Goal: Find contact information: Find contact information

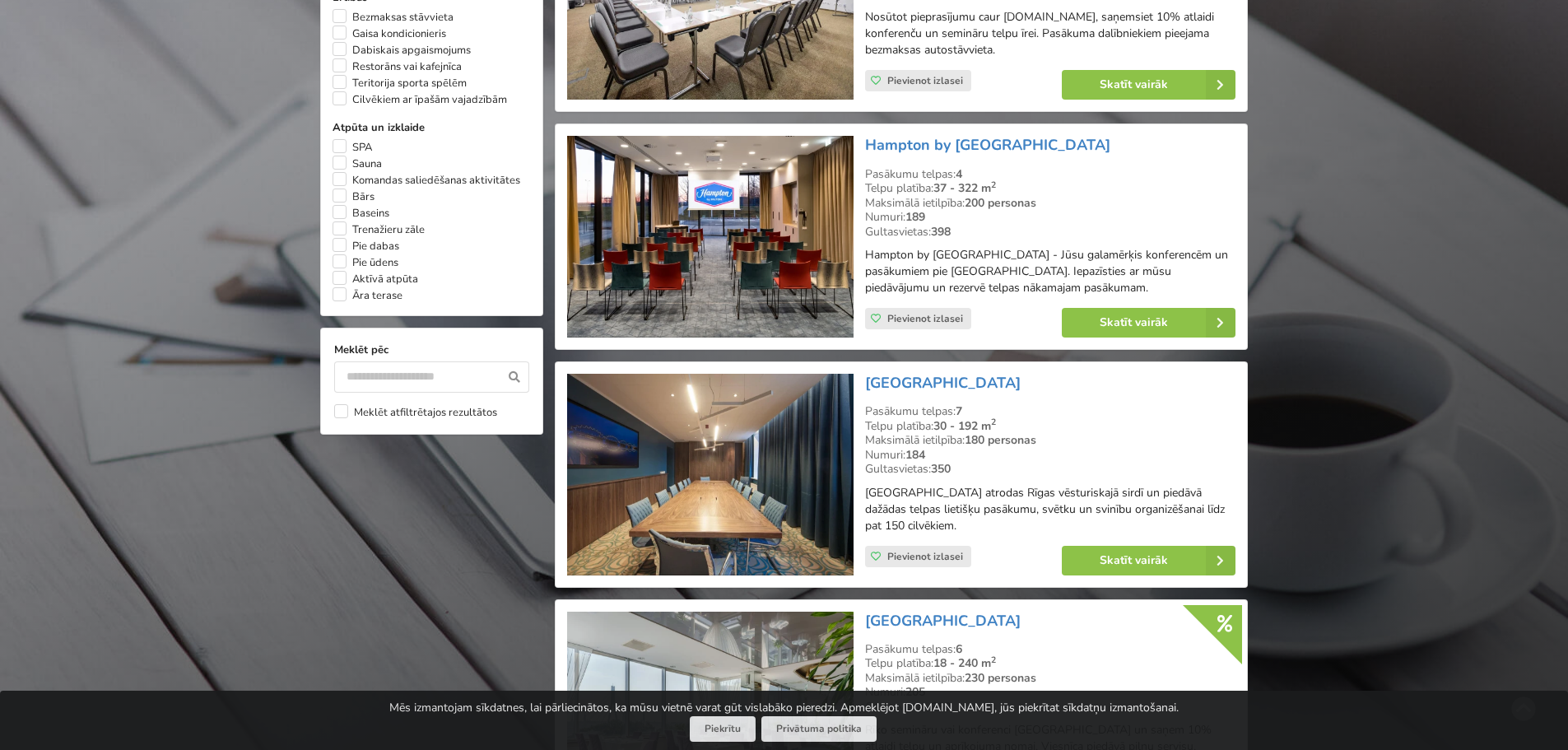
scroll to position [1358, 0]
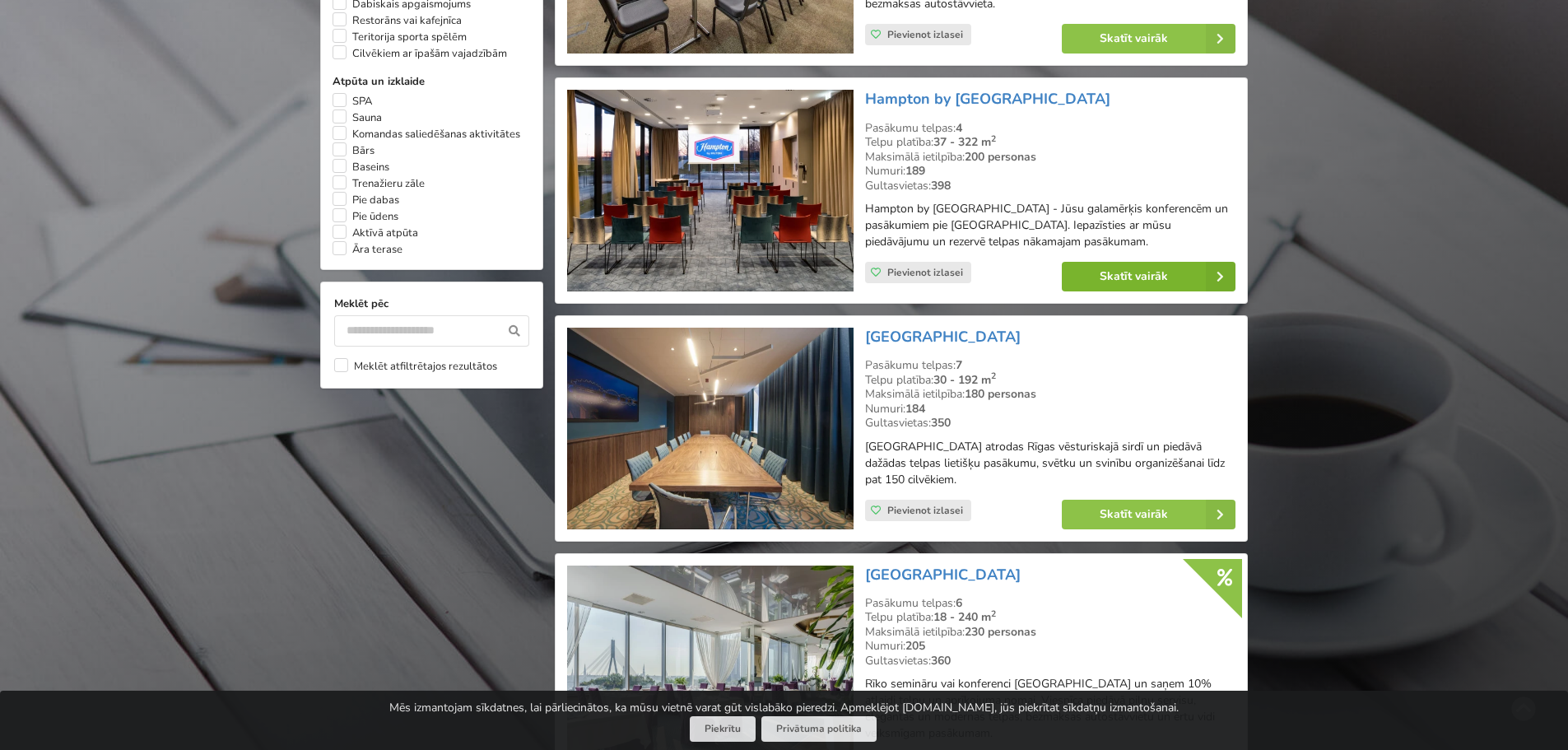
click at [1165, 271] on link "Skatīt vairāk" at bounding box center [1148, 276] width 174 height 29
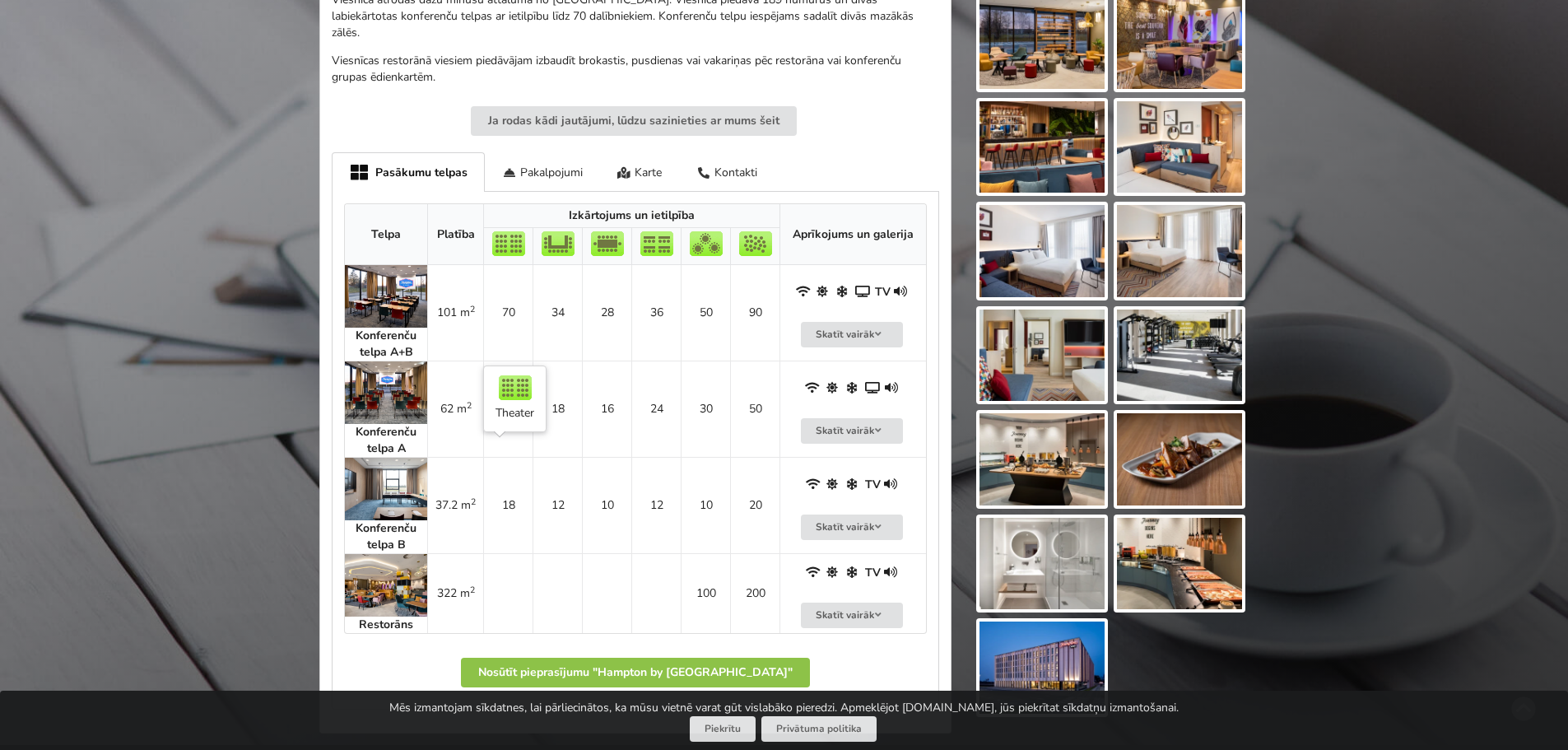
scroll to position [659, 0]
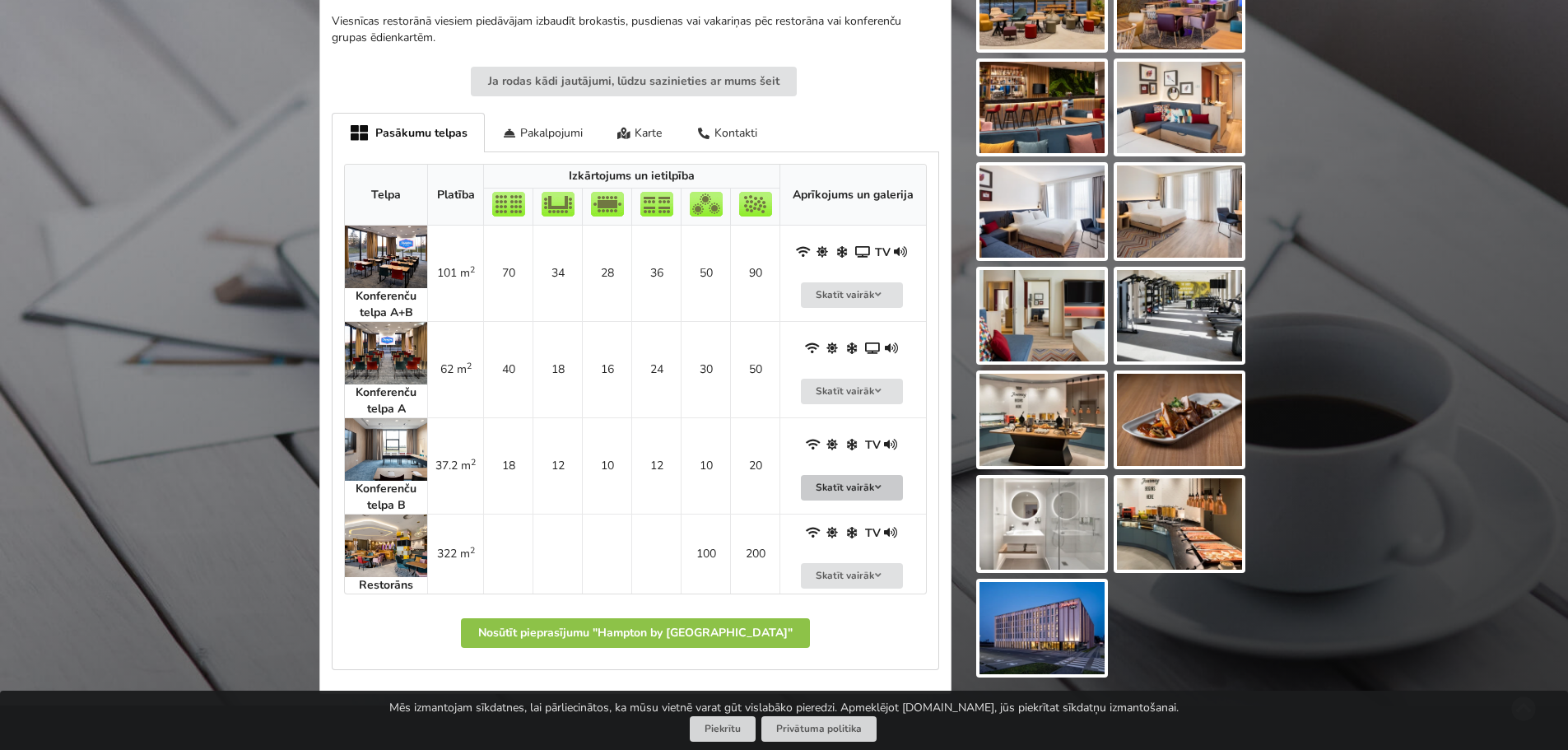
click at [833, 475] on button "Skatīt vairāk" at bounding box center [852, 487] width 103 height 26
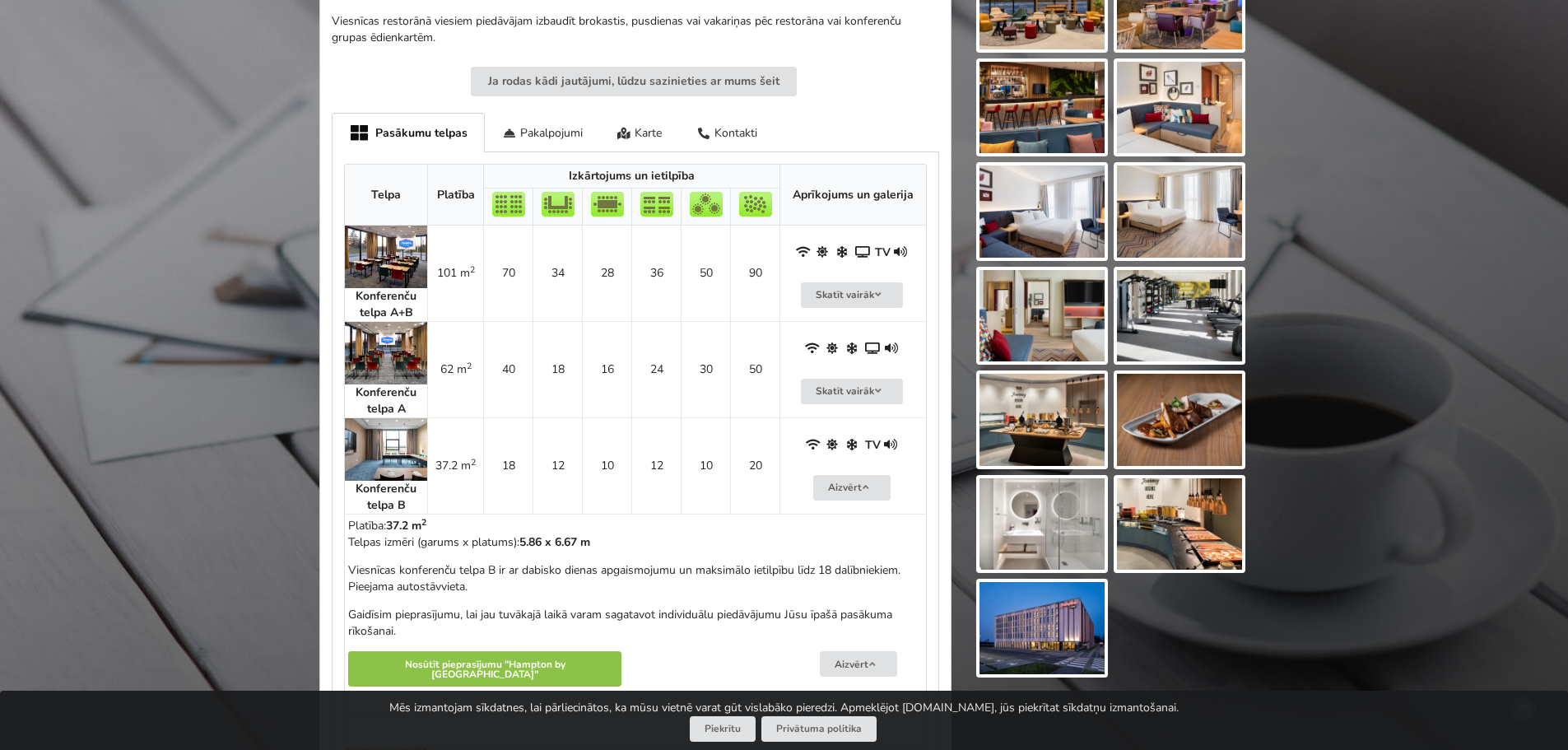
click at [397, 436] on img at bounding box center [385, 450] width 83 height 63
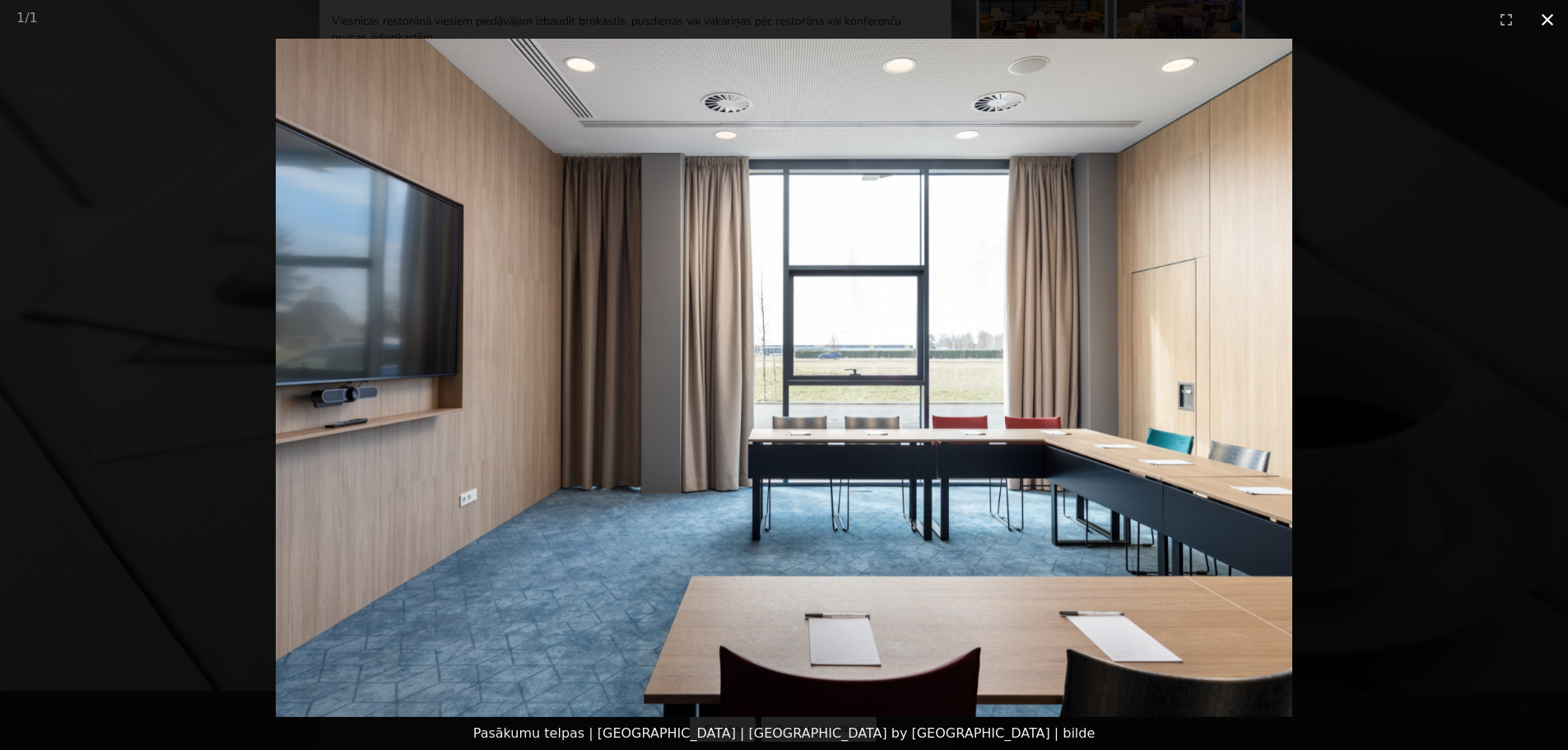
click at [1553, 18] on button "Close gallery" at bounding box center [1547, 19] width 41 height 39
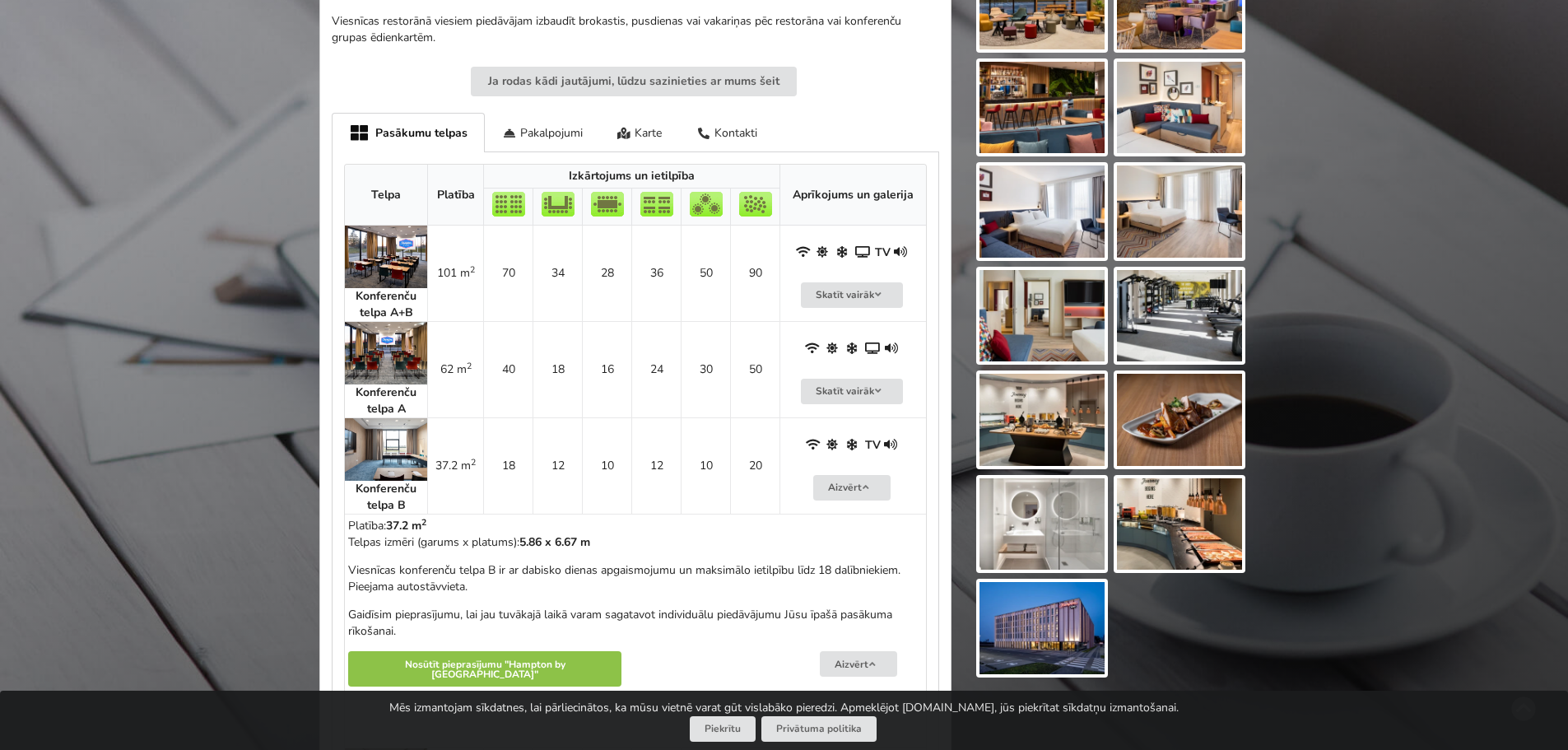
click at [381, 322] on img at bounding box center [385, 353] width 83 height 63
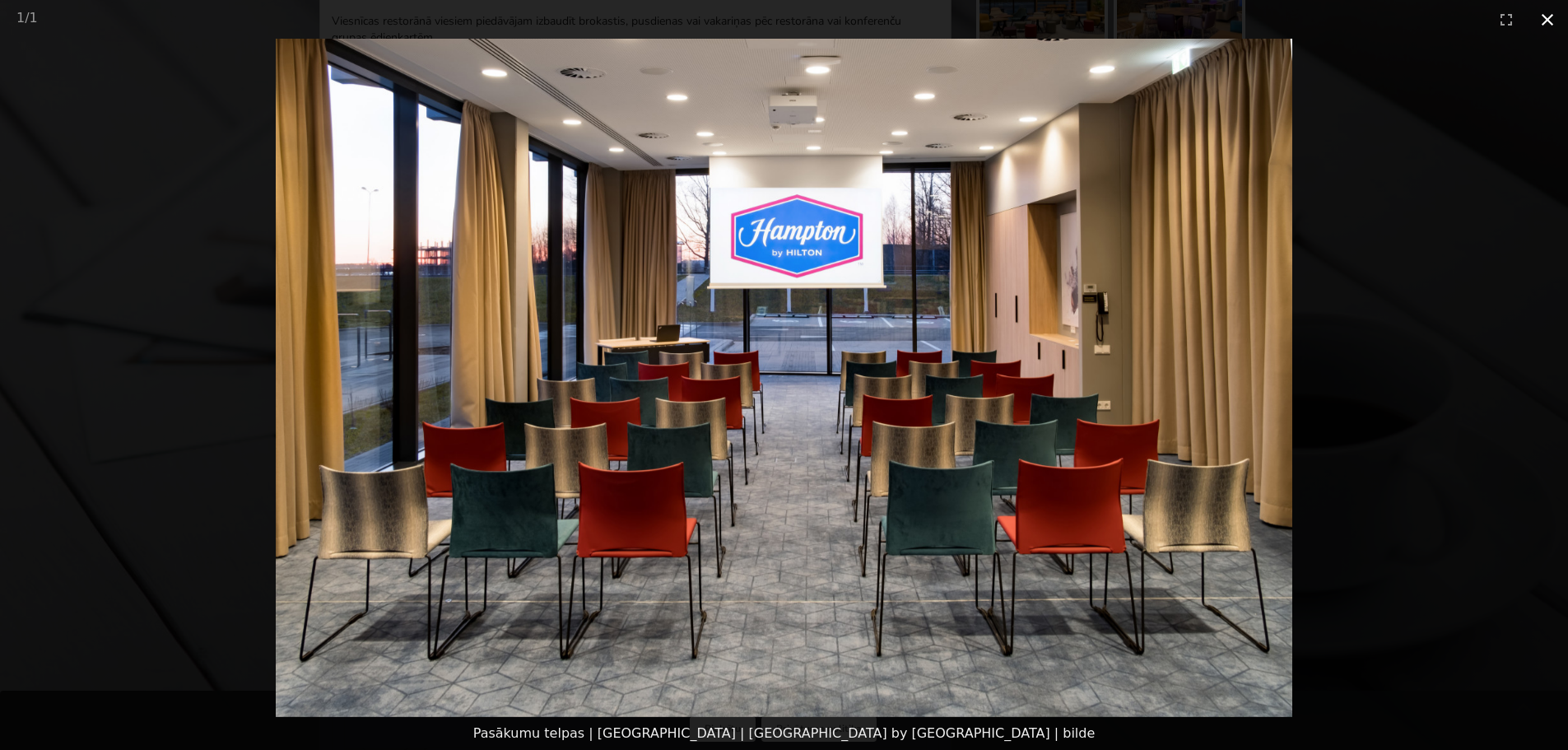
click at [1542, 17] on button "Close gallery" at bounding box center [1547, 19] width 41 height 39
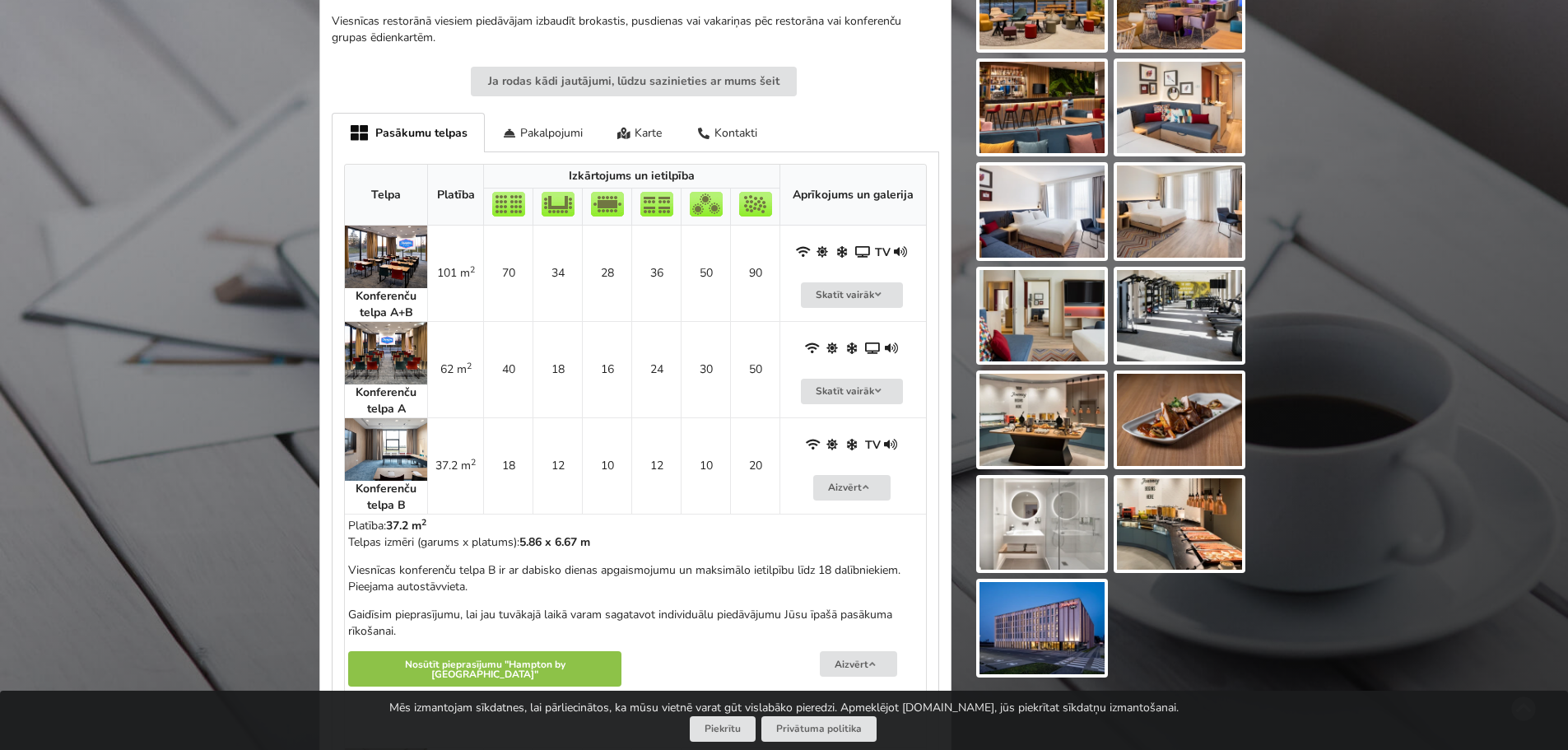
click at [377, 446] on img at bounding box center [385, 450] width 83 height 63
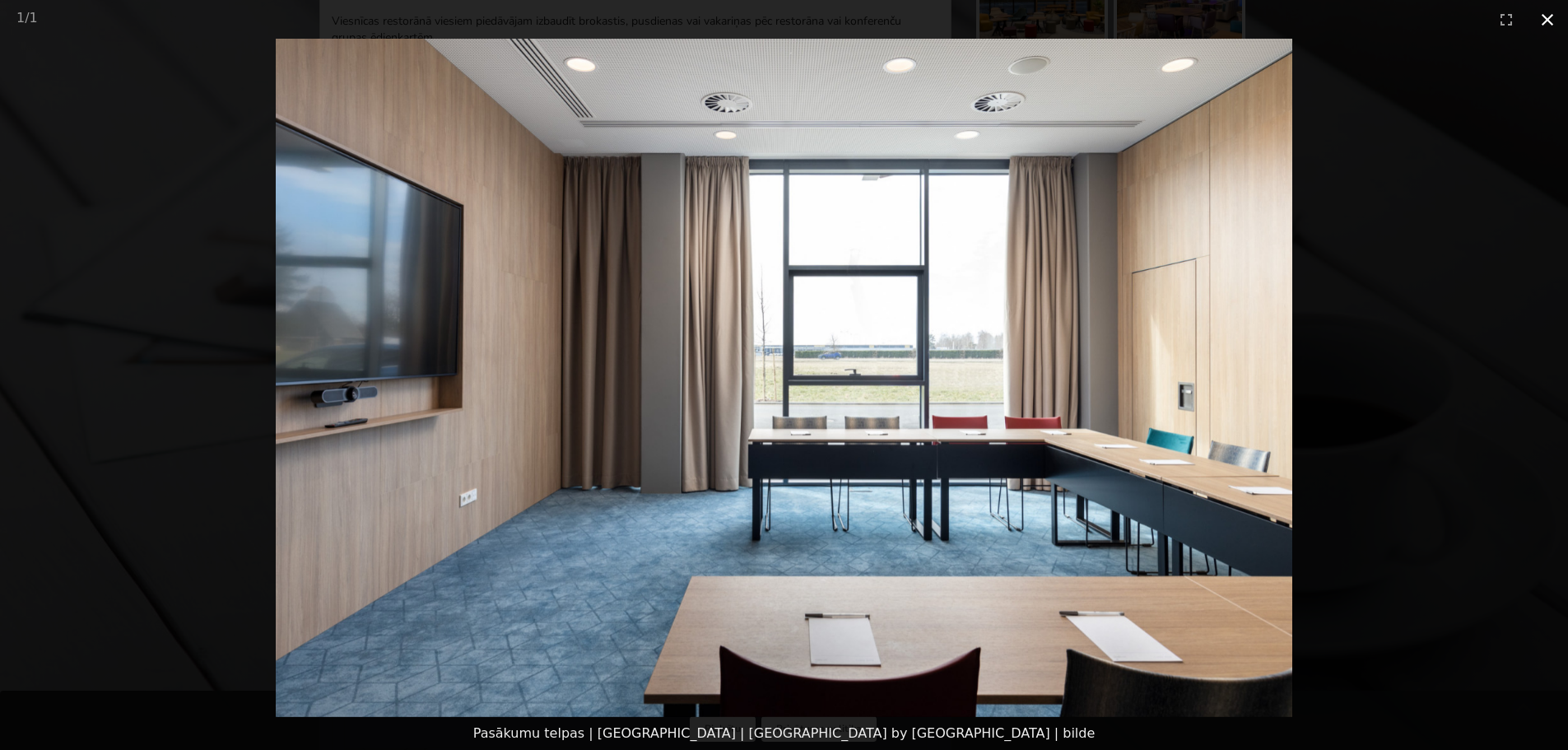
click at [1542, 19] on button "Close gallery" at bounding box center [1547, 19] width 41 height 39
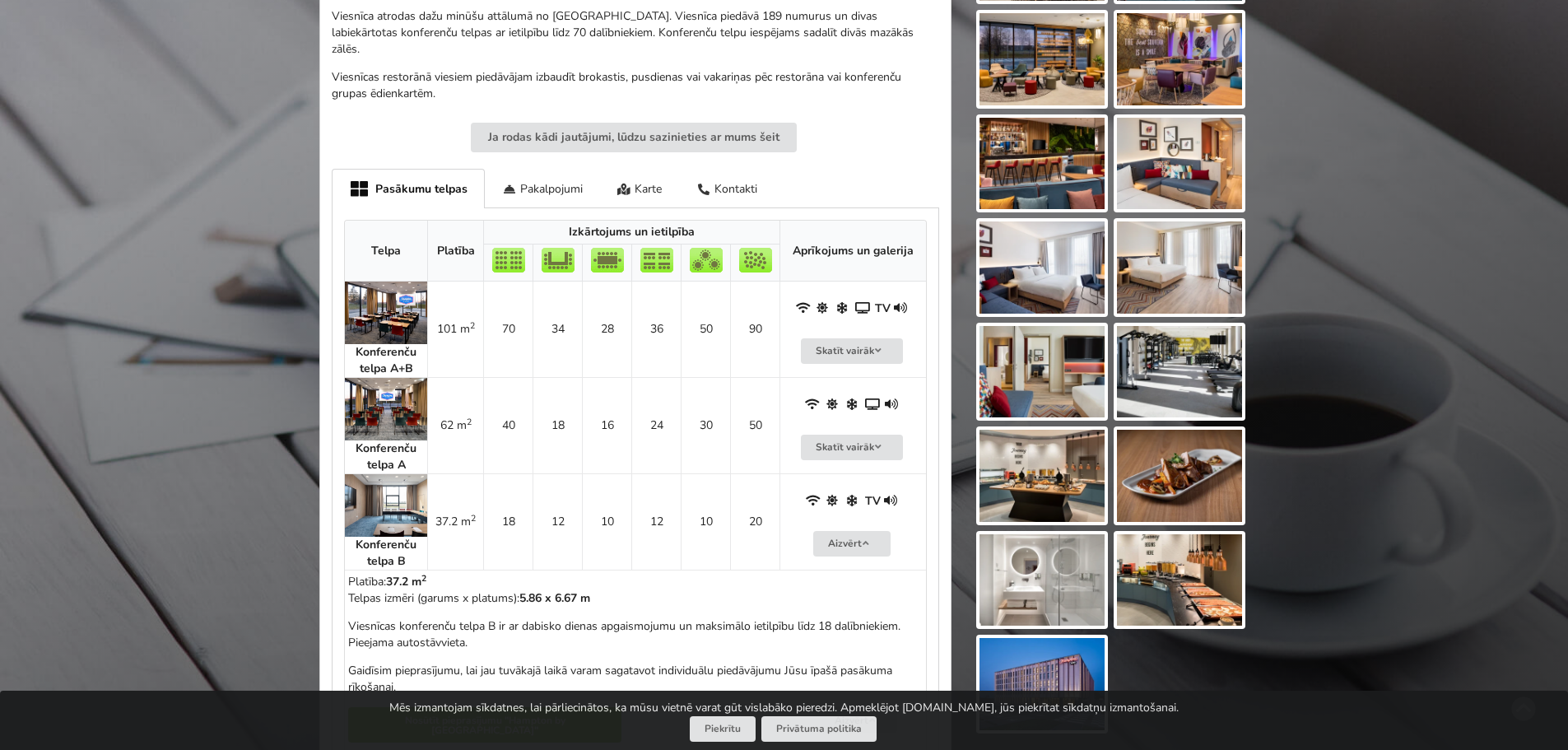
scroll to position [576, 0]
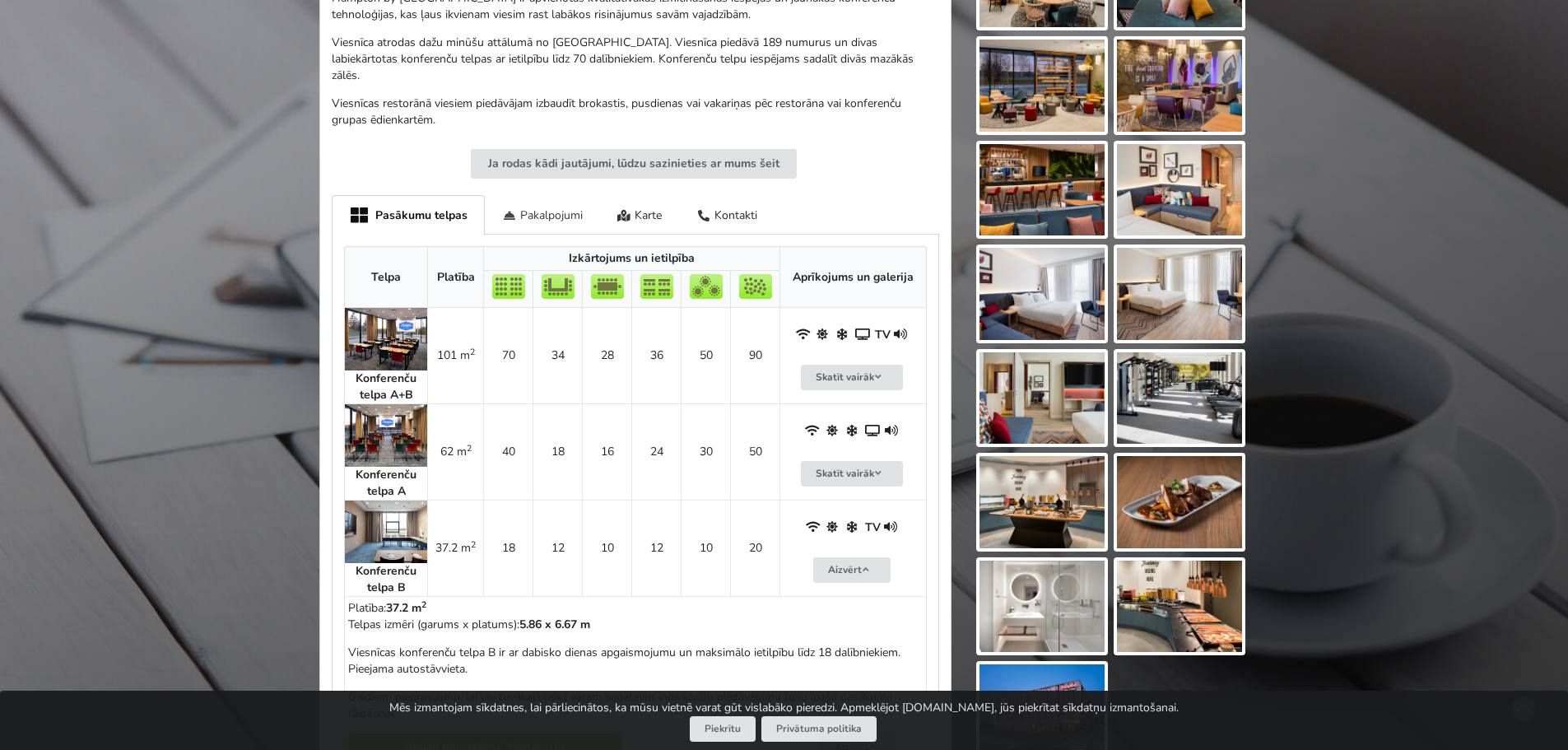
click at [527, 196] on div "Pakalpojumi" at bounding box center [542, 215] width 115 height 39
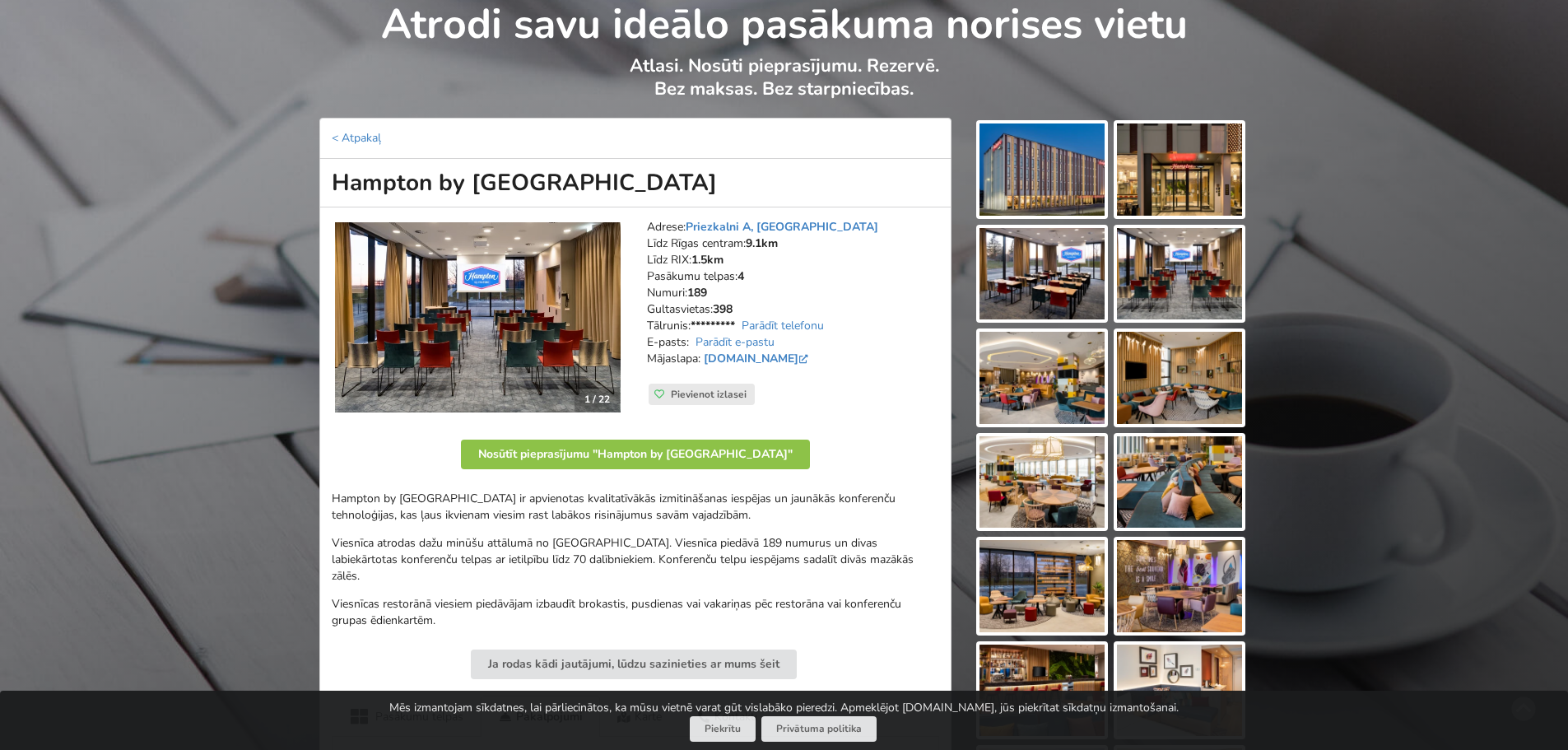
scroll to position [0, 0]
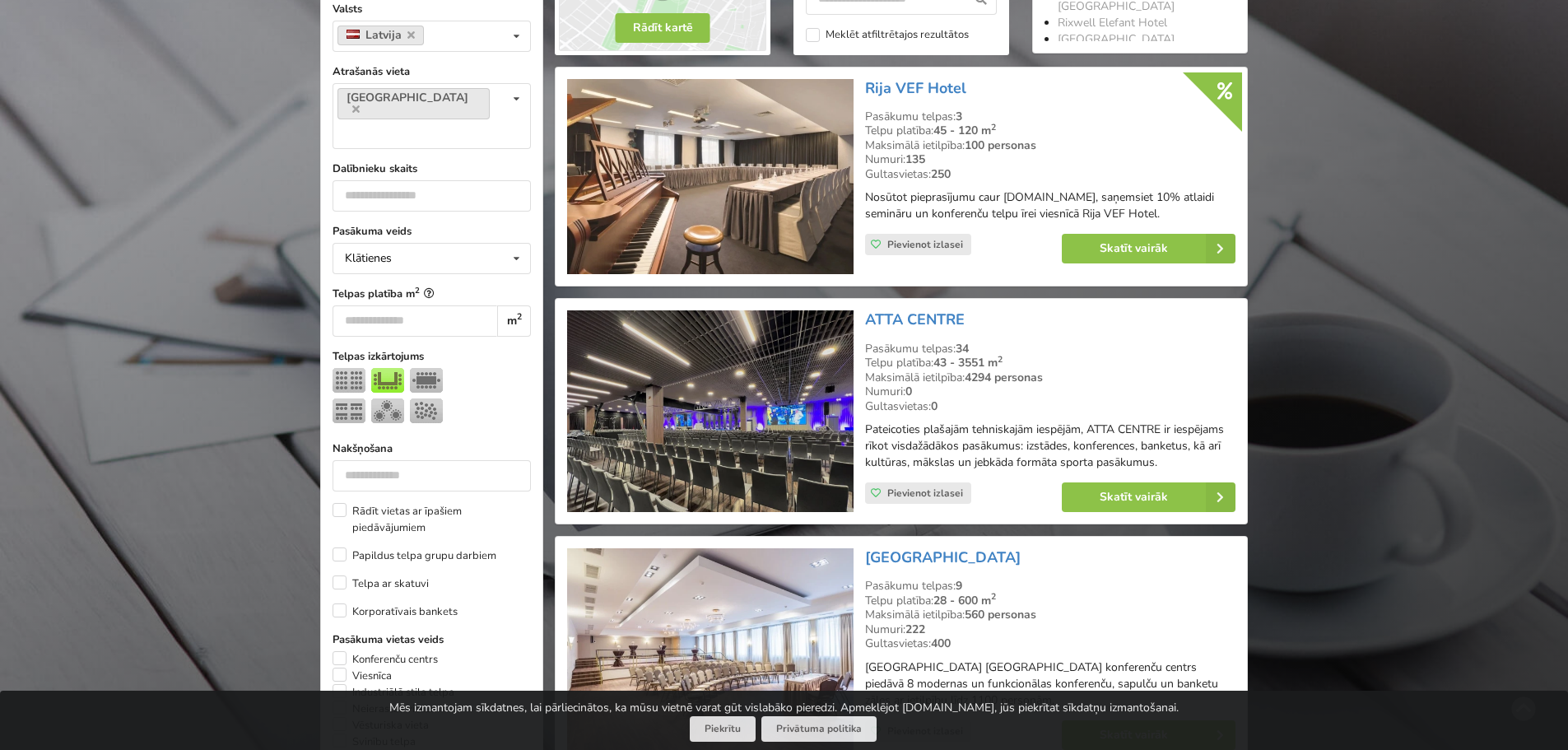
scroll to position [452, 0]
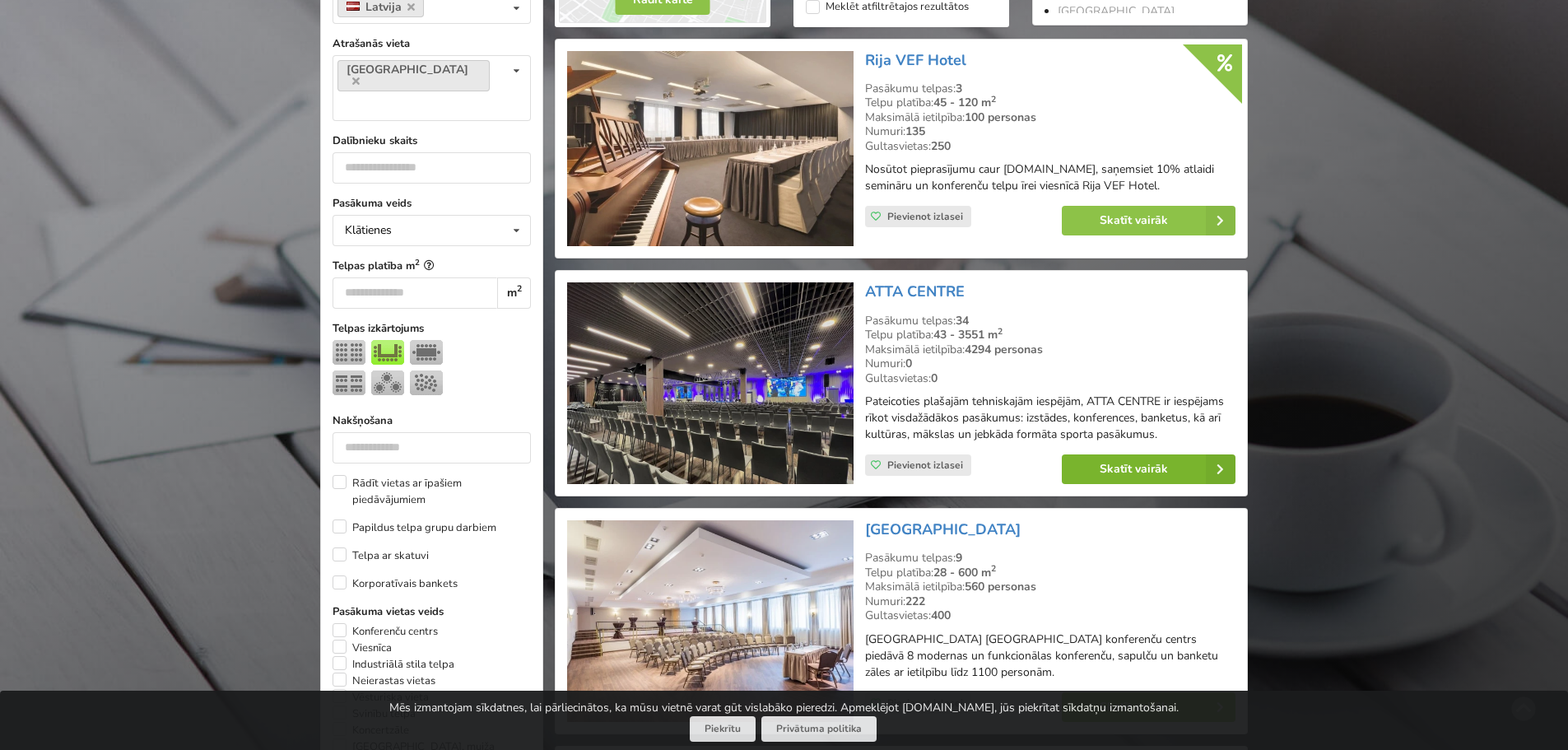
click at [1165, 456] on link "Skatīt vairāk" at bounding box center [1148, 469] width 174 height 29
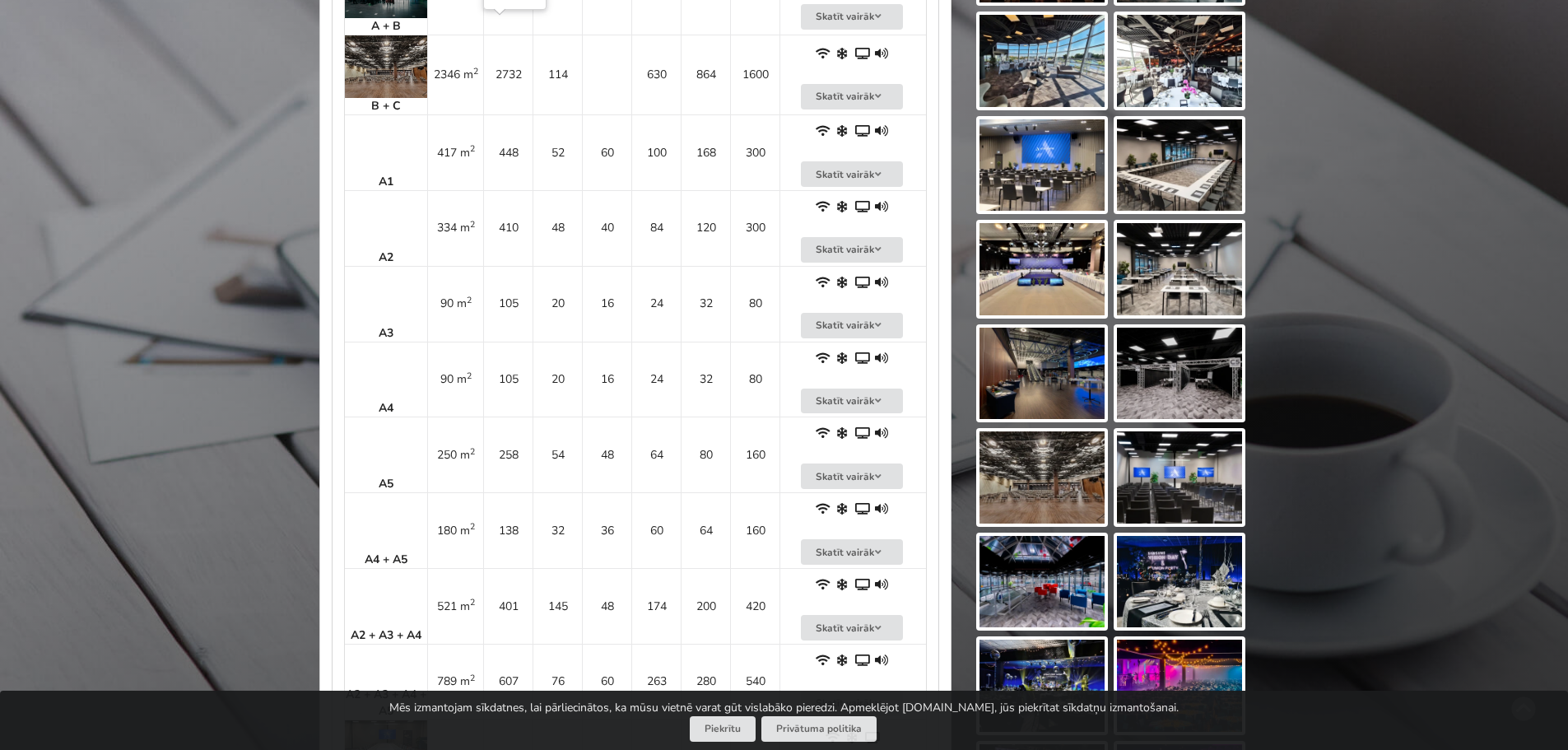
scroll to position [1235, 0]
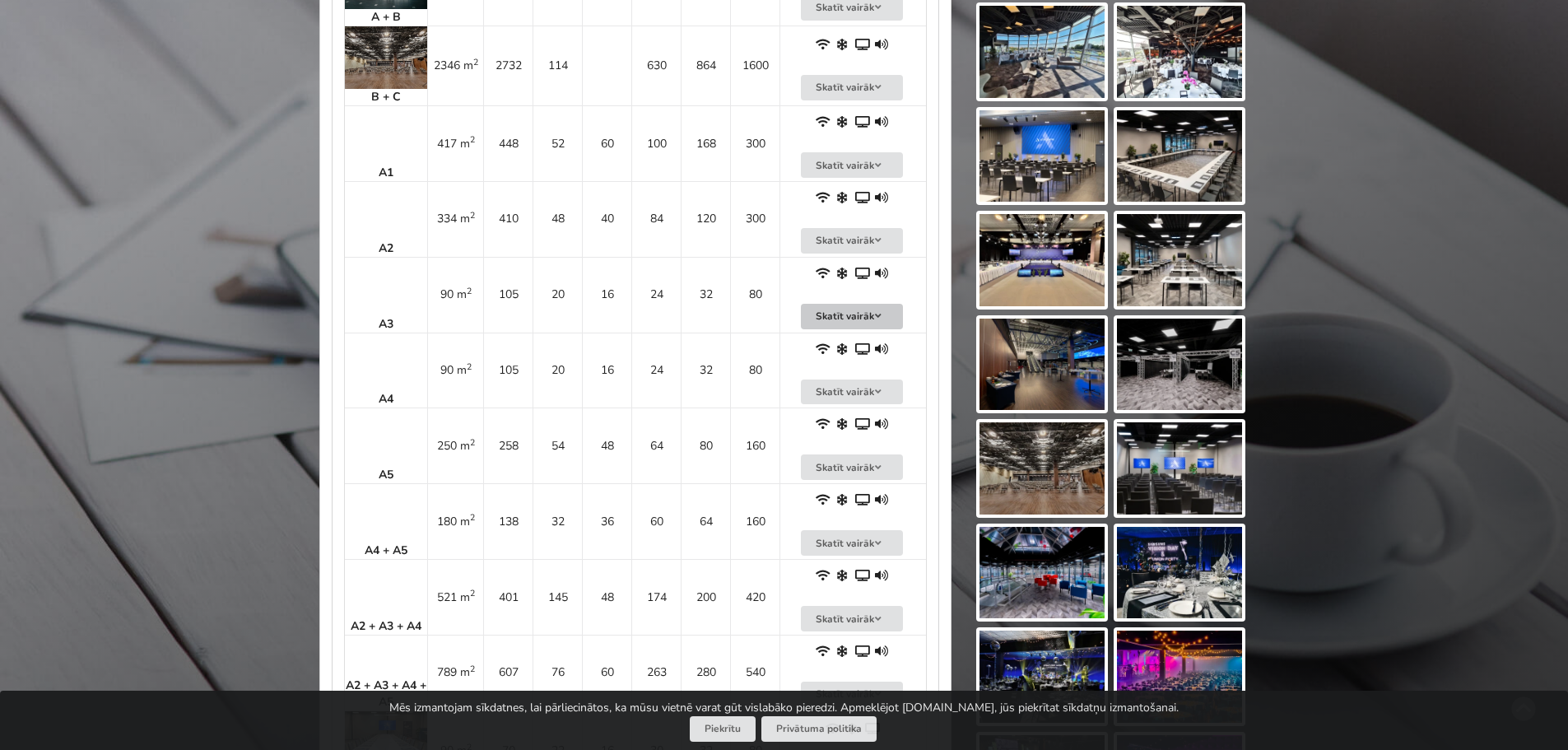
click at [860, 304] on button "Skatīt vairāk" at bounding box center [852, 316] width 103 height 26
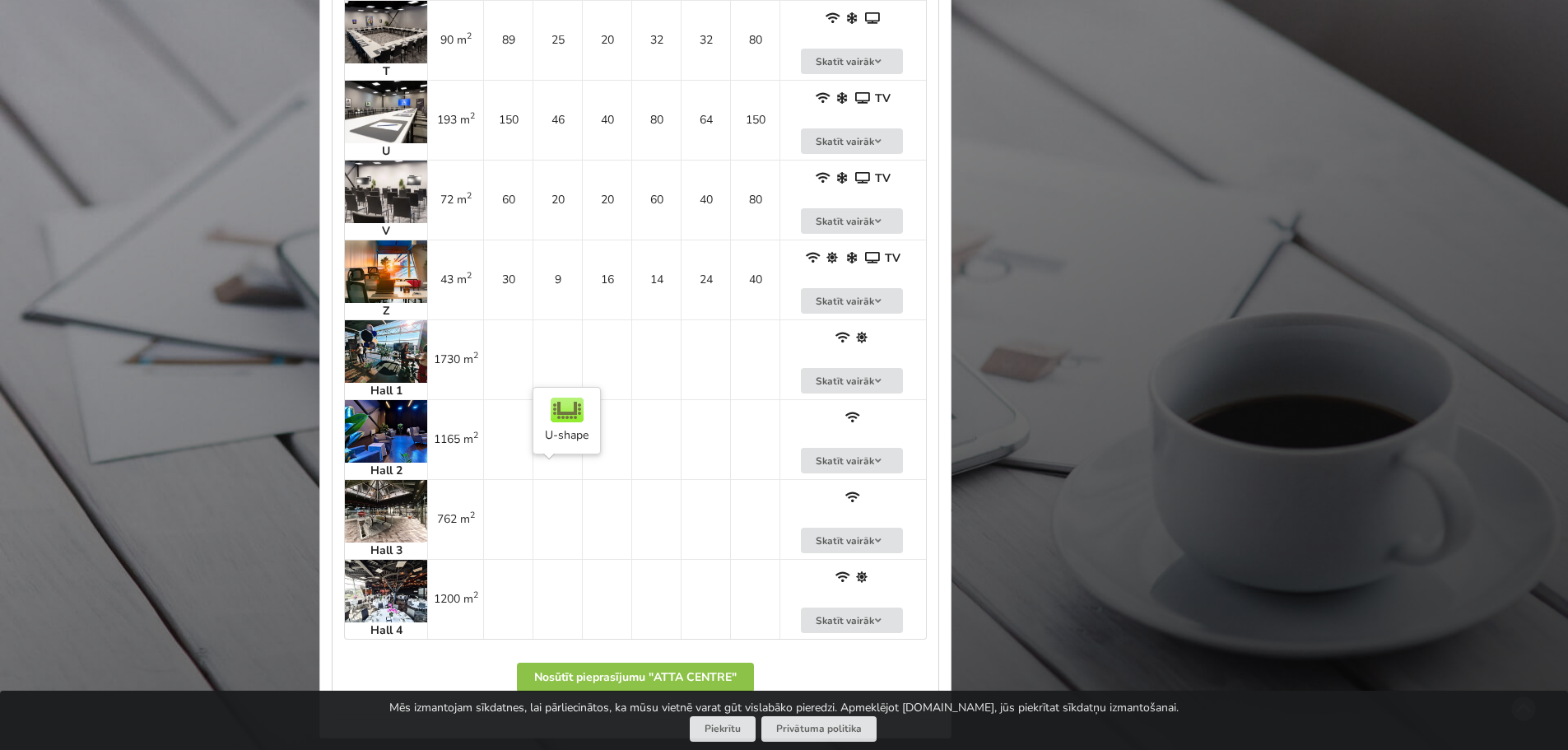
scroll to position [3129, 0]
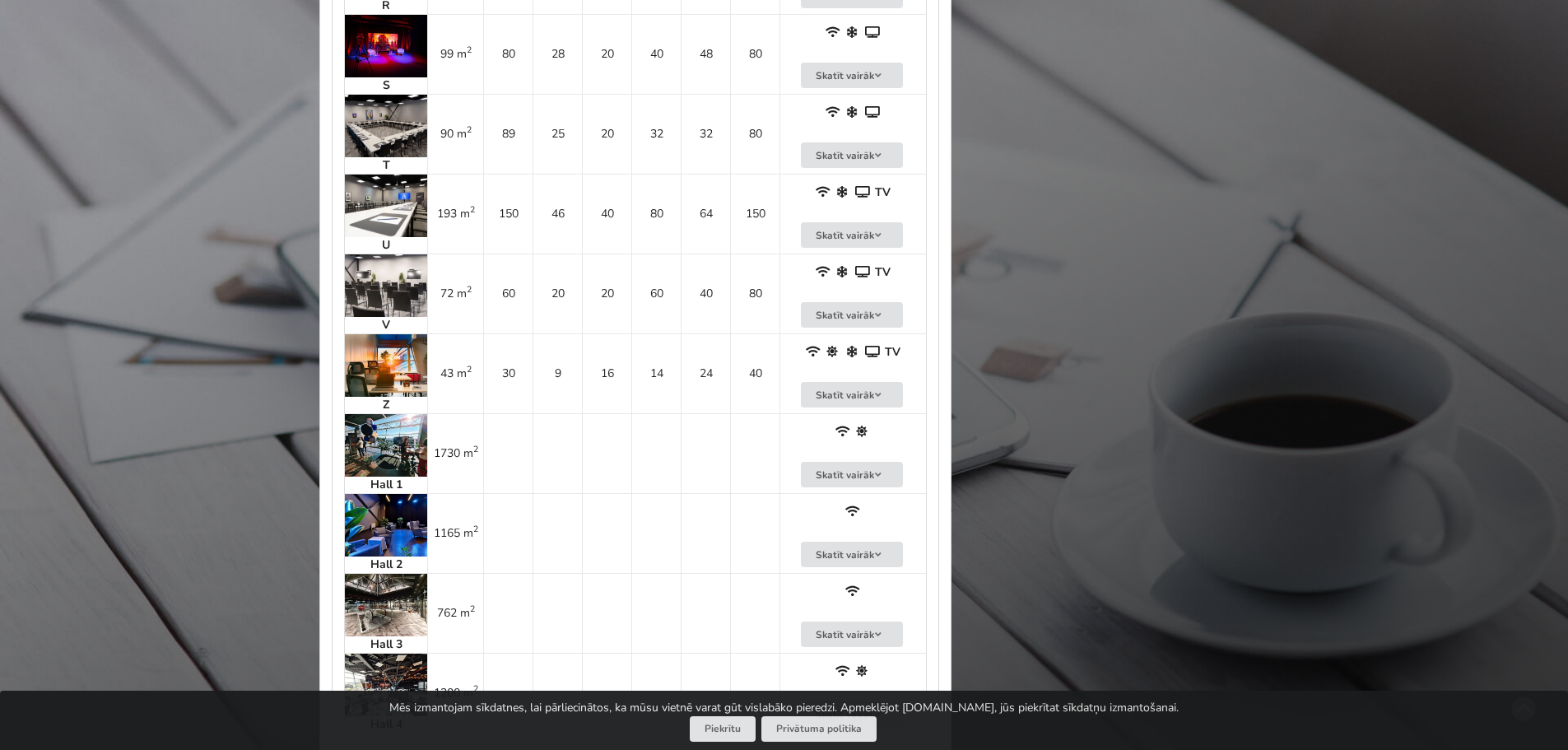
click at [393, 334] on img at bounding box center [385, 366] width 83 height 63
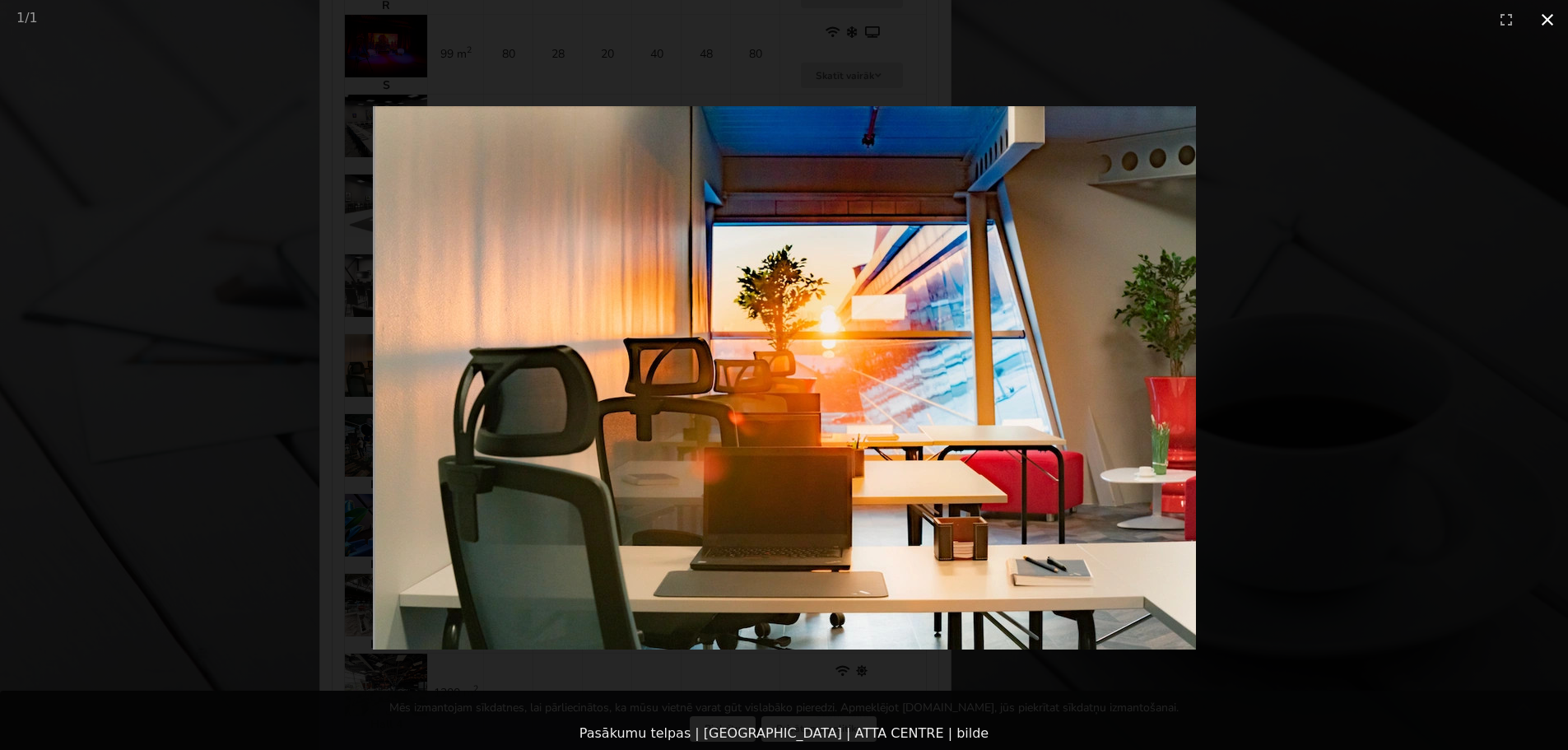
click at [1545, 15] on button "Close gallery" at bounding box center [1547, 19] width 41 height 39
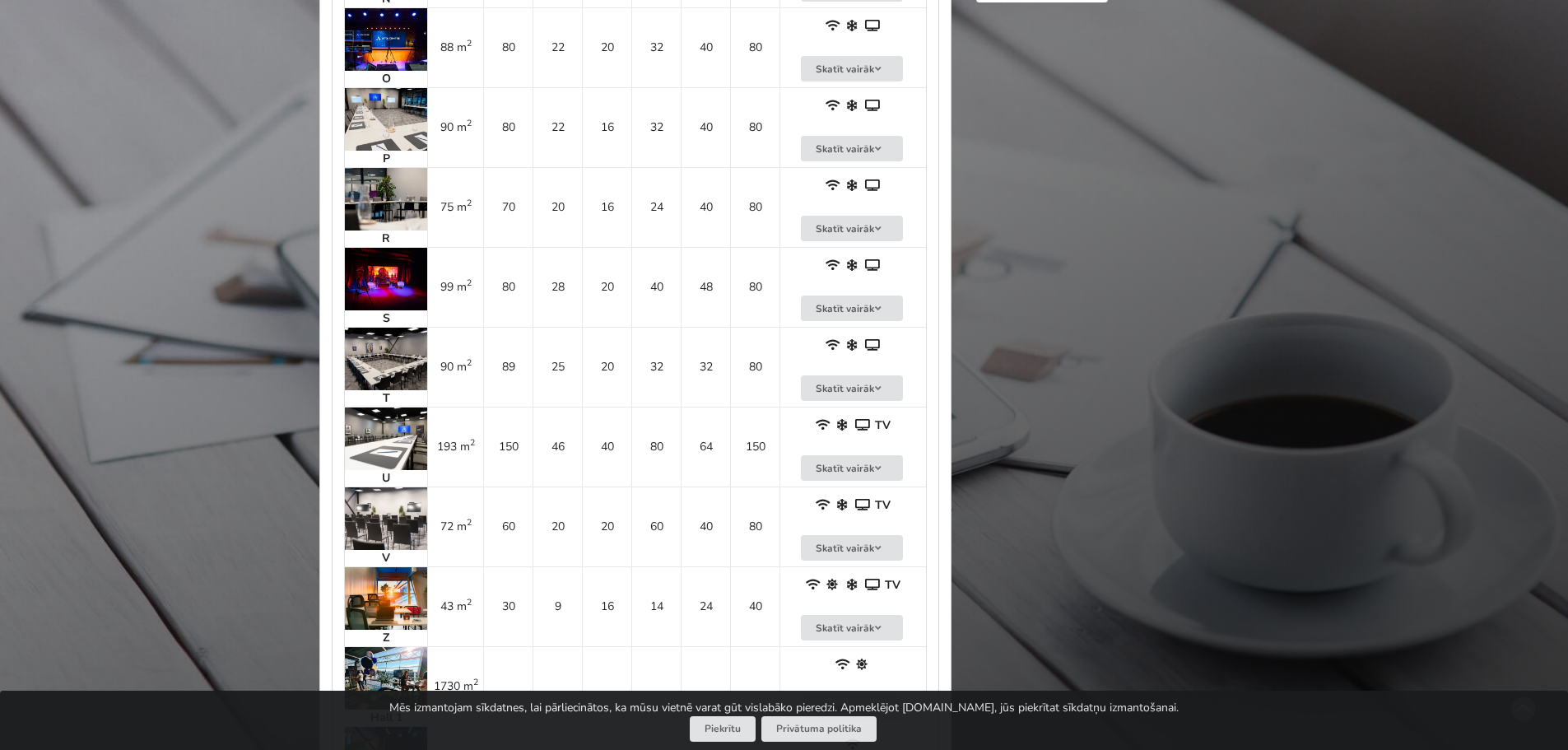
scroll to position [2882, 0]
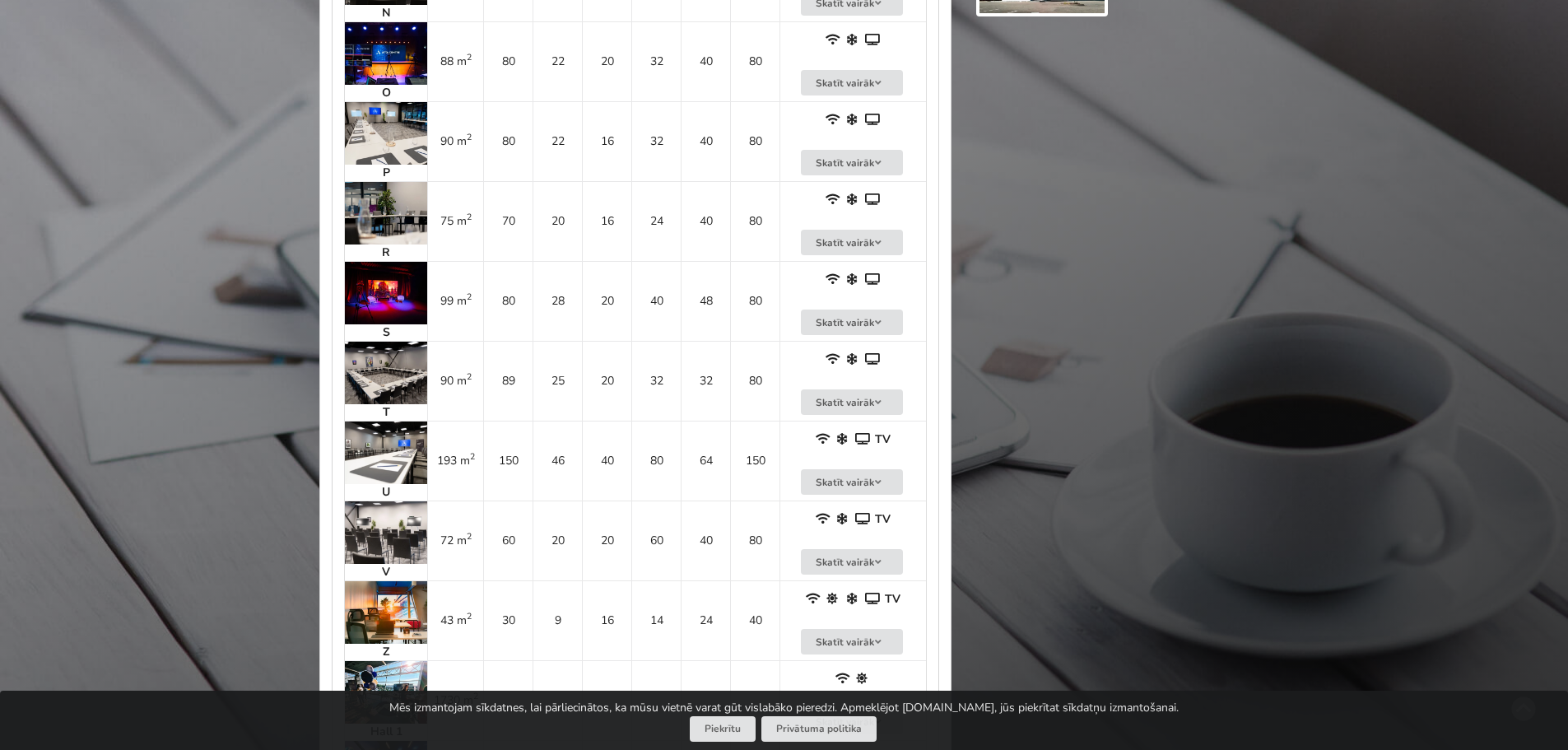
click at [380, 517] on img at bounding box center [385, 533] width 83 height 63
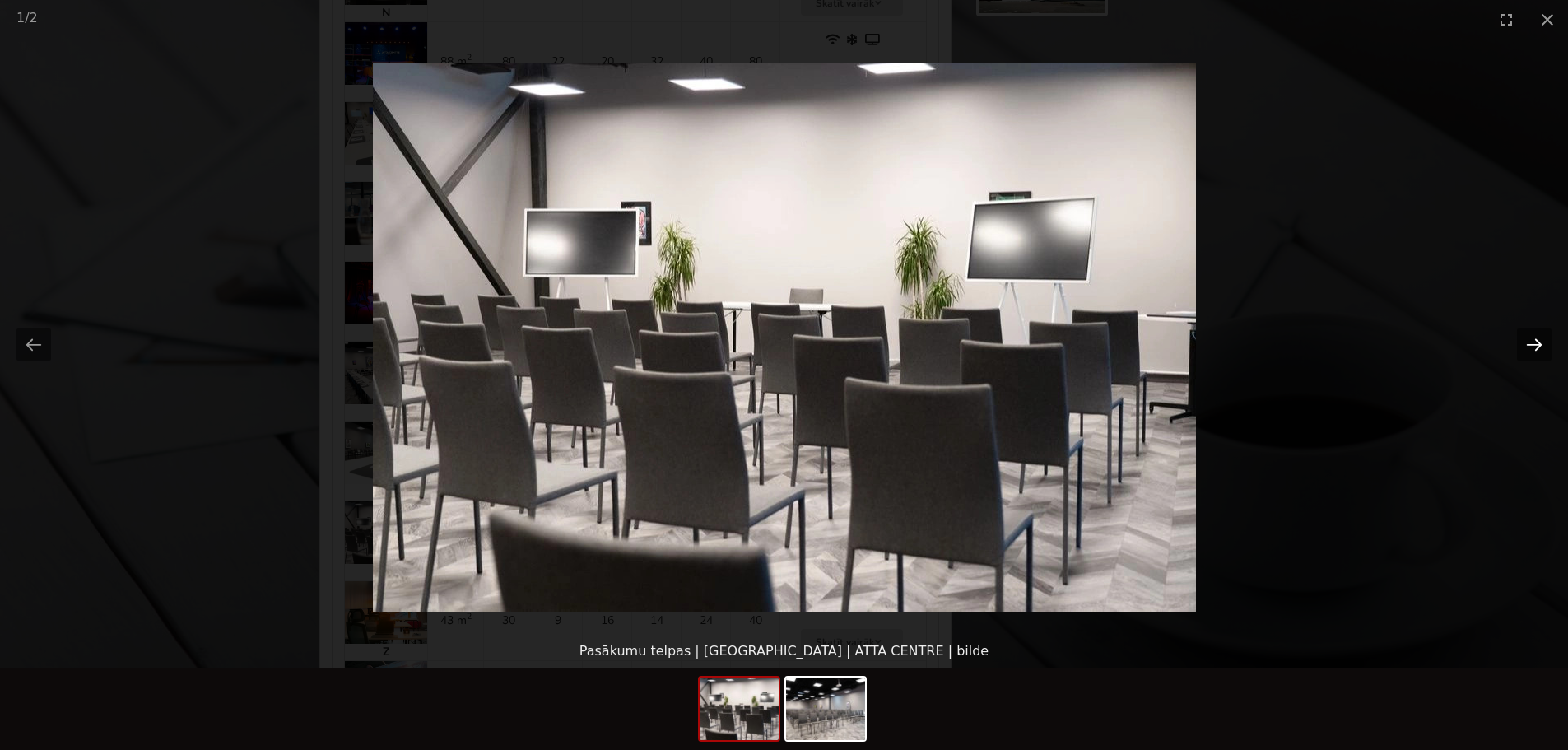
click at [1540, 348] on button "Next slide" at bounding box center [1535, 345] width 34 height 32
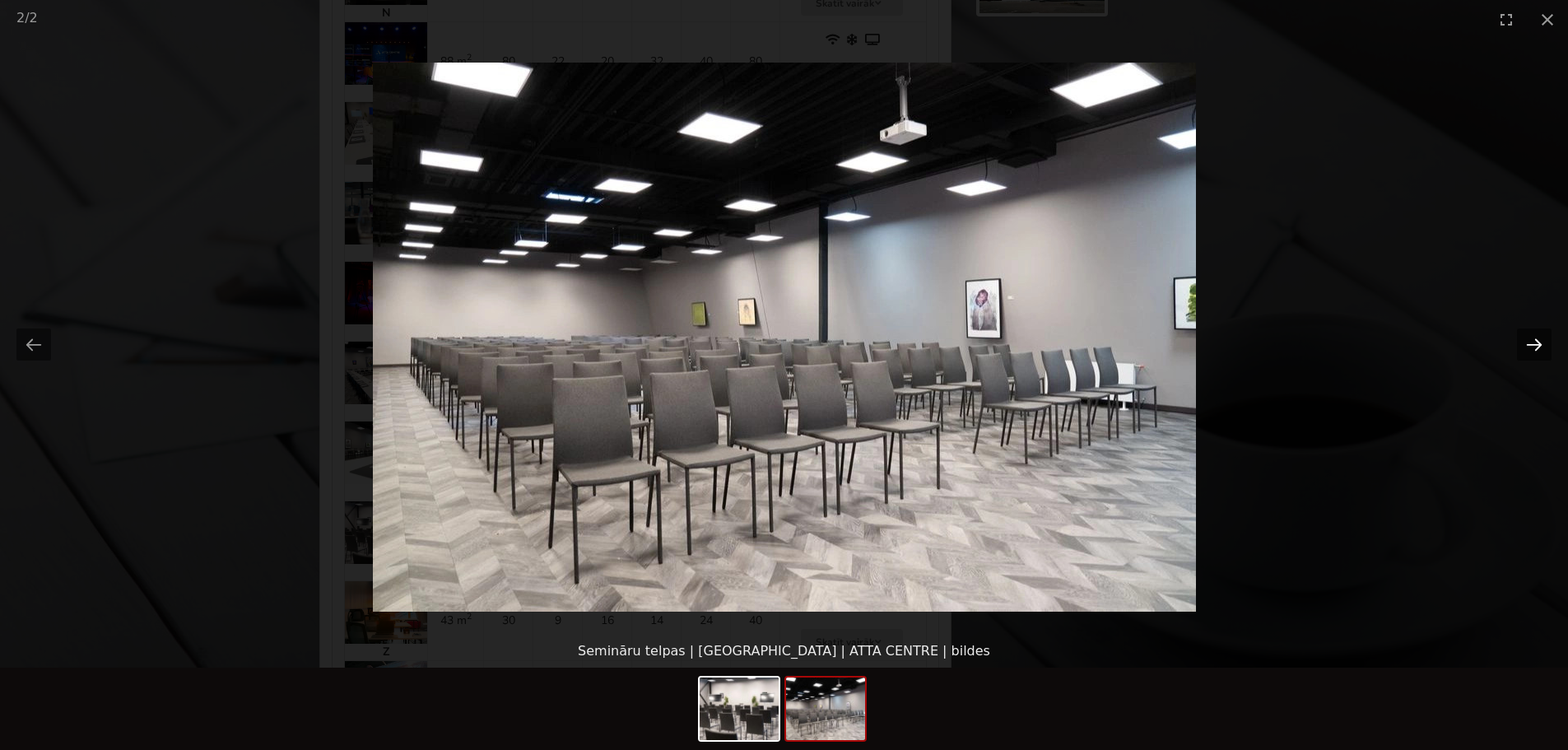
click at [1540, 348] on button "Next slide" at bounding box center [1535, 345] width 34 height 32
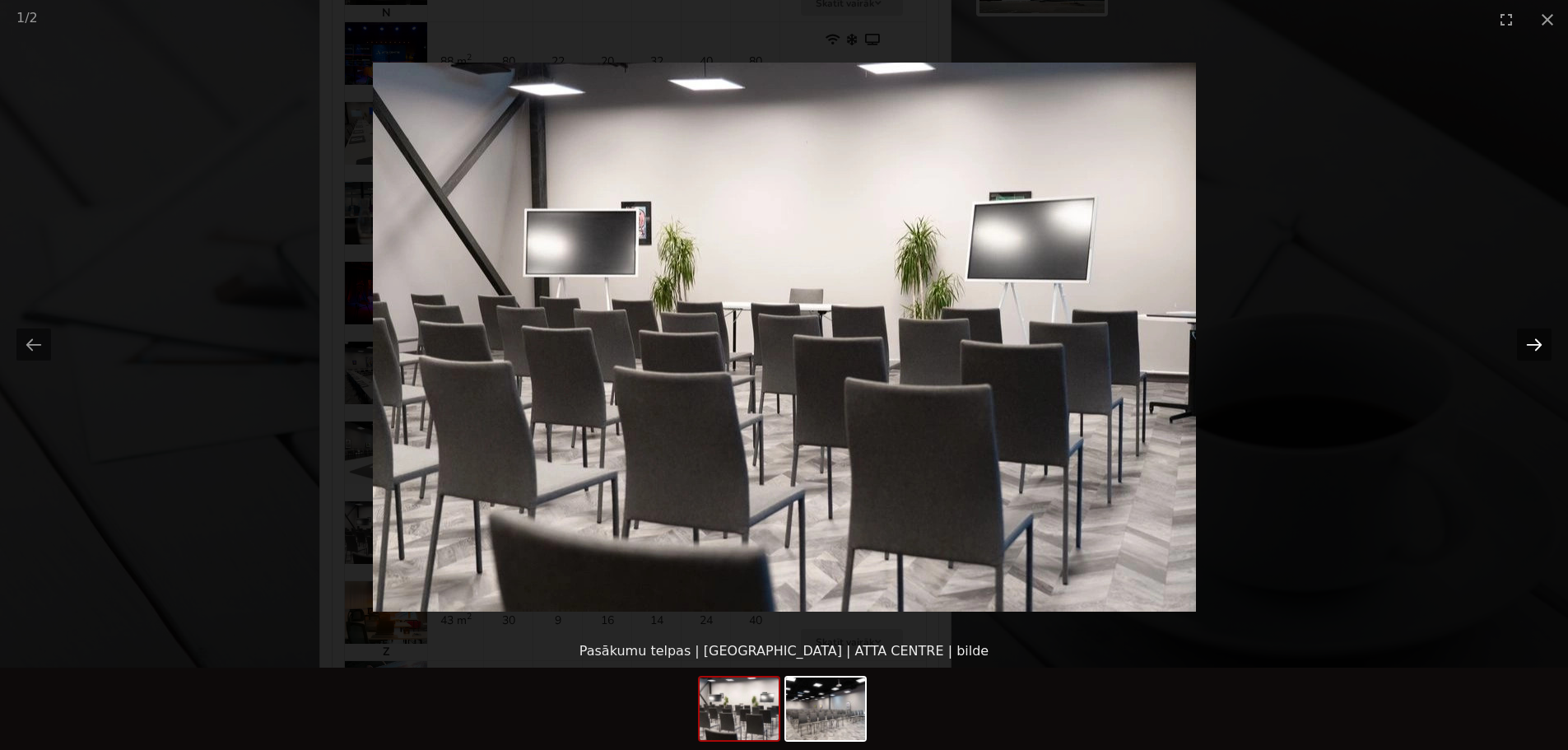
click at [1540, 348] on button "Next slide" at bounding box center [1535, 345] width 34 height 32
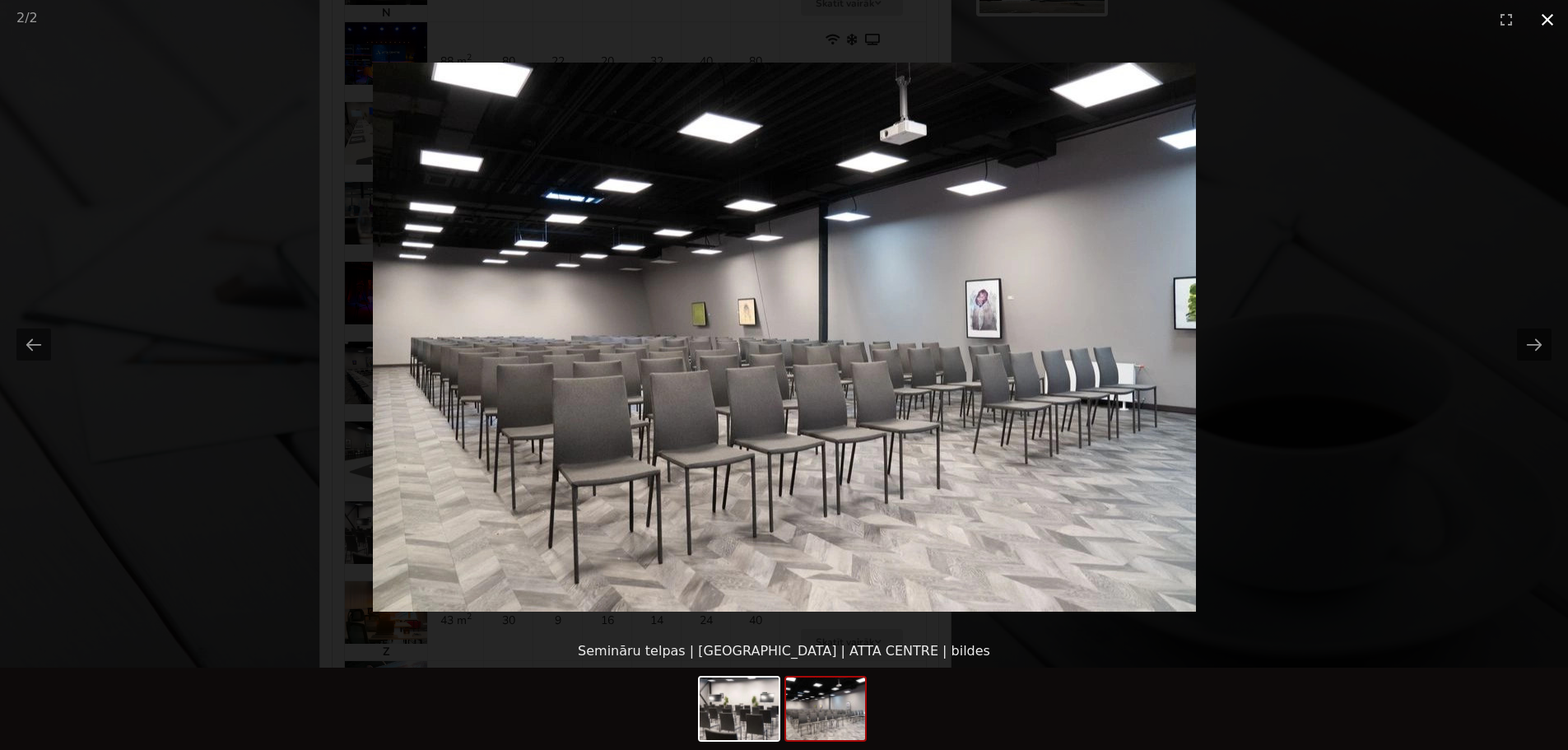
click at [1549, 16] on button "Close gallery" at bounding box center [1547, 19] width 41 height 39
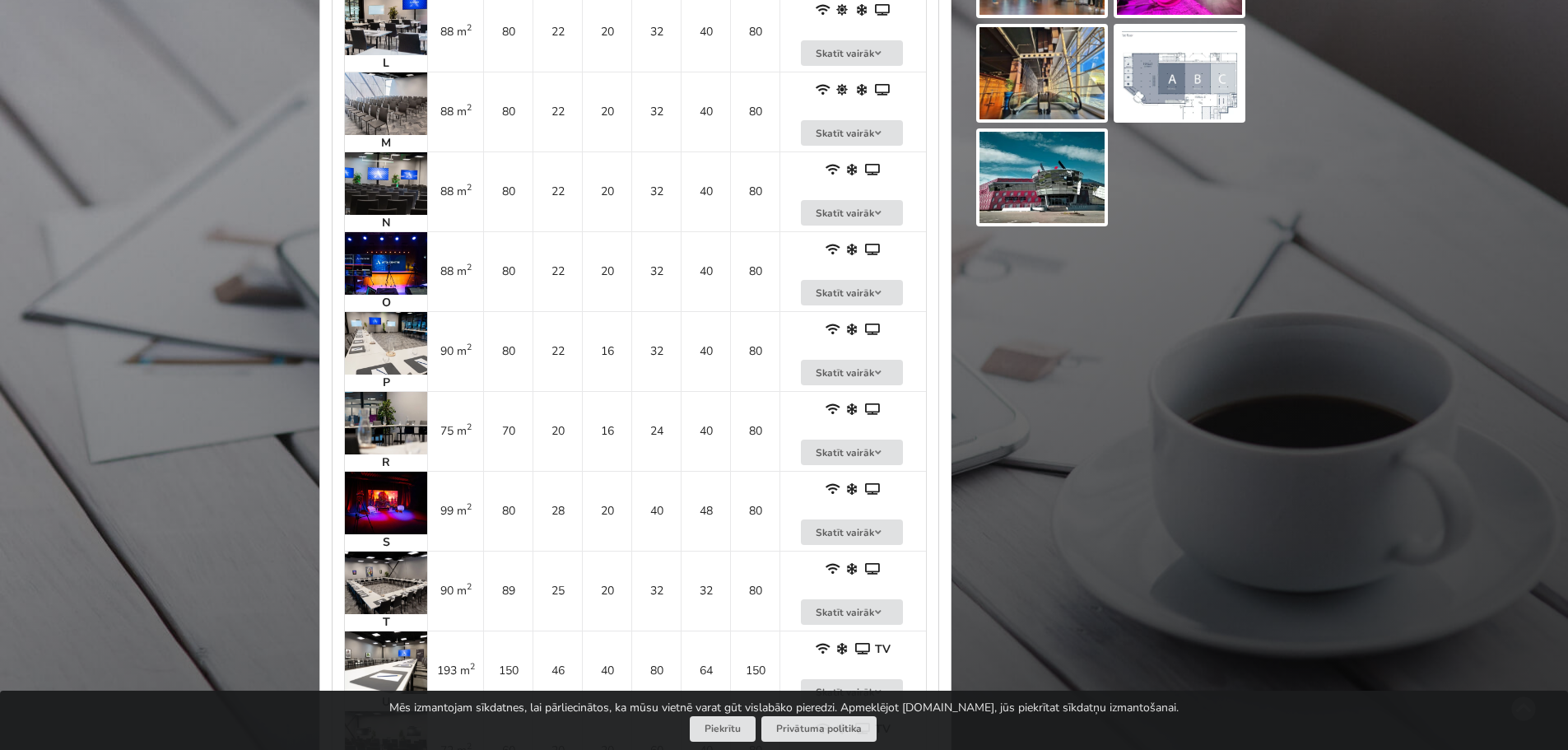
scroll to position [2635, 0]
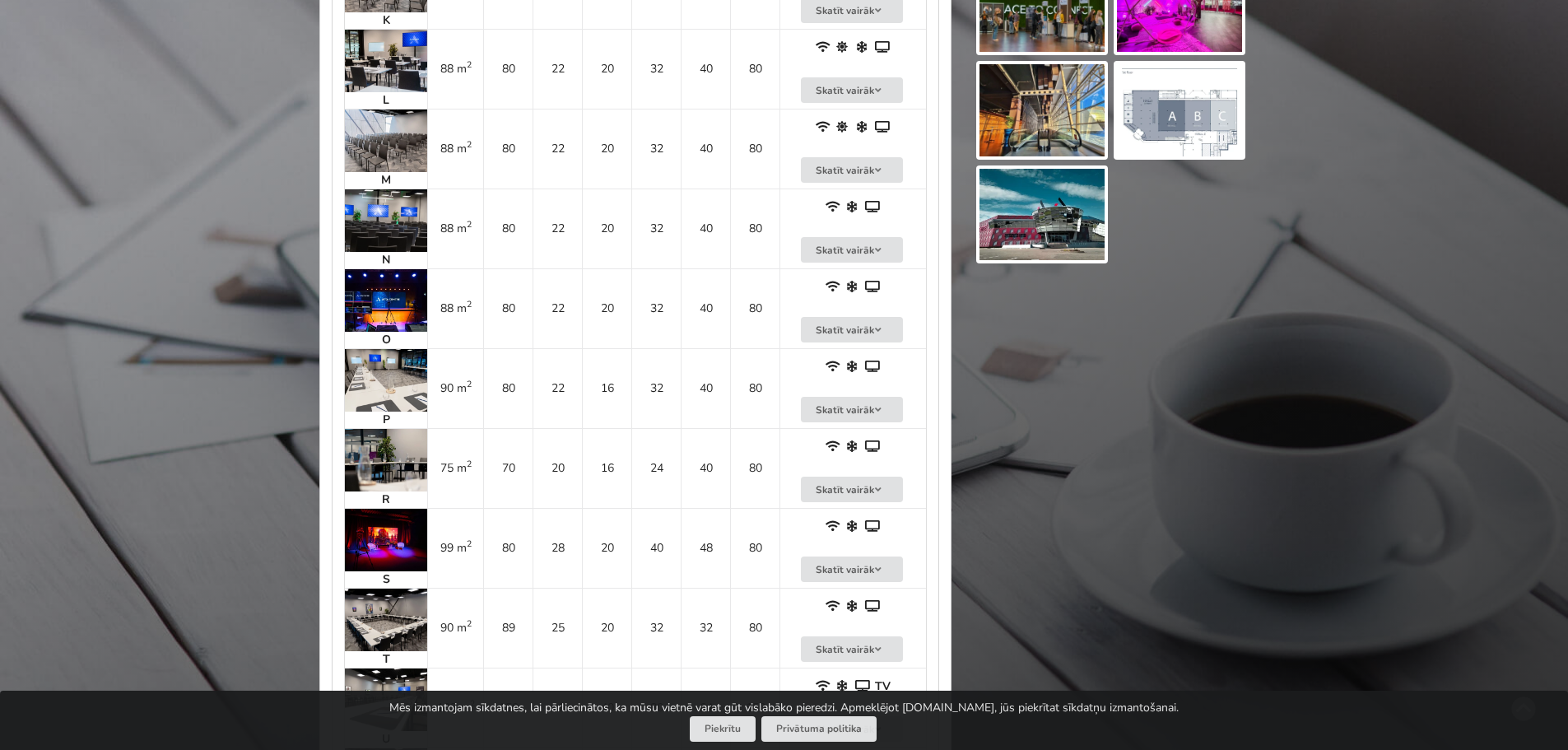
click at [390, 352] on img at bounding box center [385, 381] width 83 height 63
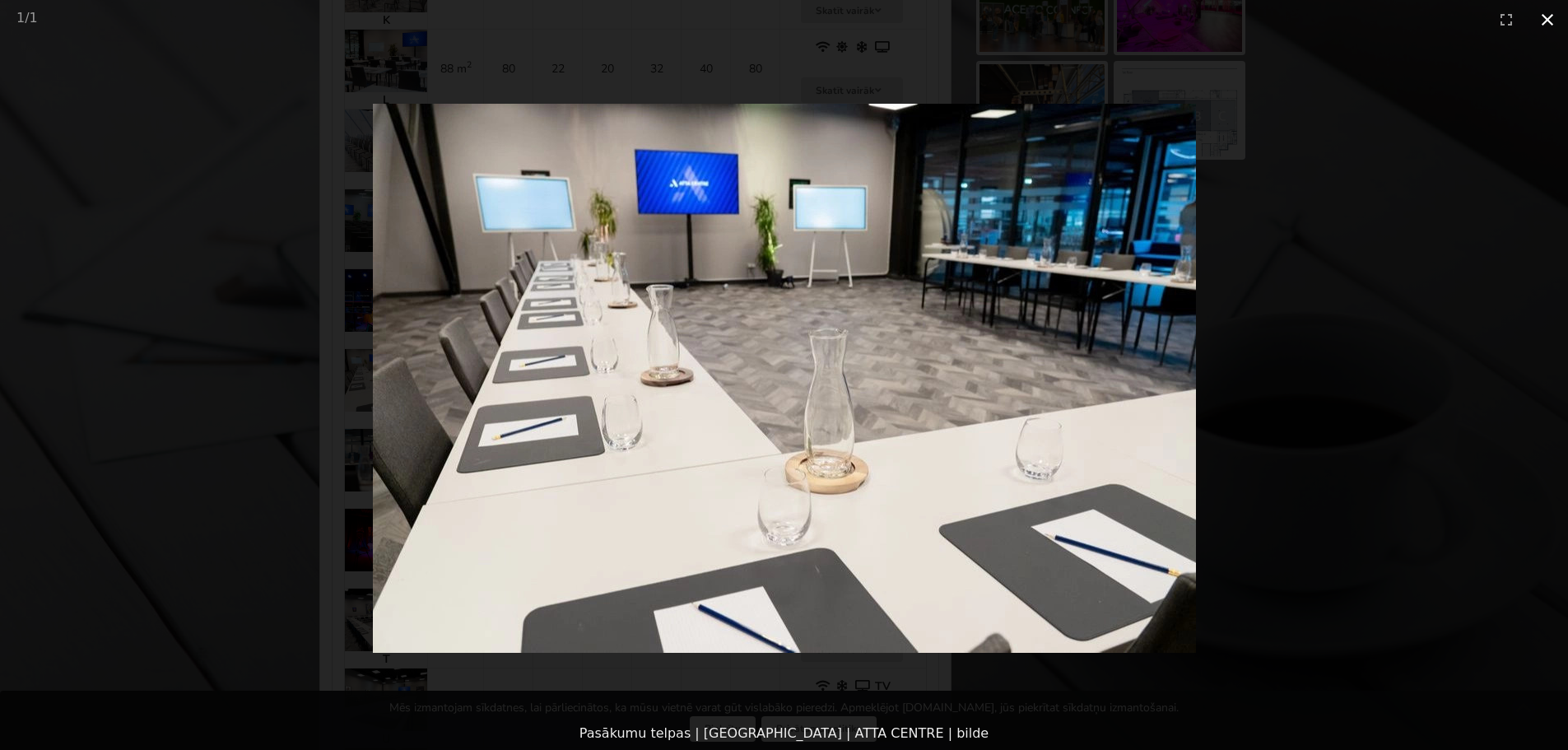
click at [1549, 21] on button "Close gallery" at bounding box center [1547, 19] width 41 height 39
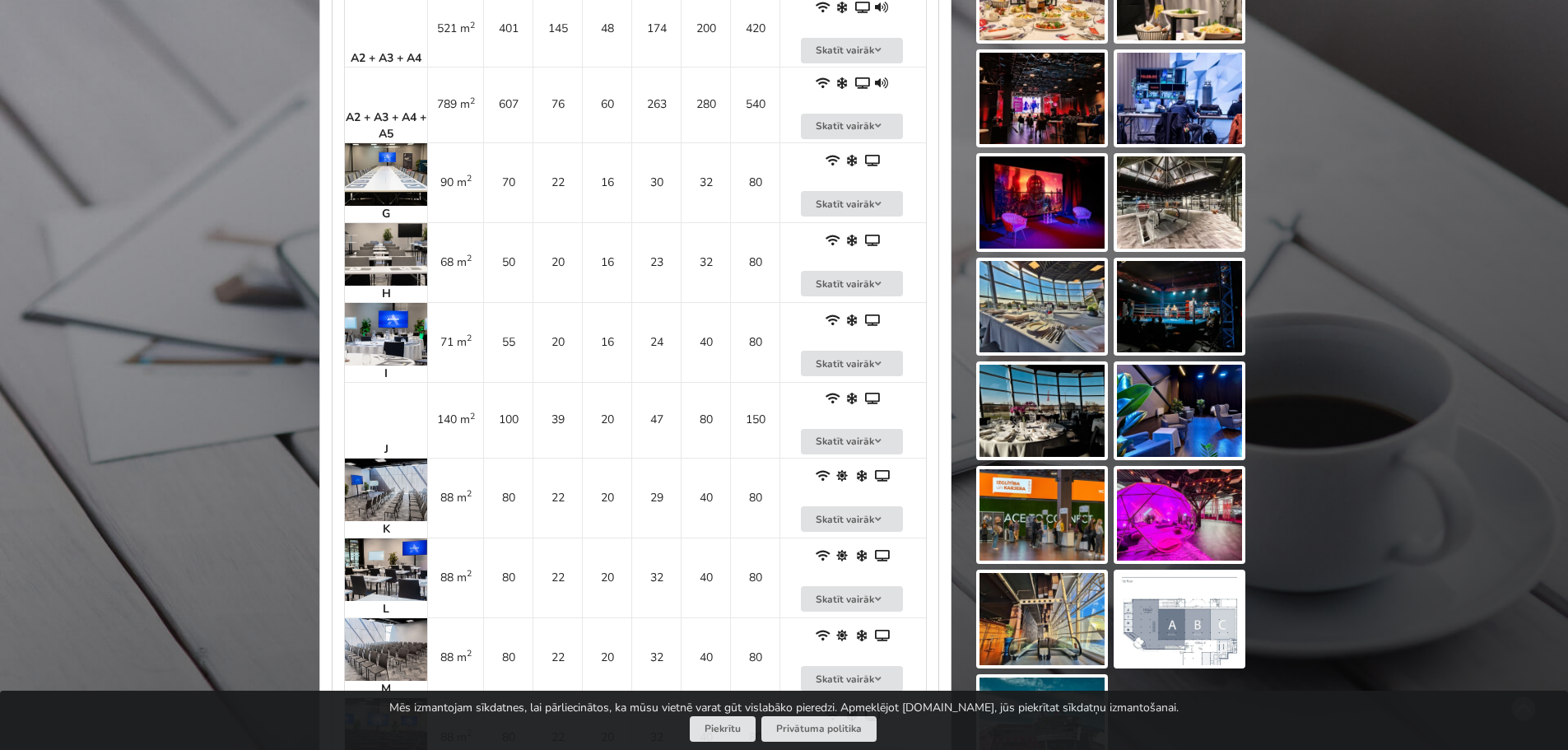
scroll to position [1977, 0]
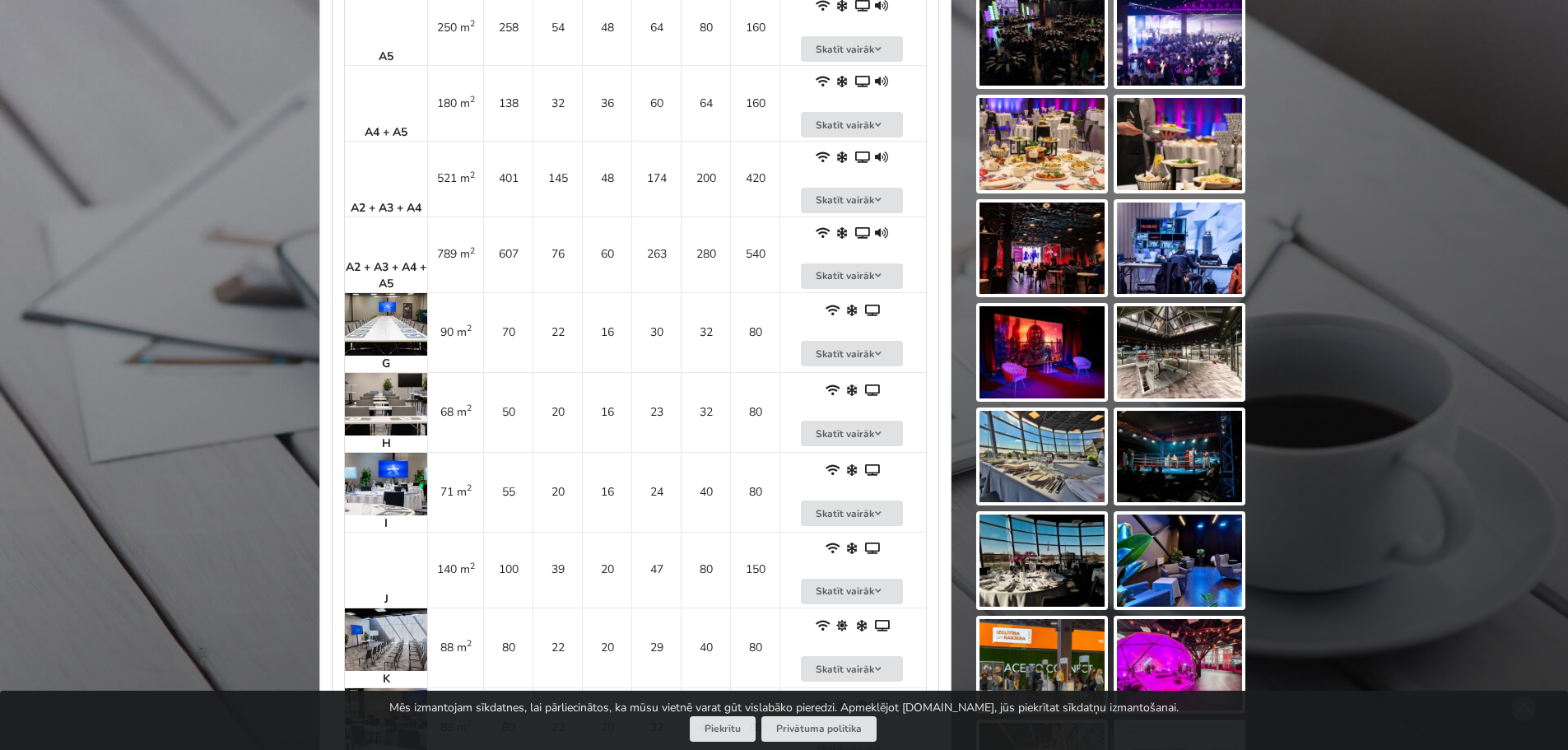
click at [386, 464] on img at bounding box center [385, 484] width 83 height 63
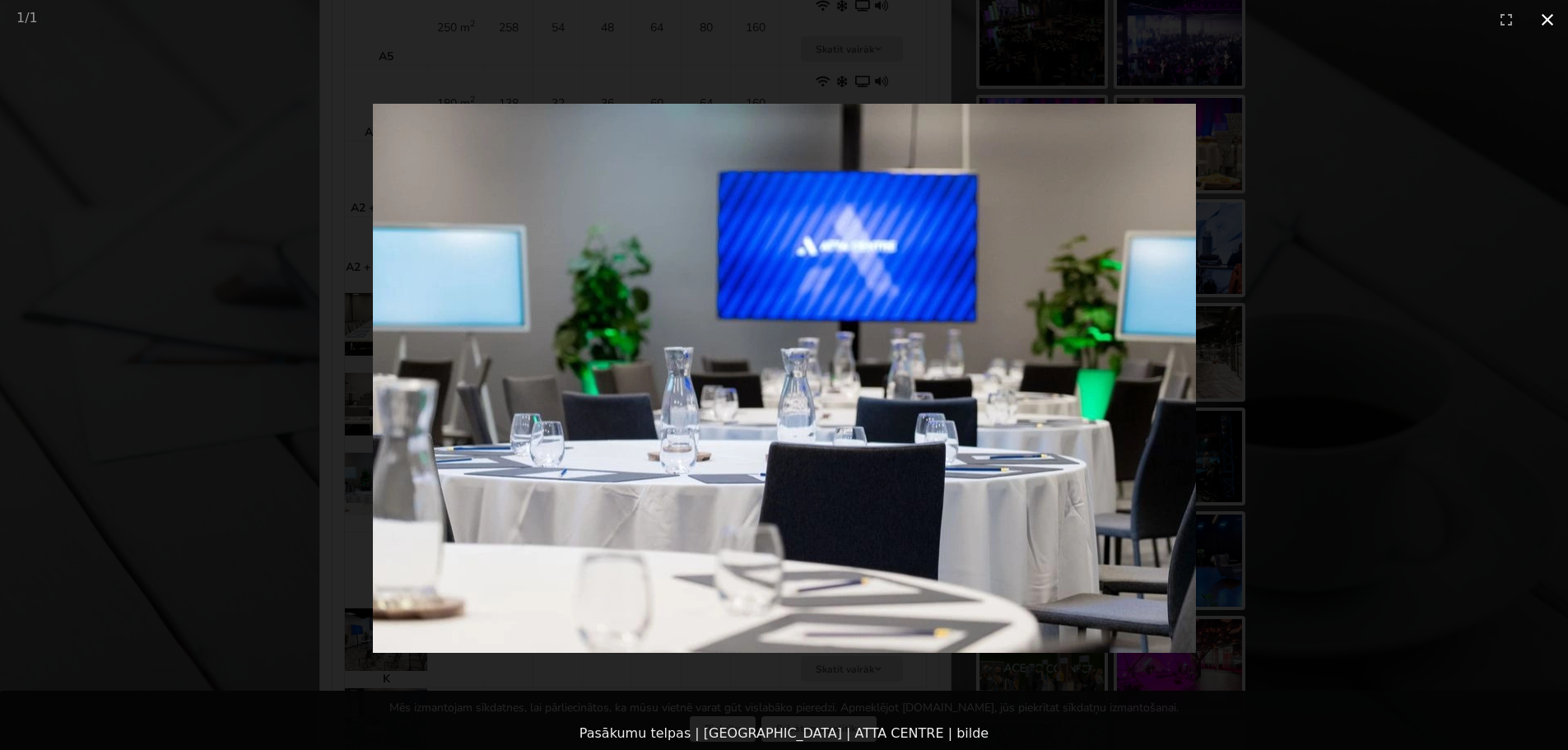
click at [1555, 23] on button "Close gallery" at bounding box center [1547, 19] width 41 height 39
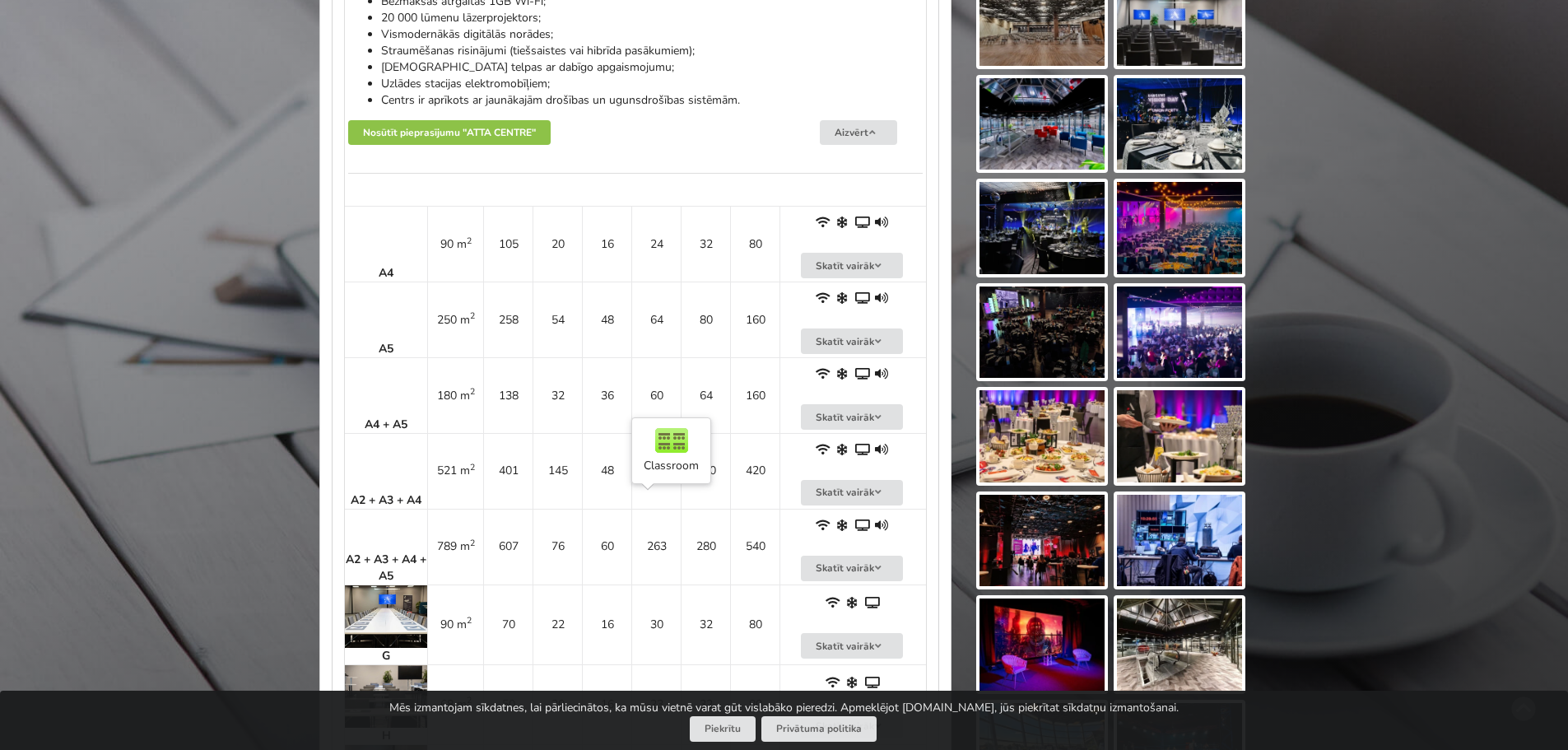
scroll to position [1647, 0]
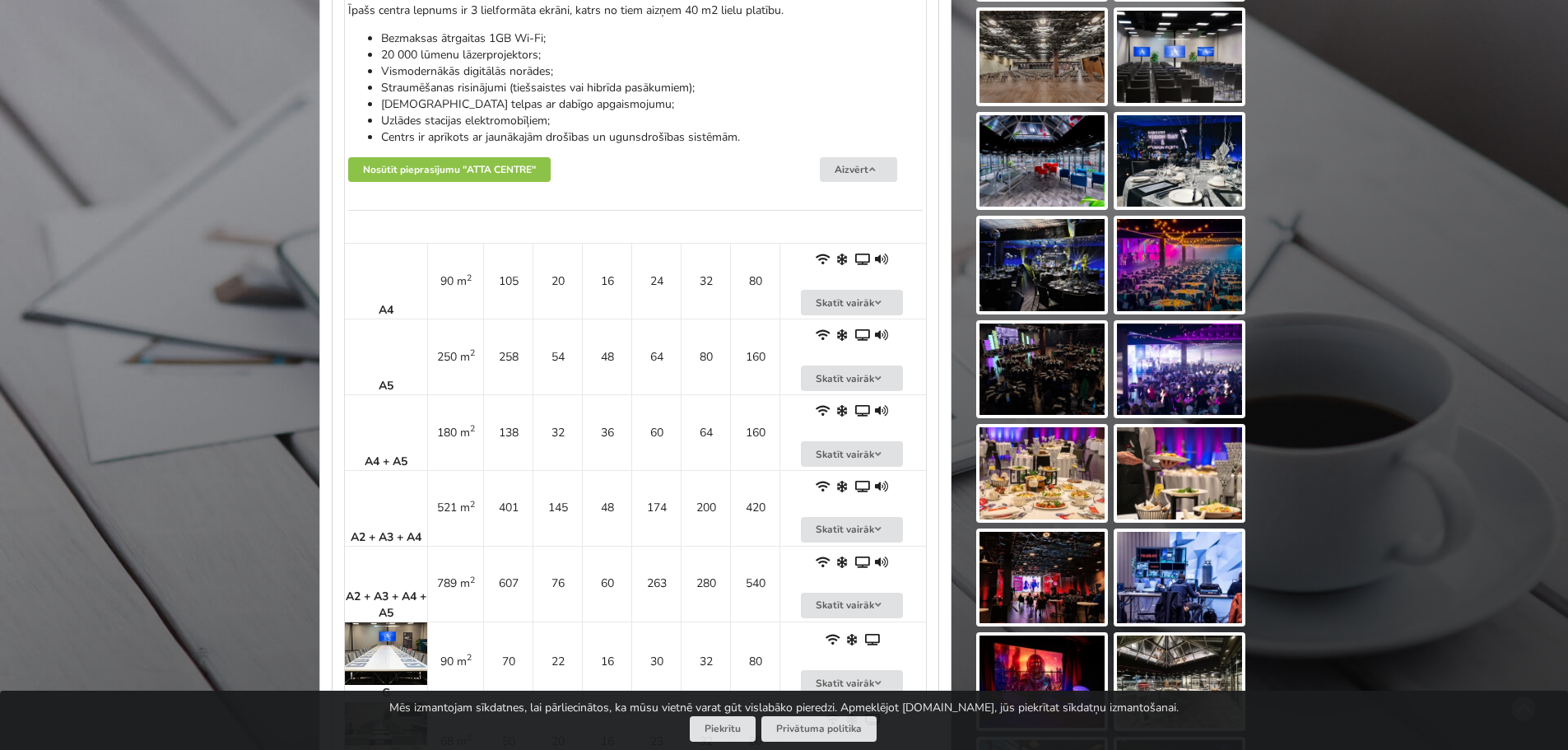
click at [380, 436] on td "A4 + A5" at bounding box center [385, 432] width 83 height 76
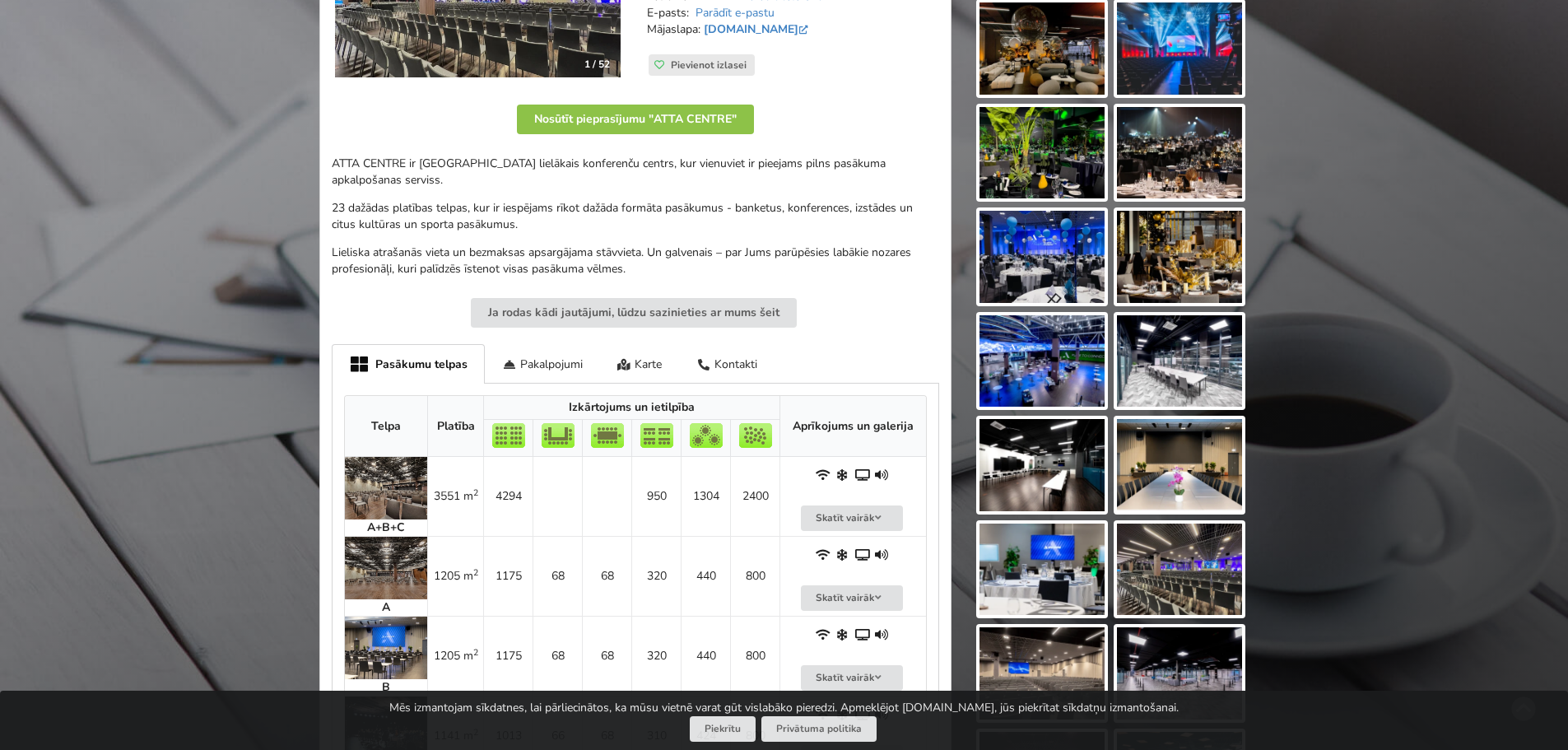
scroll to position [0, 0]
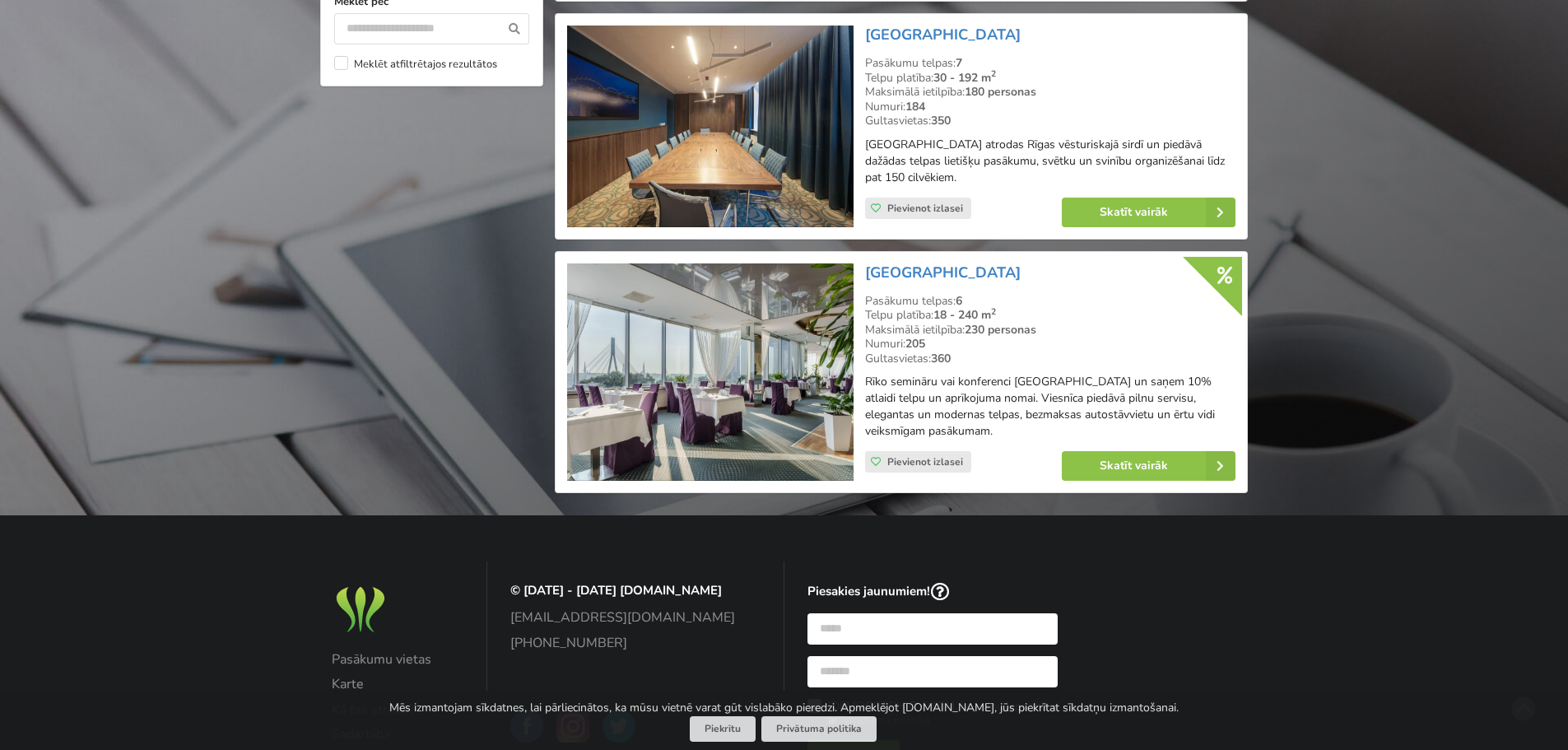
scroll to position [1687, 0]
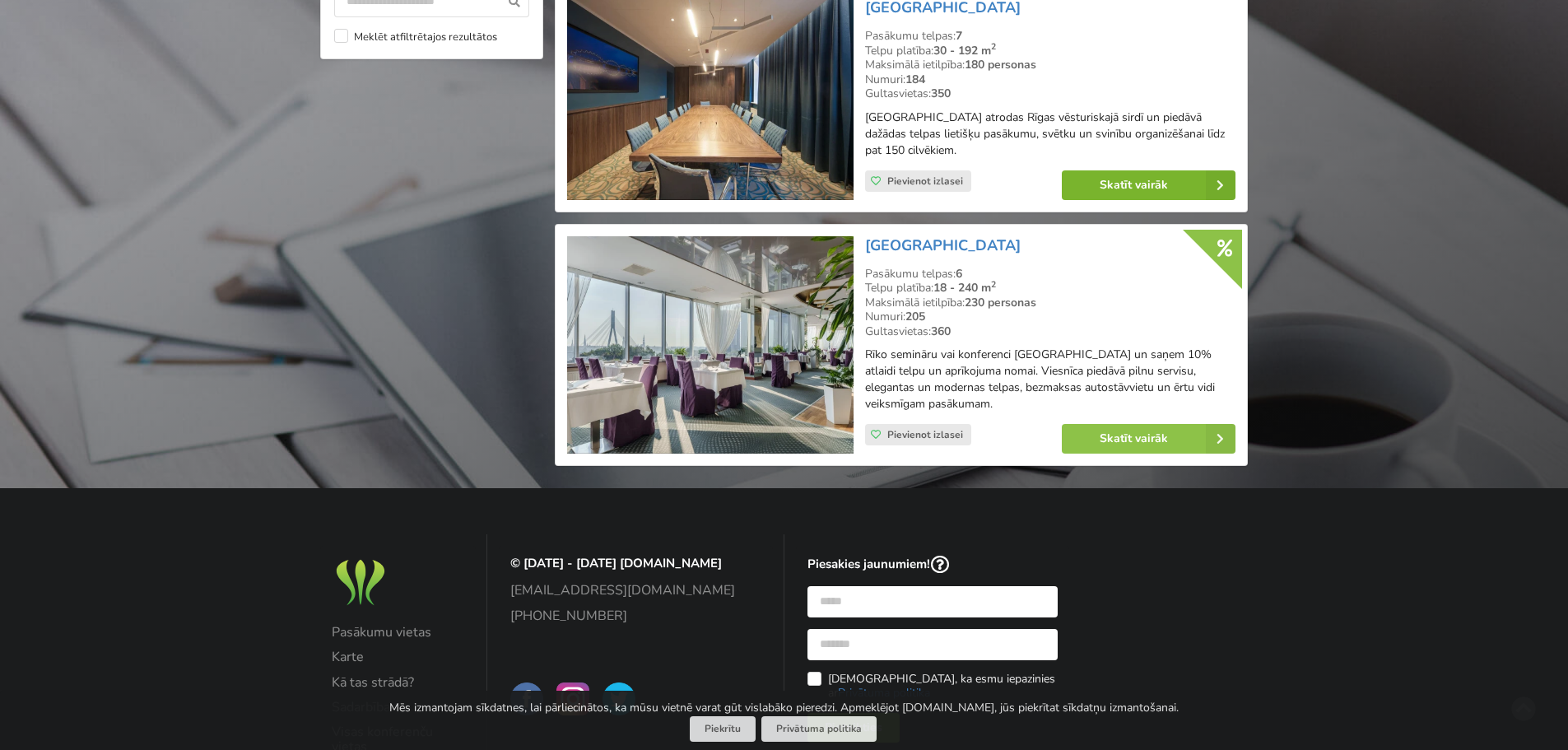
click at [1108, 183] on link "Skatīt vairāk" at bounding box center [1148, 185] width 174 height 29
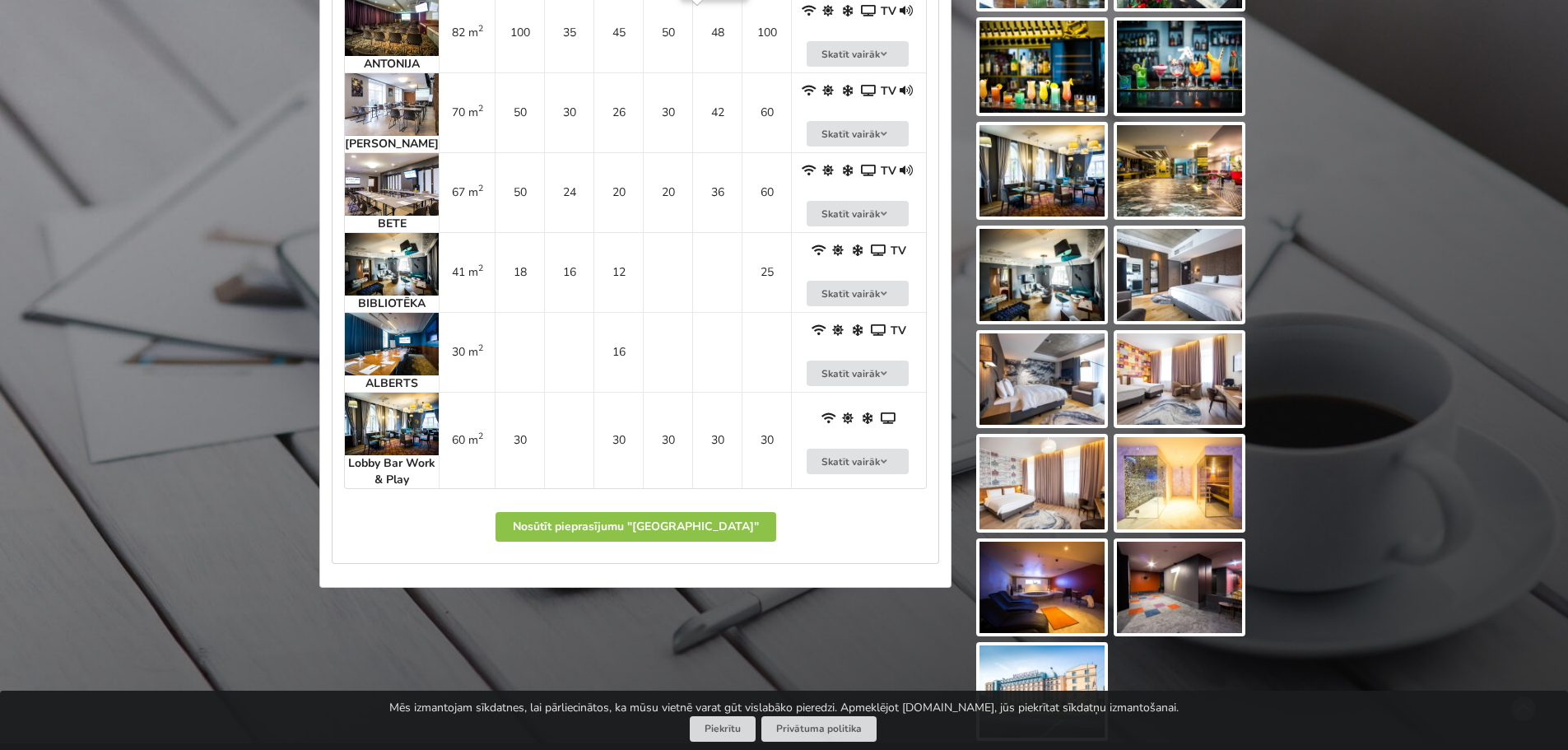
scroll to position [1235, 0]
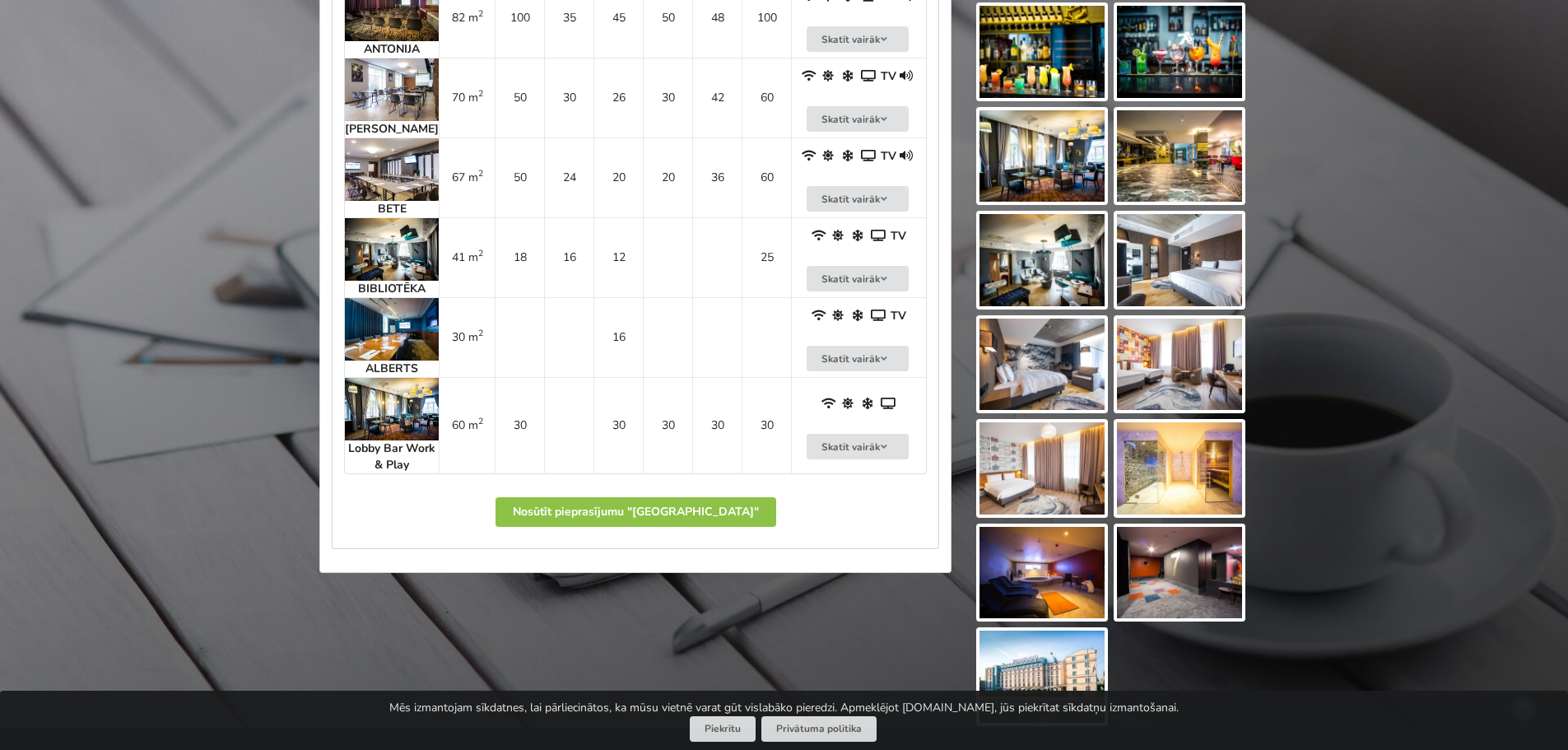
click at [398, 264] on img at bounding box center [391, 250] width 94 height 63
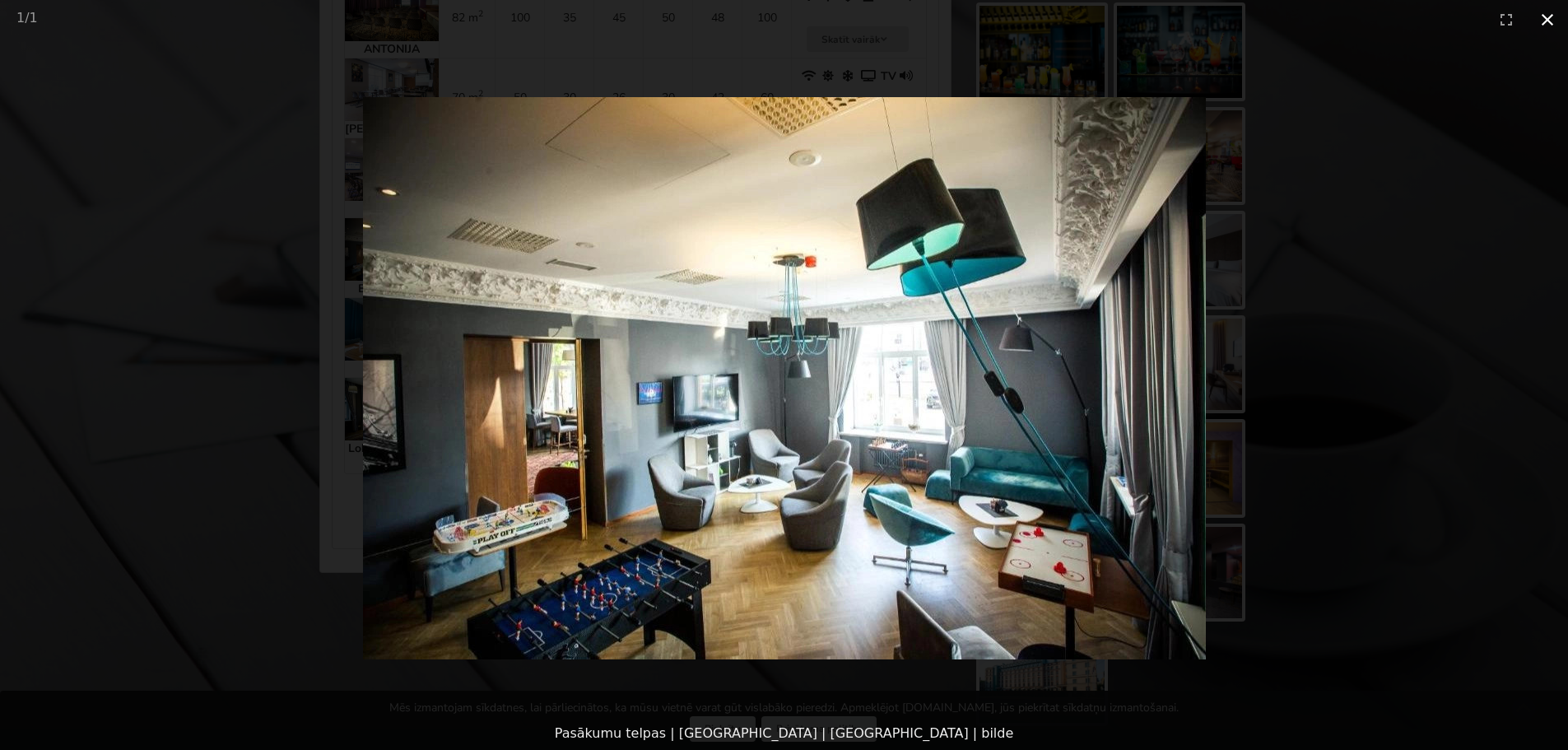
click at [1551, 19] on button "Close gallery" at bounding box center [1547, 19] width 41 height 39
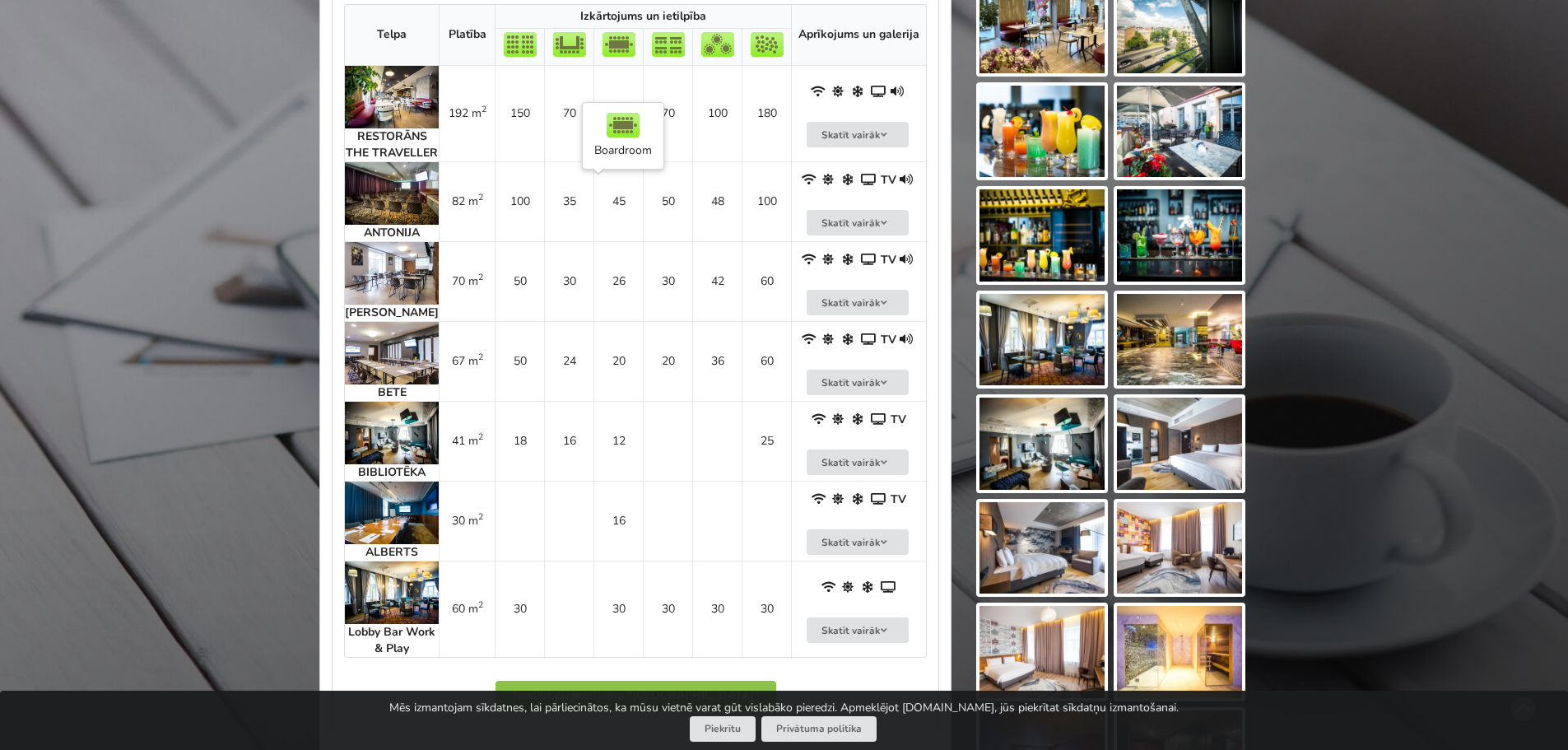
scroll to position [1071, 0]
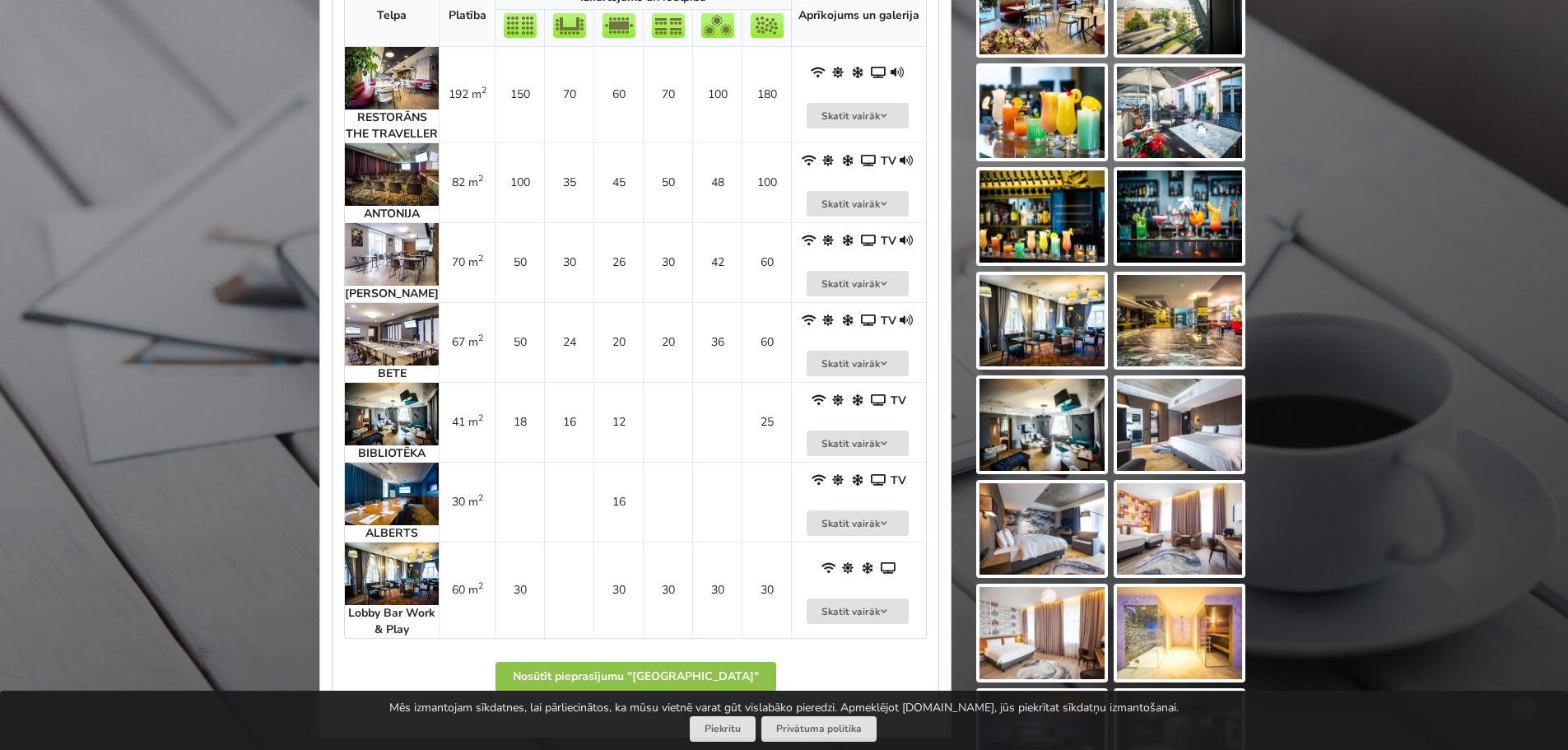
click at [395, 438] on img at bounding box center [391, 414] width 94 height 63
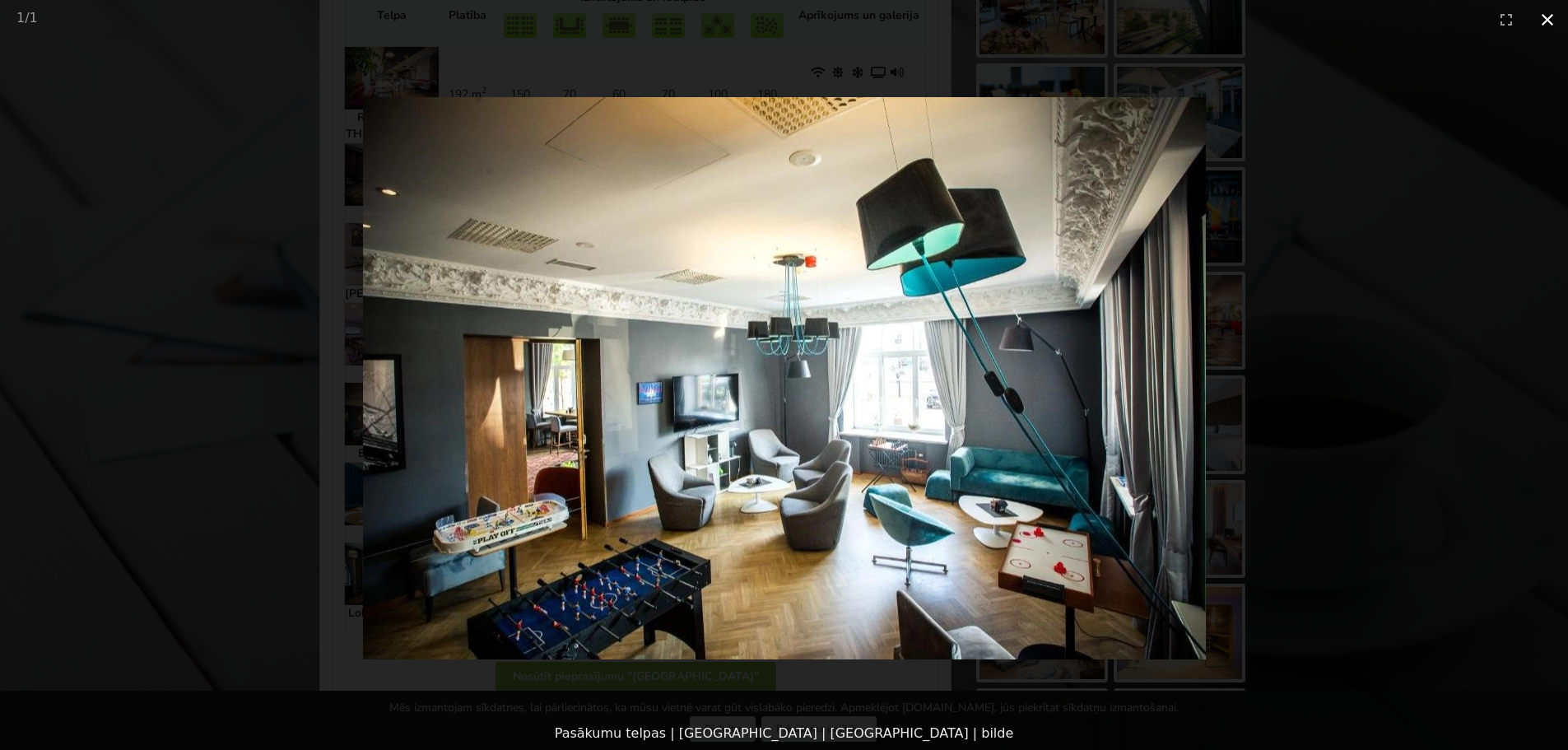
click at [1555, 18] on button "Close gallery" at bounding box center [1547, 19] width 41 height 39
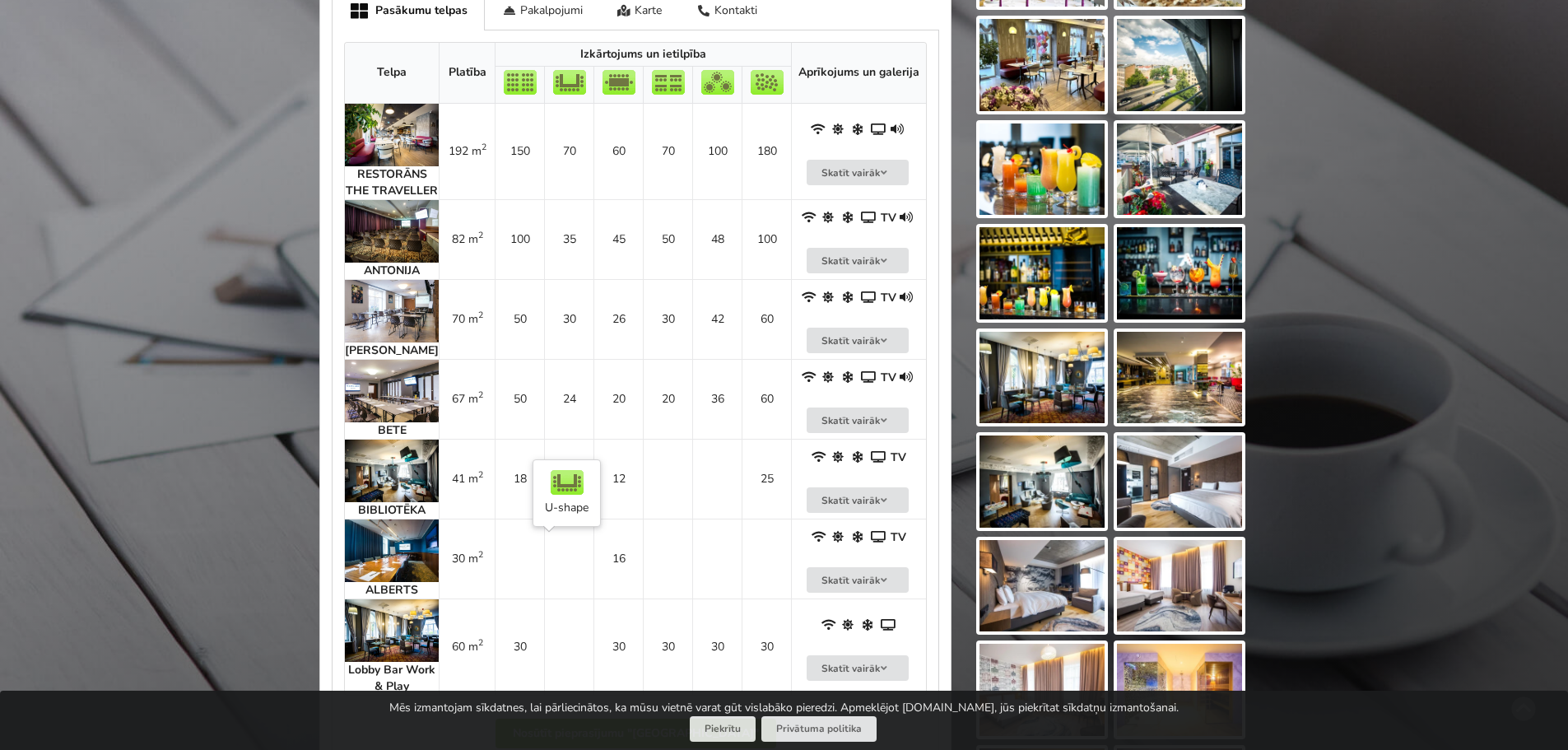
scroll to position [988, 0]
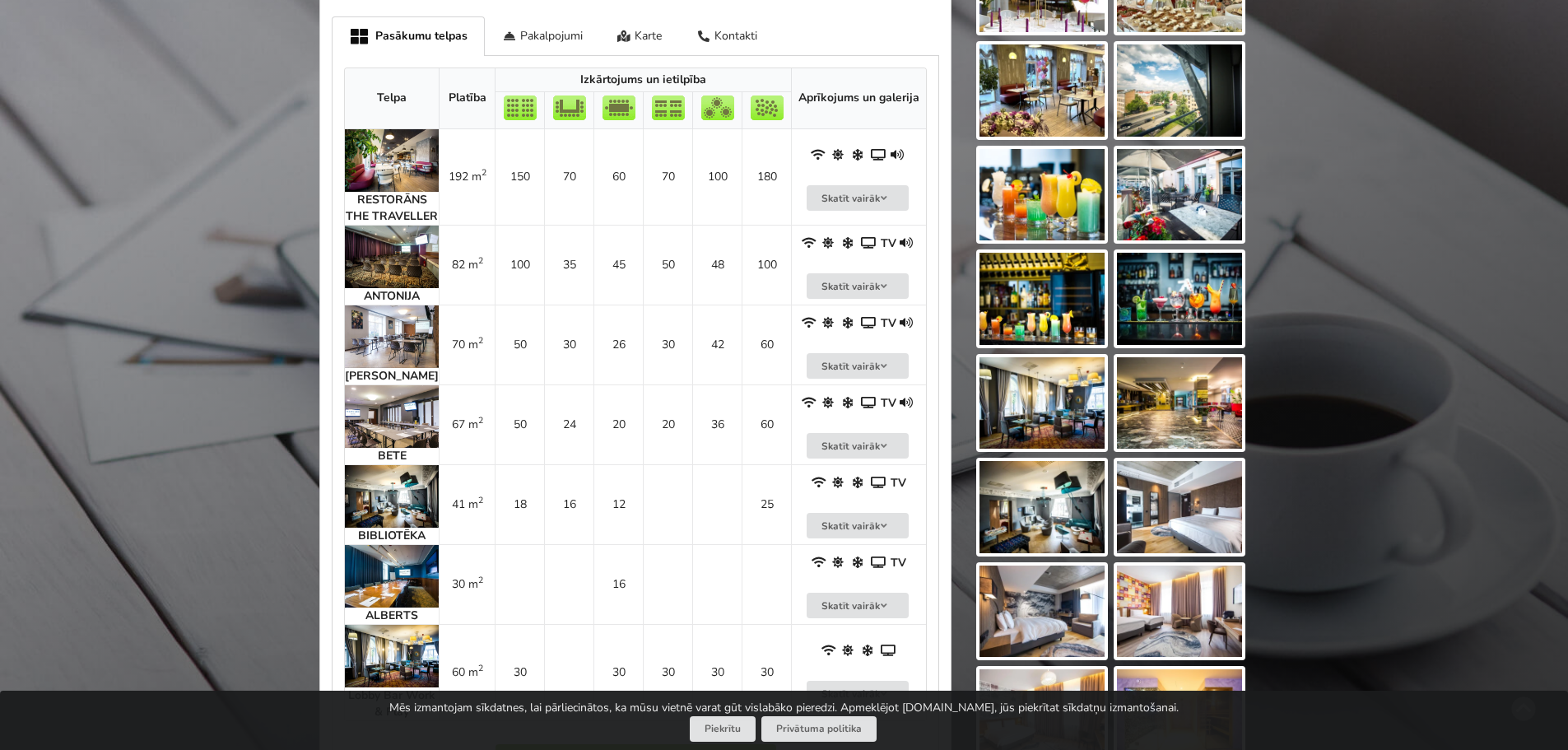
click at [390, 426] on img at bounding box center [391, 417] width 94 height 63
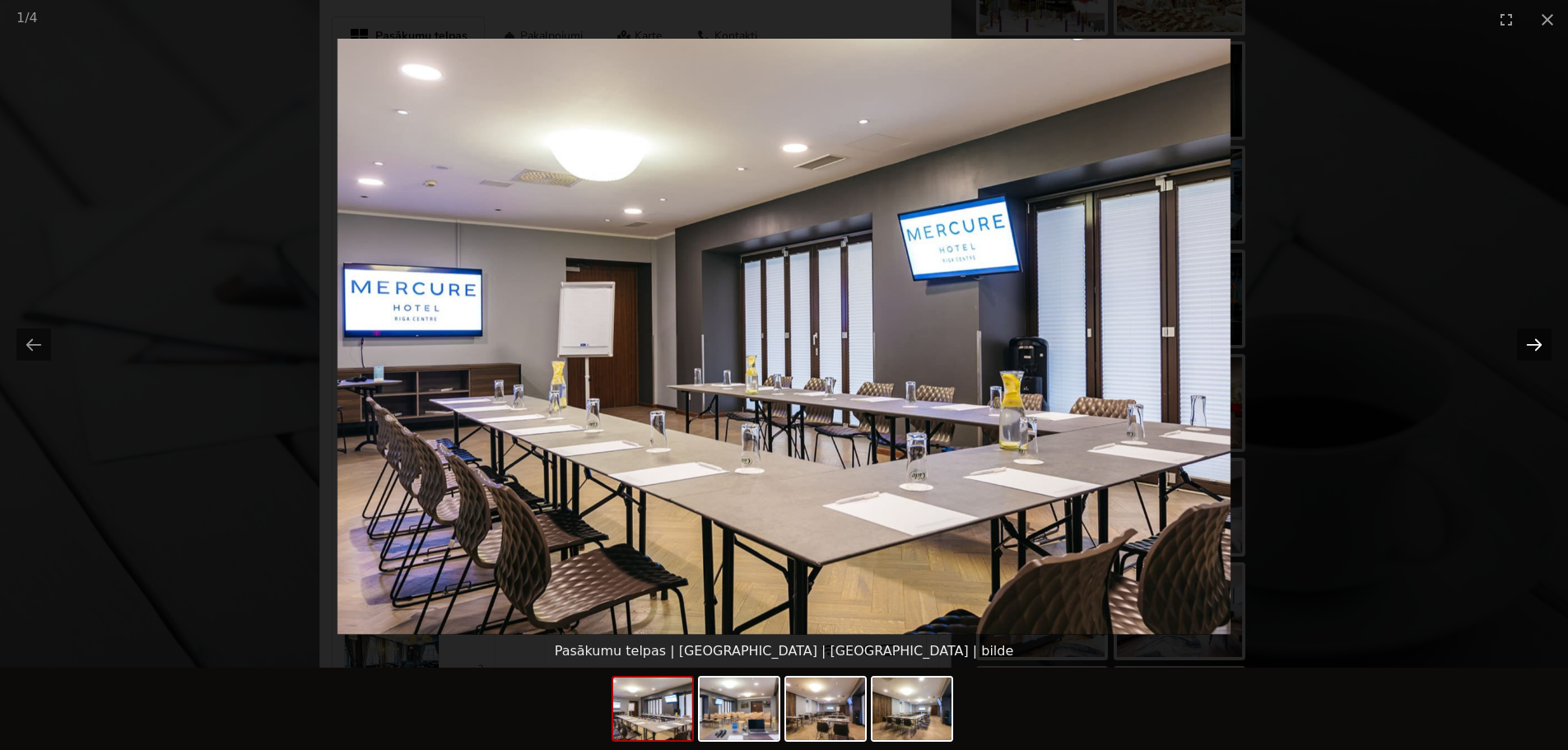
click at [1535, 341] on button "Next slide" at bounding box center [1535, 345] width 34 height 32
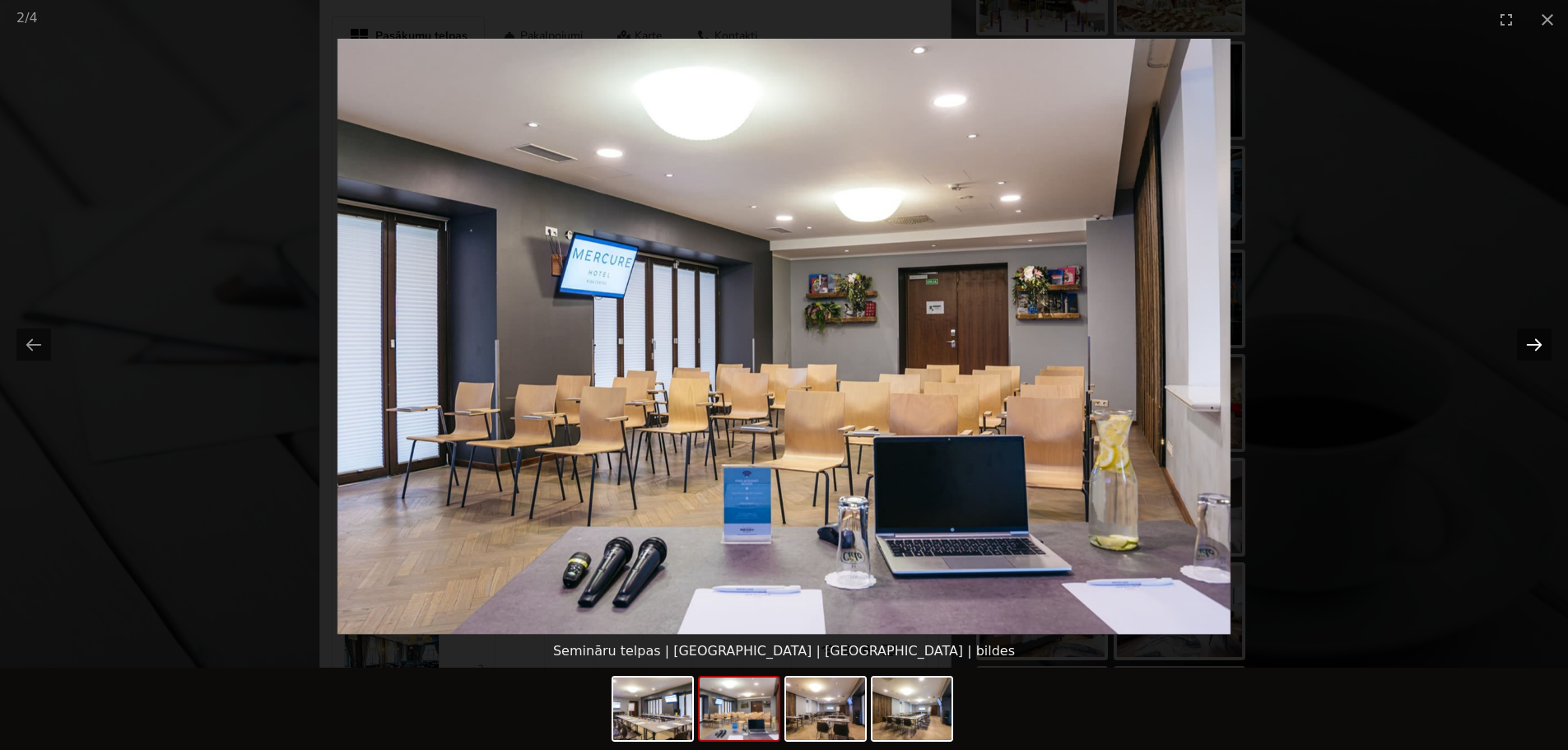
click at [1535, 341] on button "Next slide" at bounding box center [1535, 345] width 34 height 32
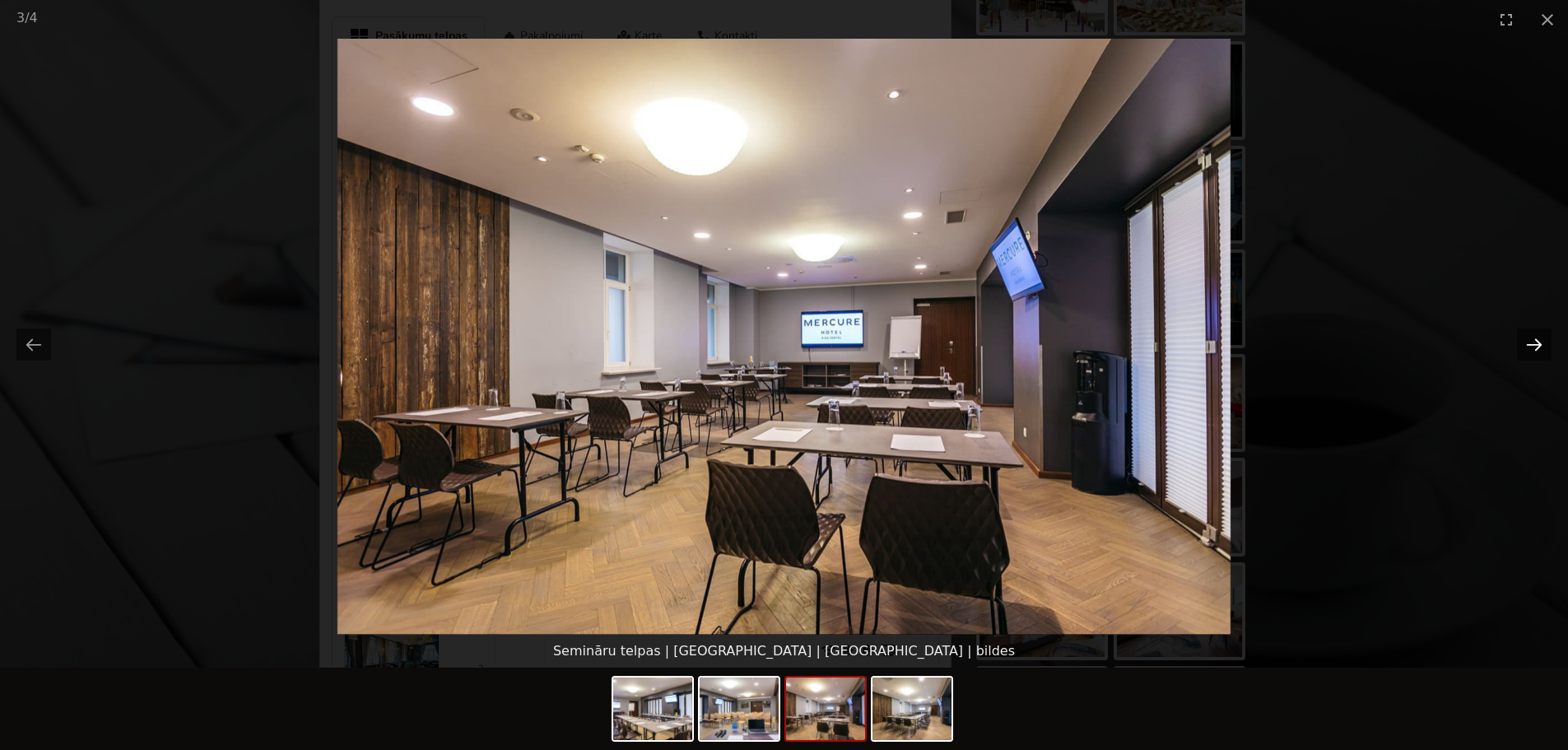
click at [1535, 341] on button "Next slide" at bounding box center [1535, 345] width 34 height 32
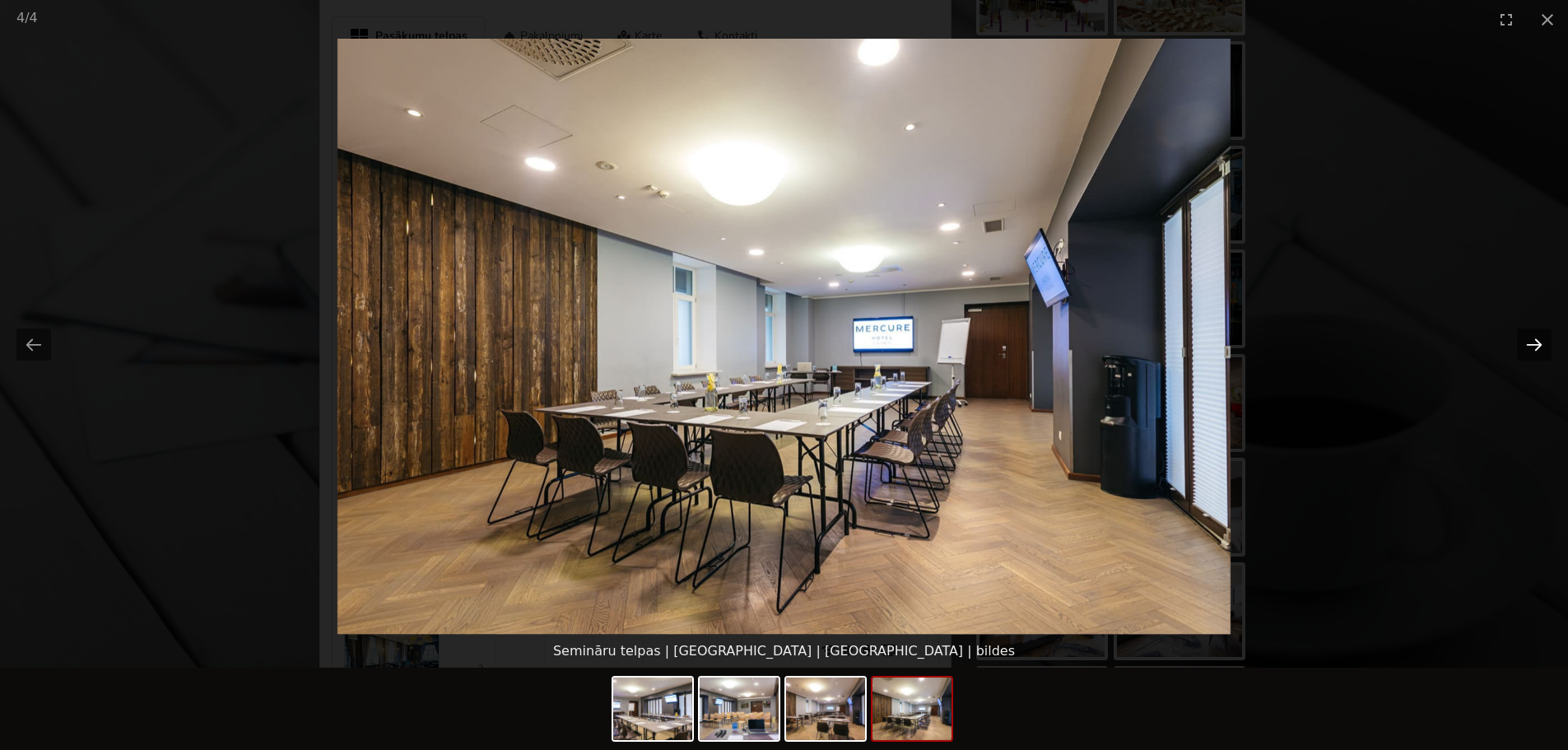
click at [1535, 341] on button "Next slide" at bounding box center [1535, 345] width 34 height 32
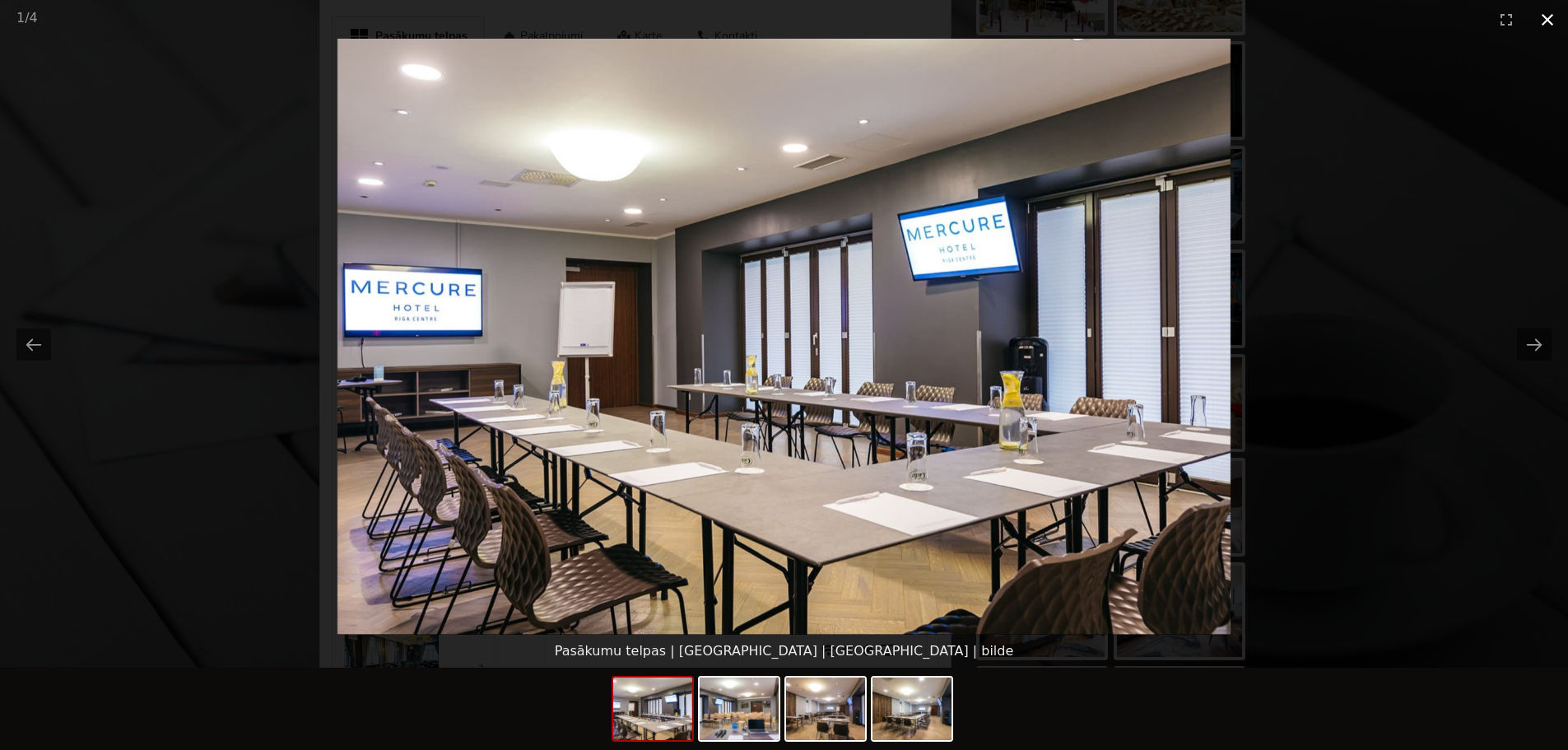
click at [1547, 18] on button "Close gallery" at bounding box center [1547, 19] width 41 height 39
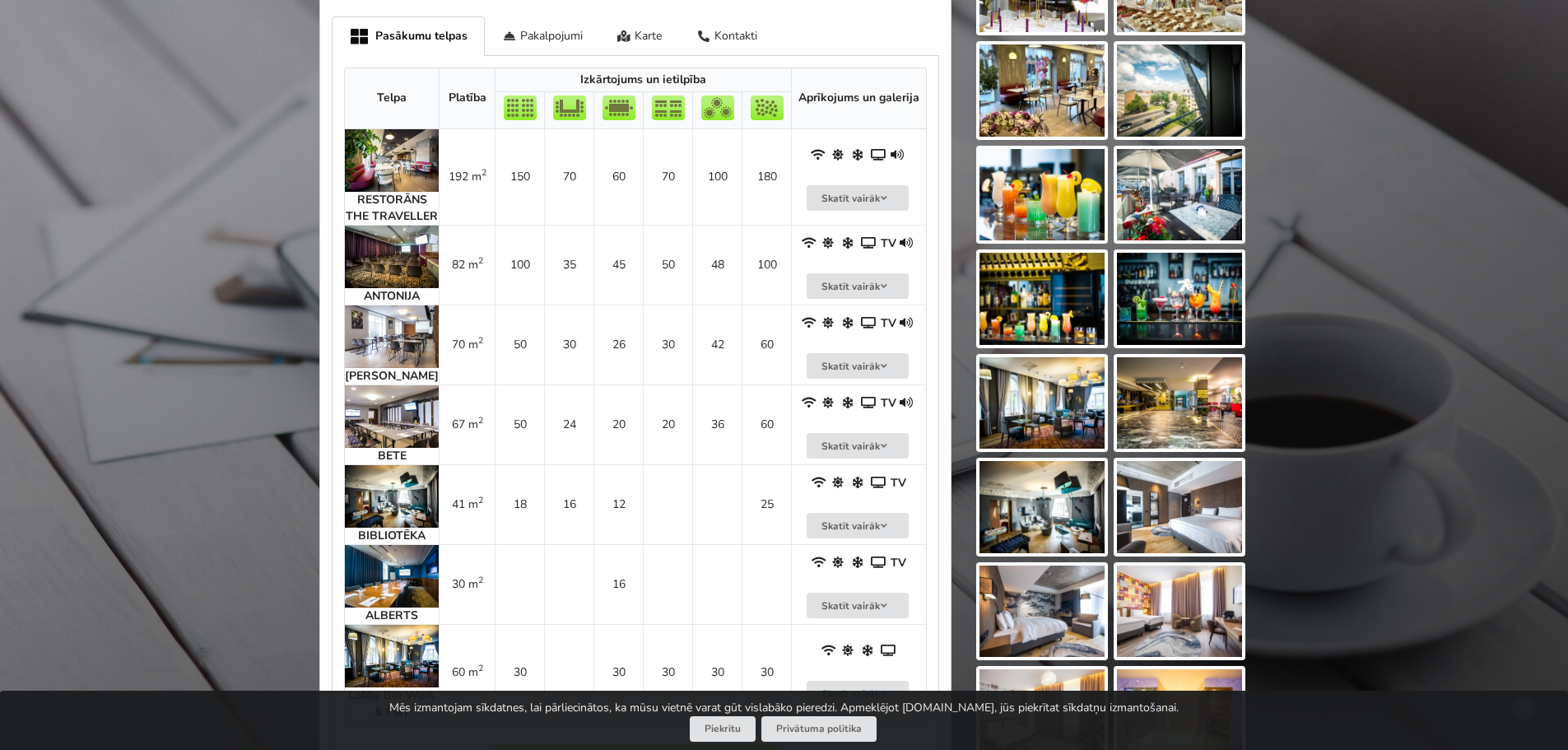
click at [378, 324] on img at bounding box center [391, 337] width 94 height 63
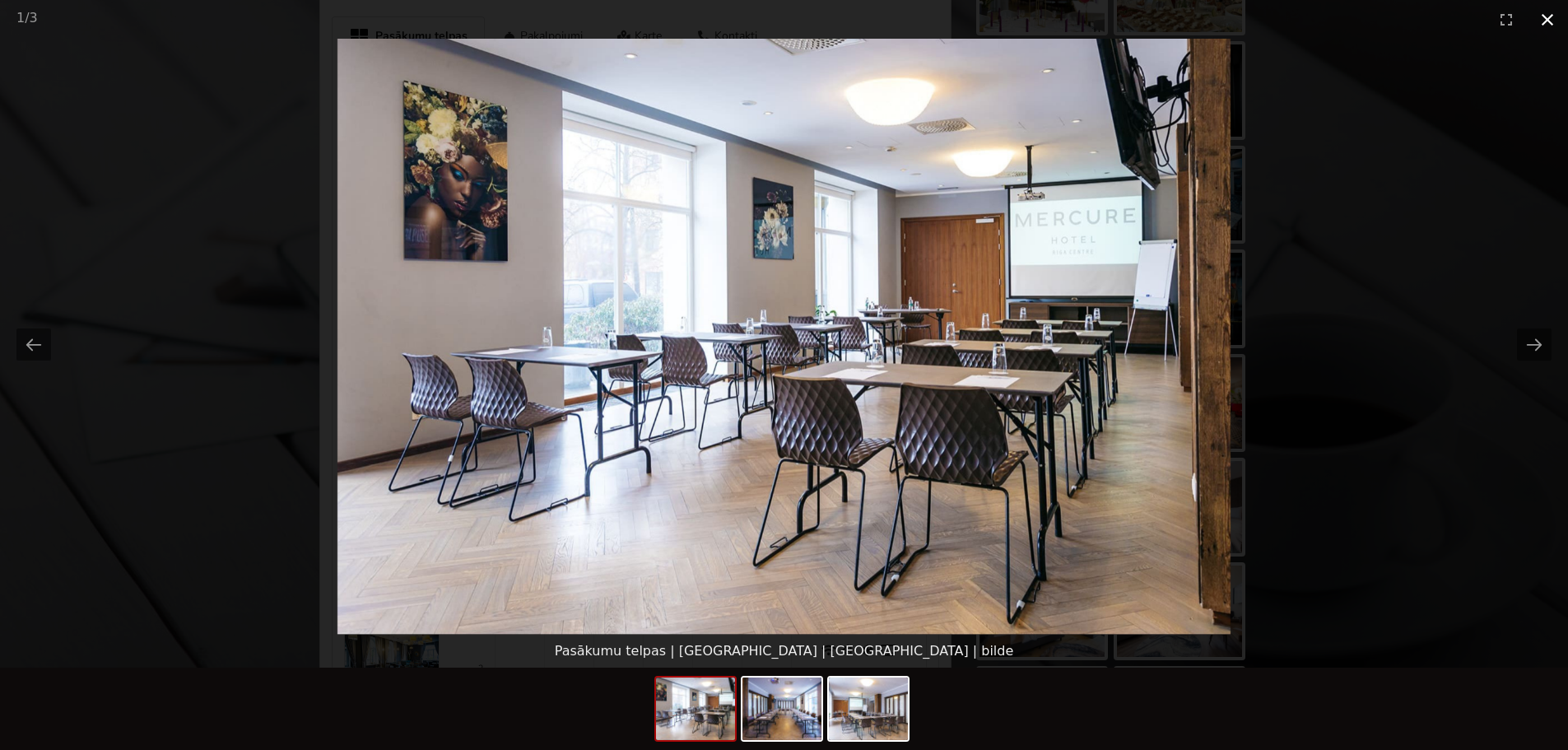
click at [1545, 15] on button "Close gallery" at bounding box center [1547, 19] width 41 height 39
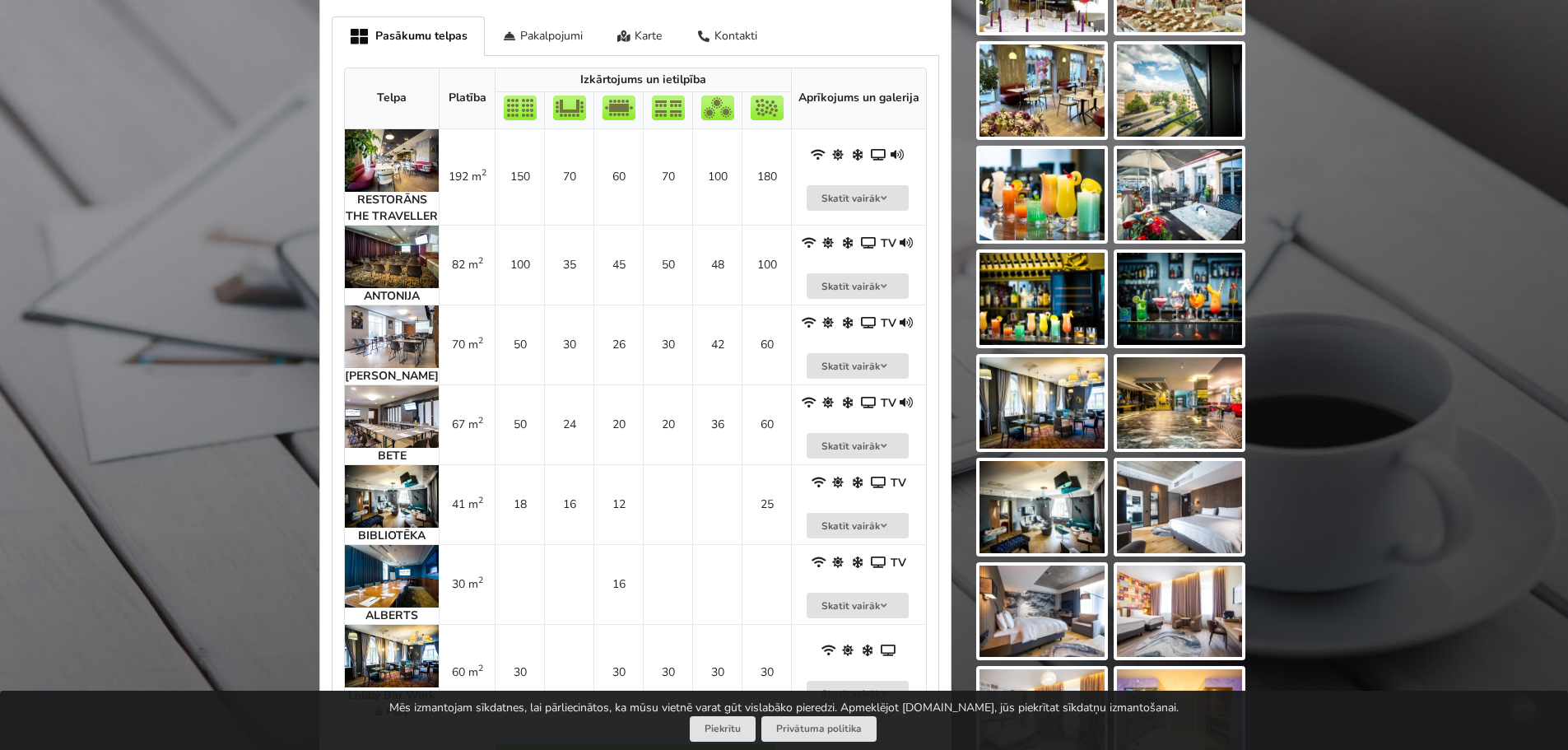
scroll to position [1071, 0]
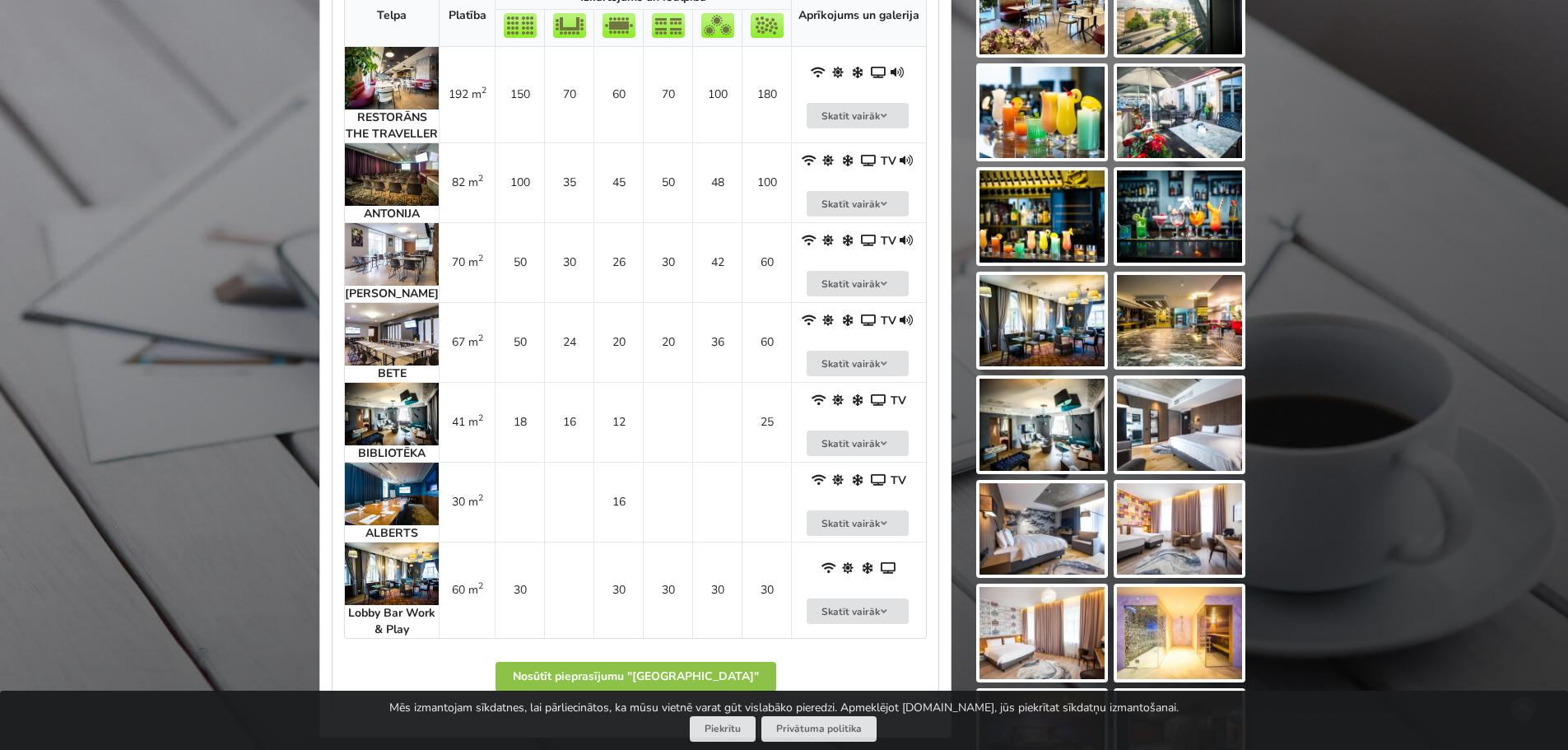
click at [409, 589] on img at bounding box center [391, 574] width 94 height 63
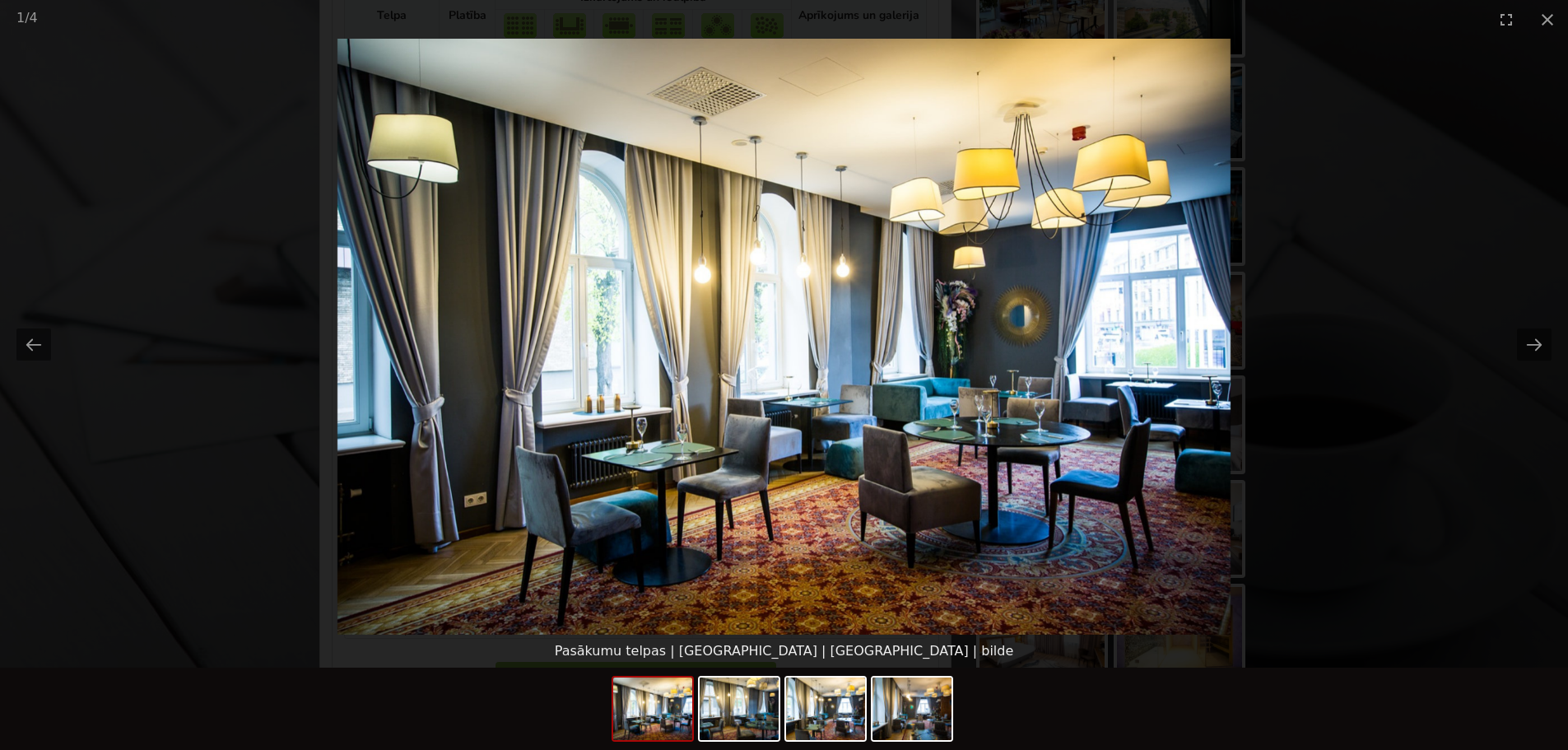
drag, startPoint x: 1555, startPoint y: 14, endPoint x: 1328, endPoint y: 207, distance: 298.0
click at [1548, 18] on button "Close gallery" at bounding box center [1547, 19] width 41 height 39
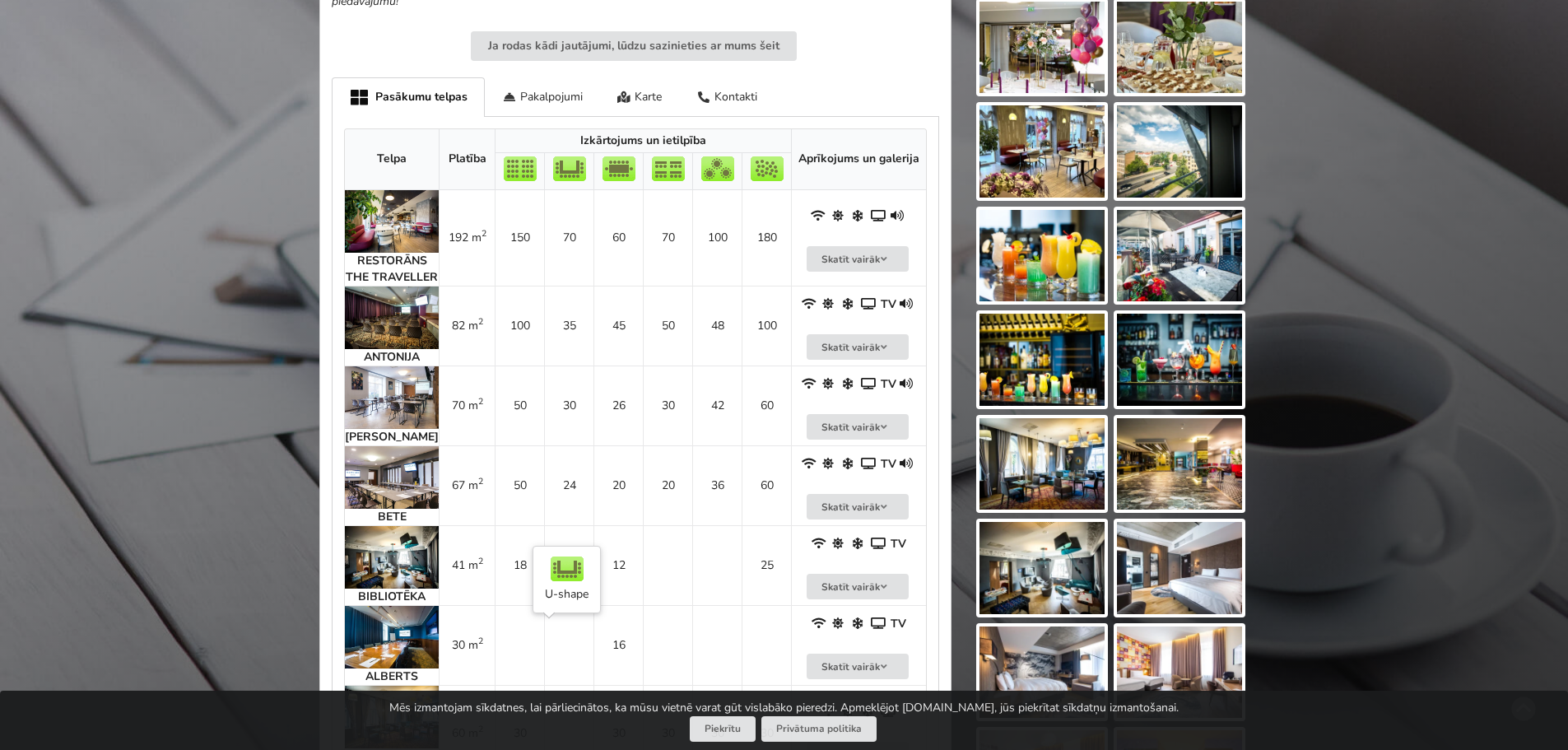
scroll to position [906, 0]
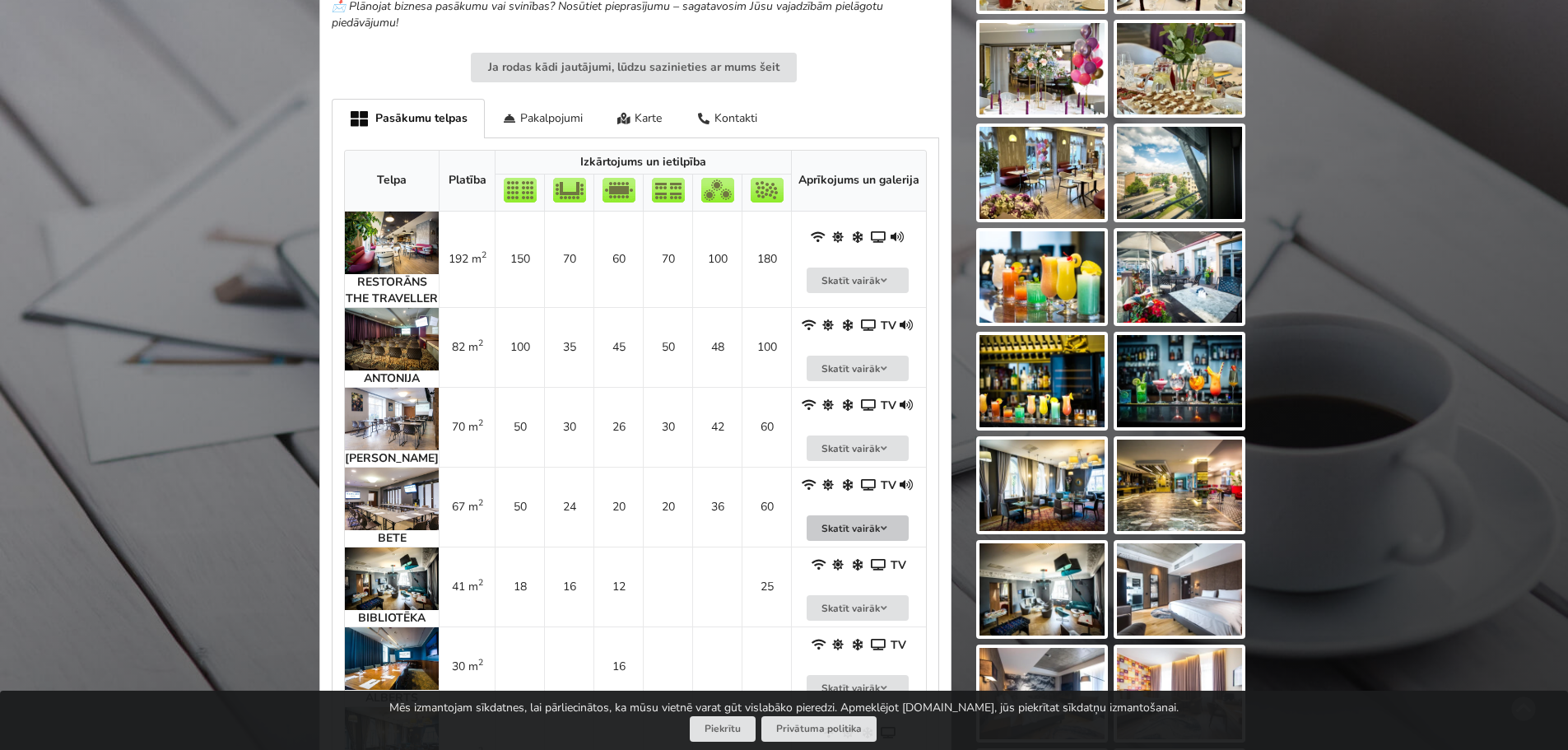
click at [867, 541] on button "Skatīt vairāk" at bounding box center [858, 528] width 103 height 26
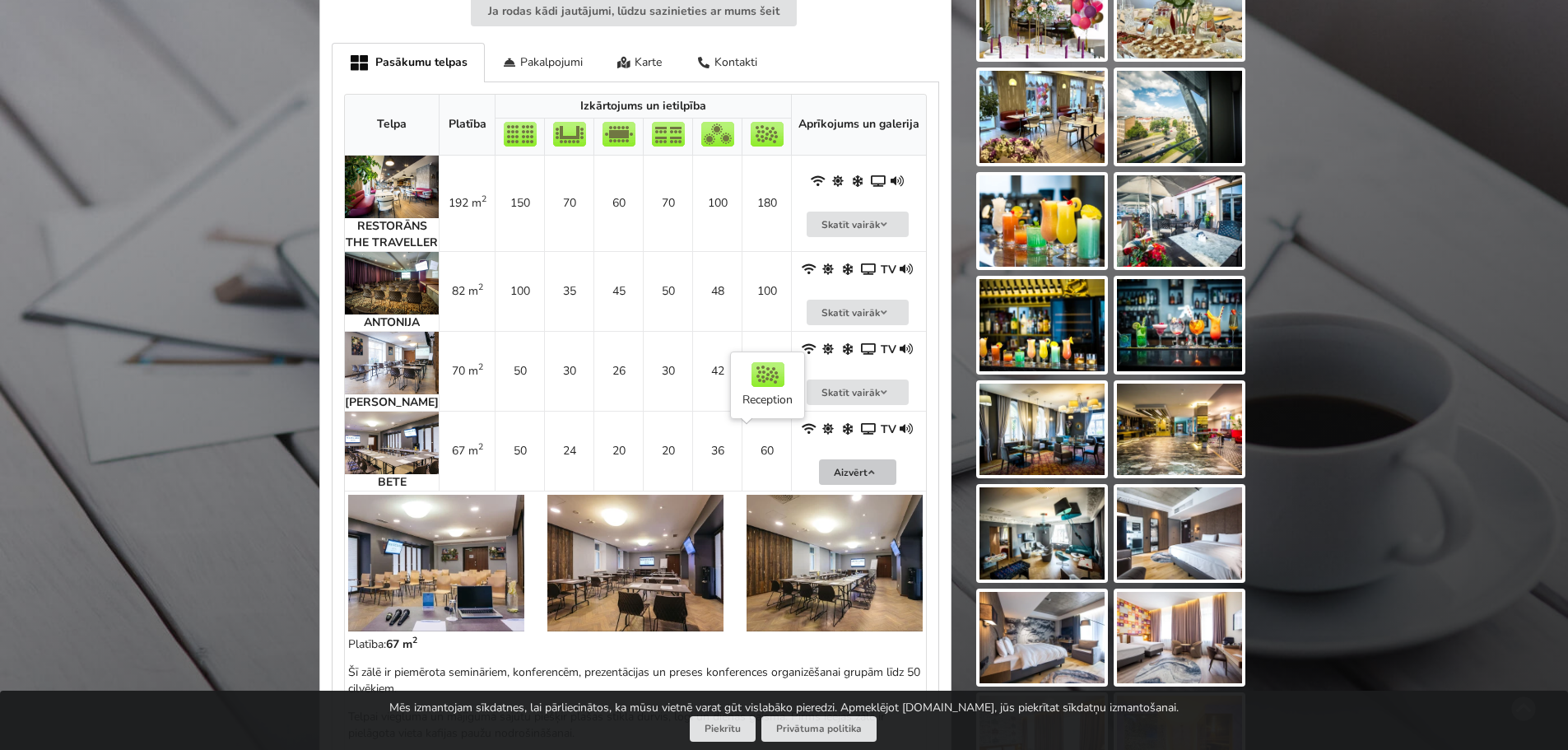
scroll to position [1071, 0]
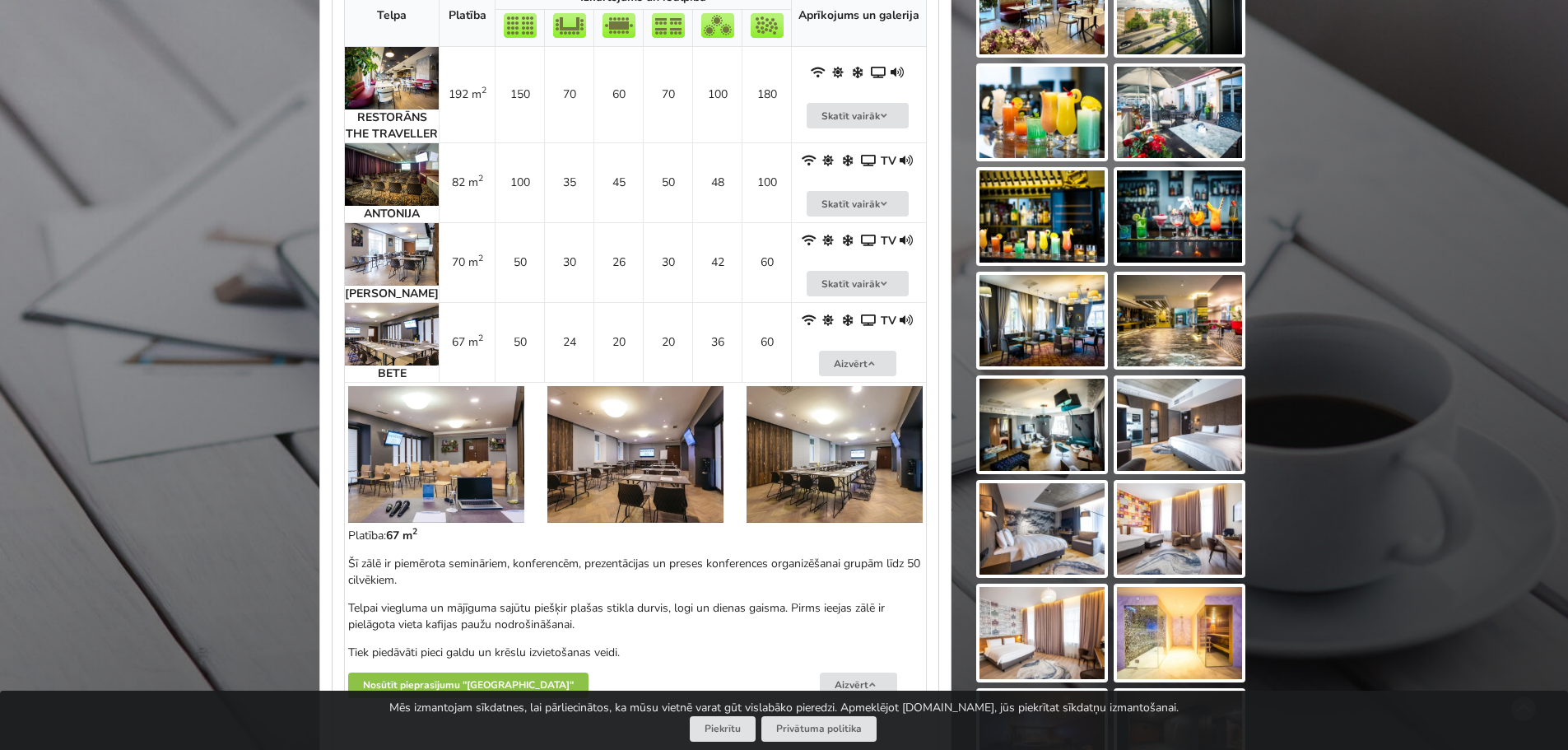
click at [494, 455] on img at bounding box center [437, 455] width 177 height 137
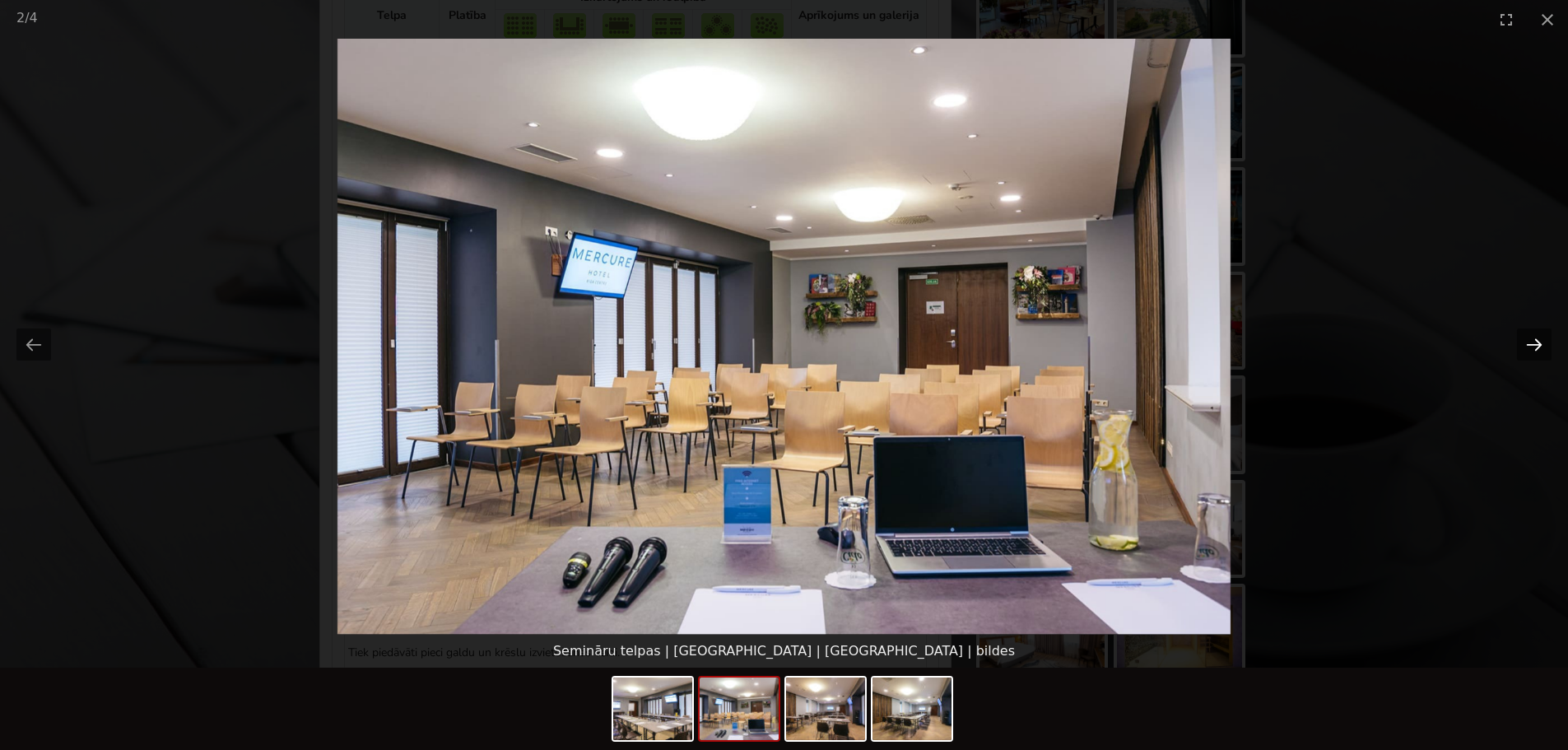
click at [1526, 347] on button "Next slide" at bounding box center [1535, 345] width 34 height 32
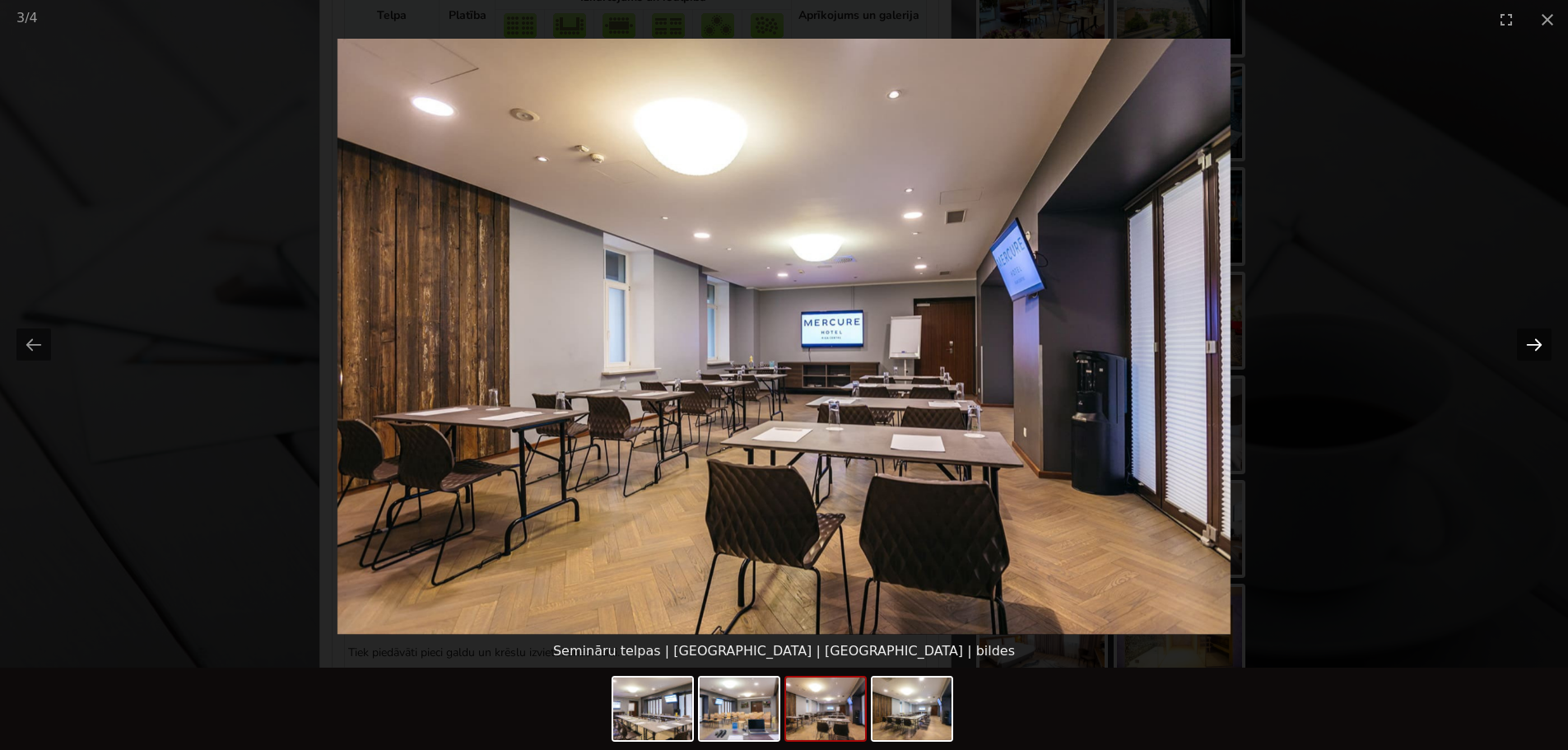
click at [1526, 347] on button "Next slide" at bounding box center [1535, 345] width 34 height 32
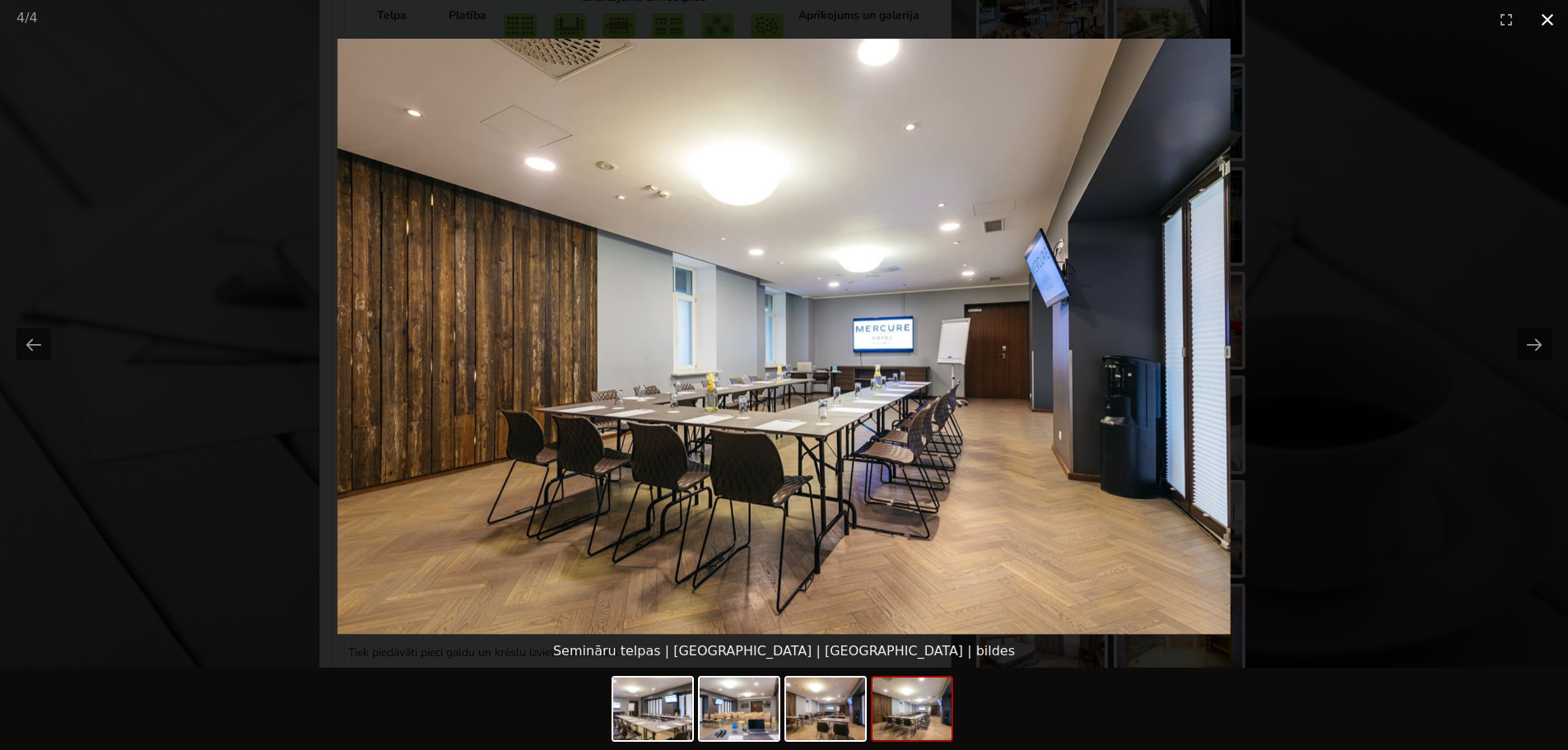
click at [1557, 16] on button "Close gallery" at bounding box center [1547, 19] width 41 height 39
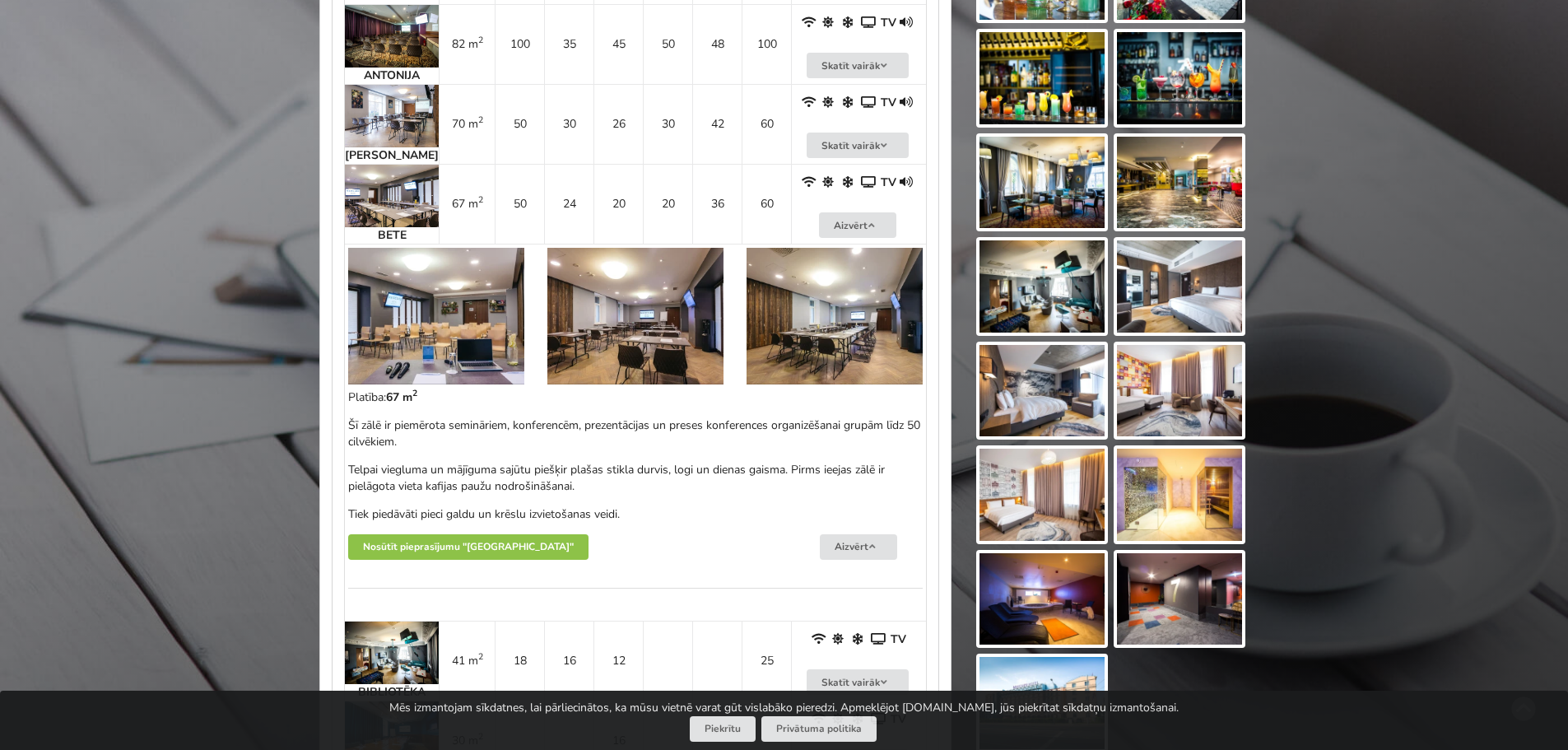
scroll to position [1235, 0]
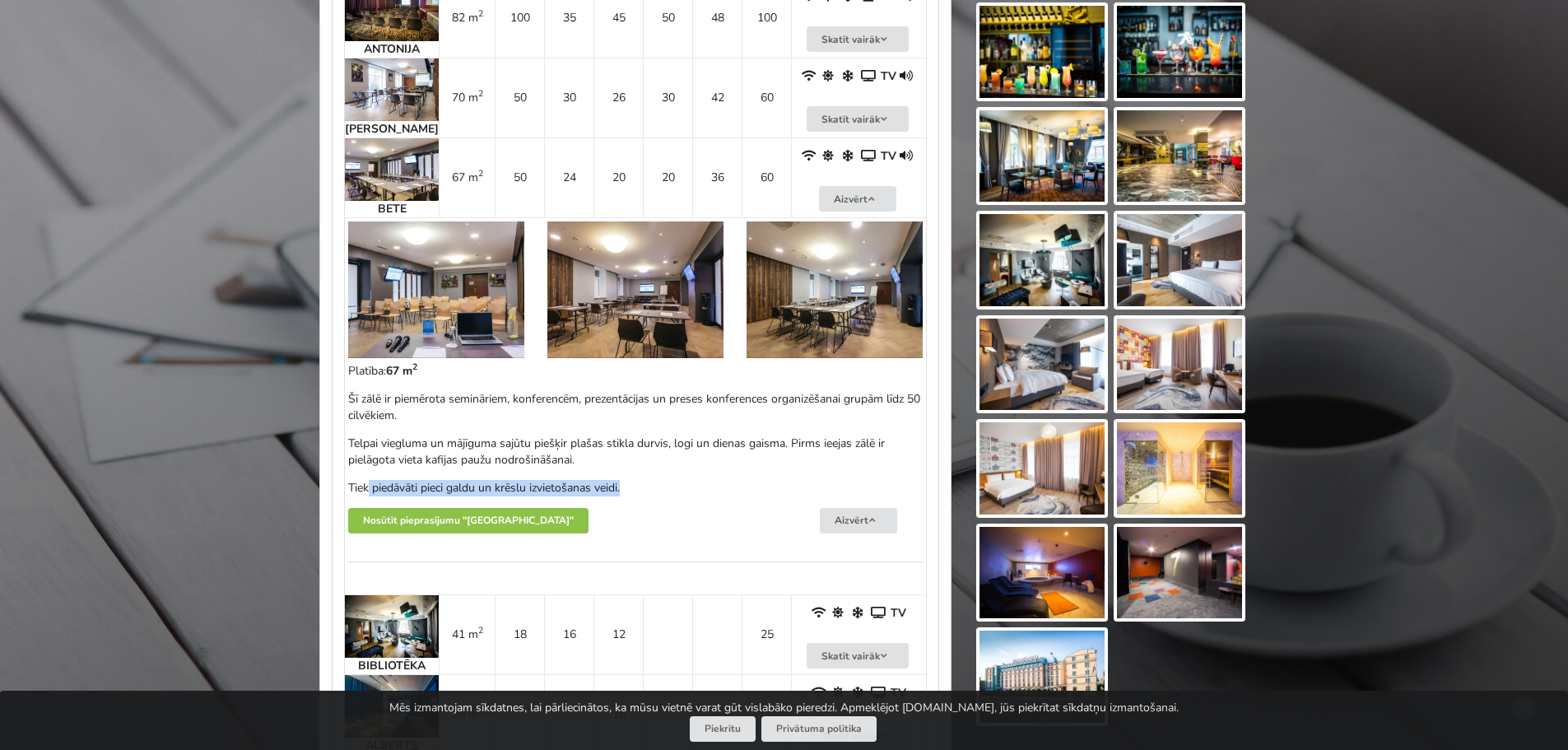
drag, startPoint x: 370, startPoint y: 504, endPoint x: 662, endPoint y: 486, distance: 292.6
click at [662, 486] on div "Šī zālē ir piemērota semināriem, konferencēm, prezentācijas un preses konferenc…" at bounding box center [635, 443] width 574 height 105
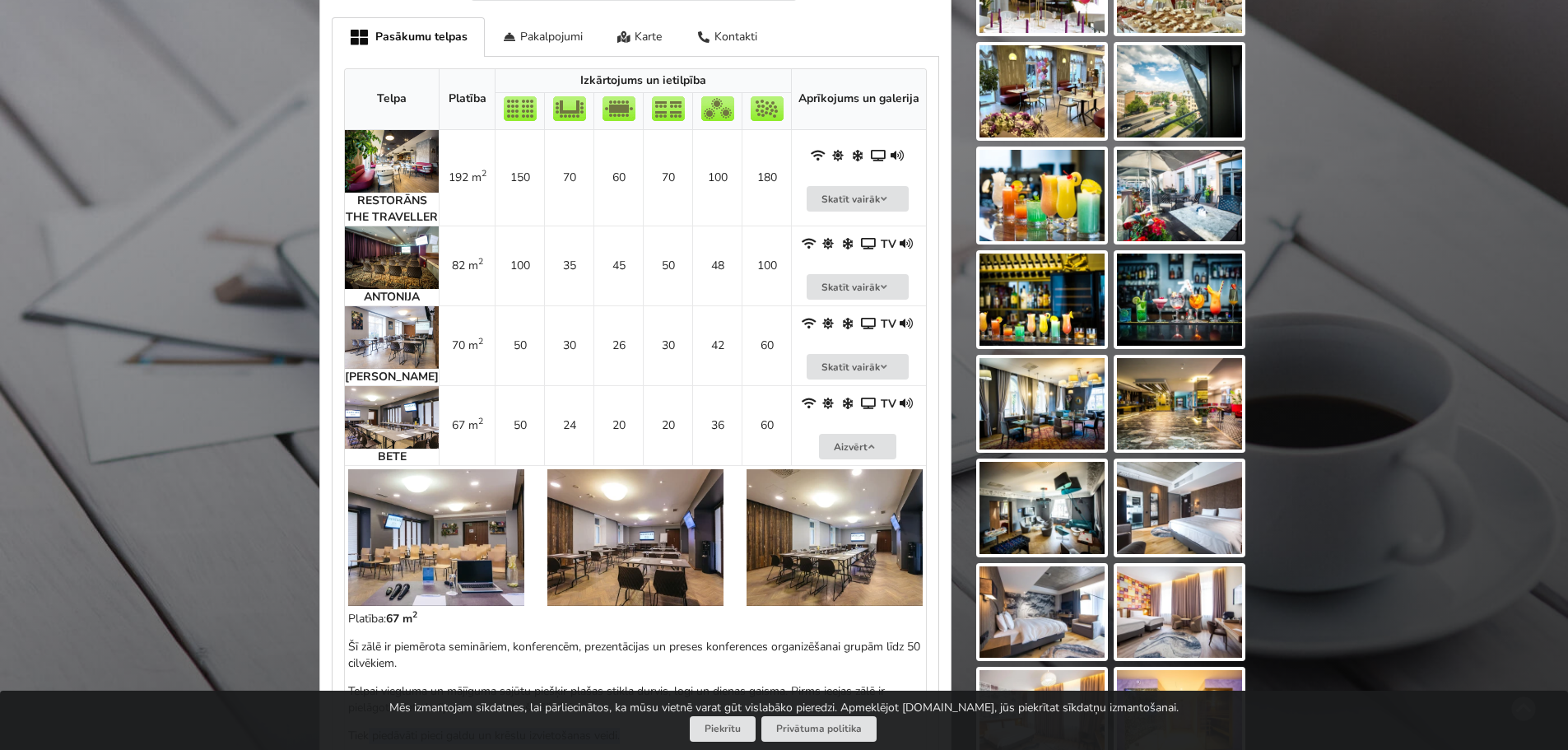
scroll to position [659, 0]
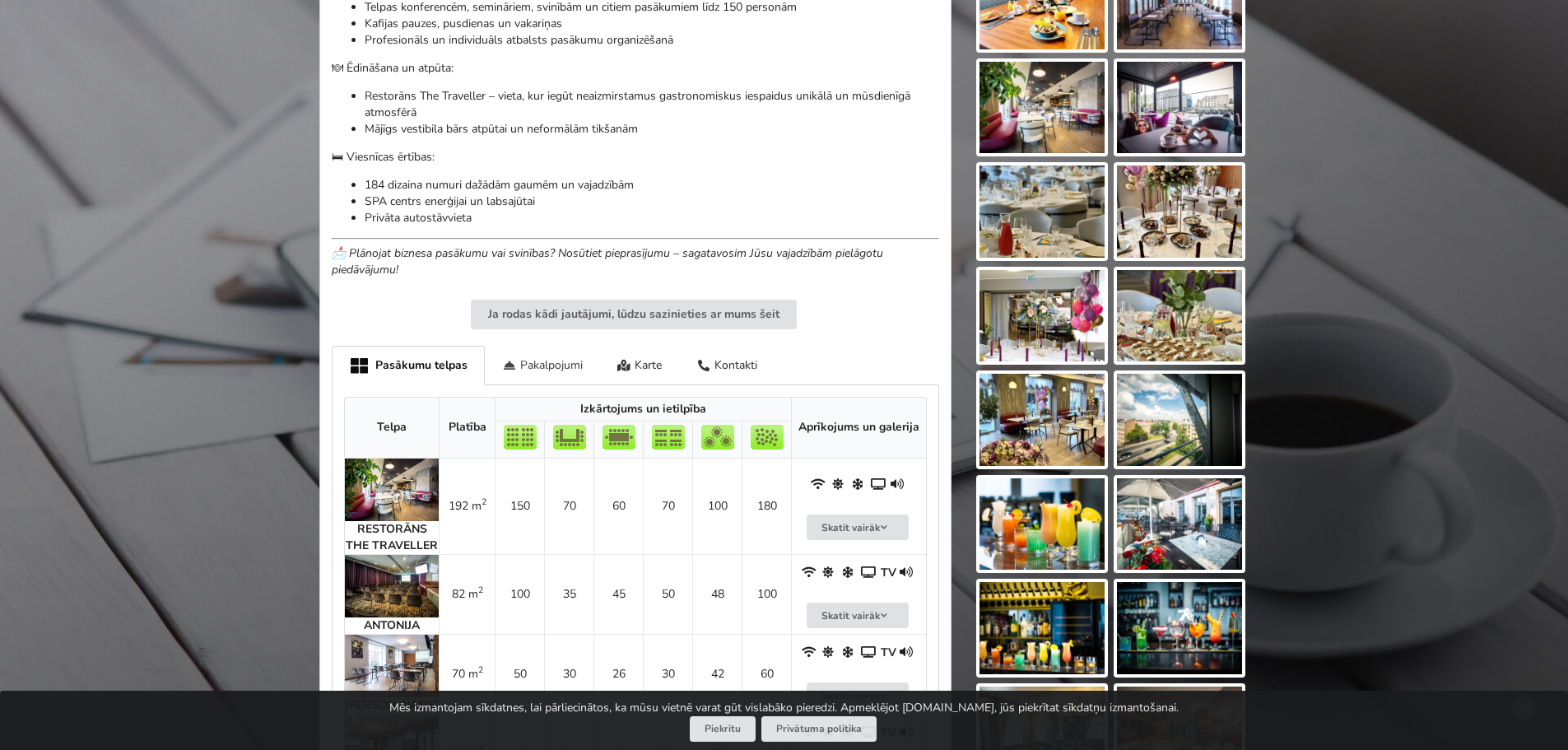
click at [548, 364] on div "Pakalpojumi" at bounding box center [542, 365] width 115 height 39
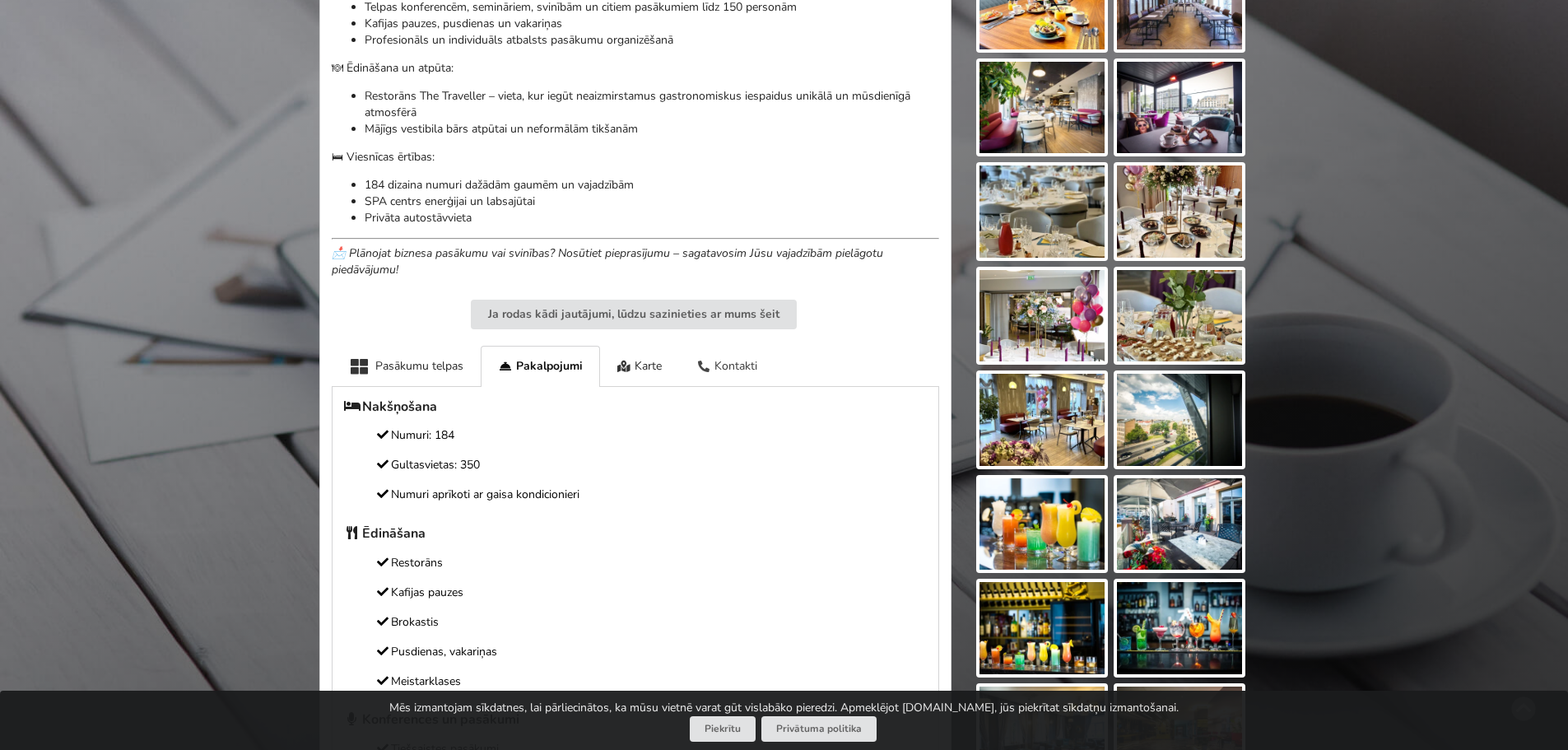
click at [746, 372] on div "Kontakti" at bounding box center [727, 366] width 96 height 41
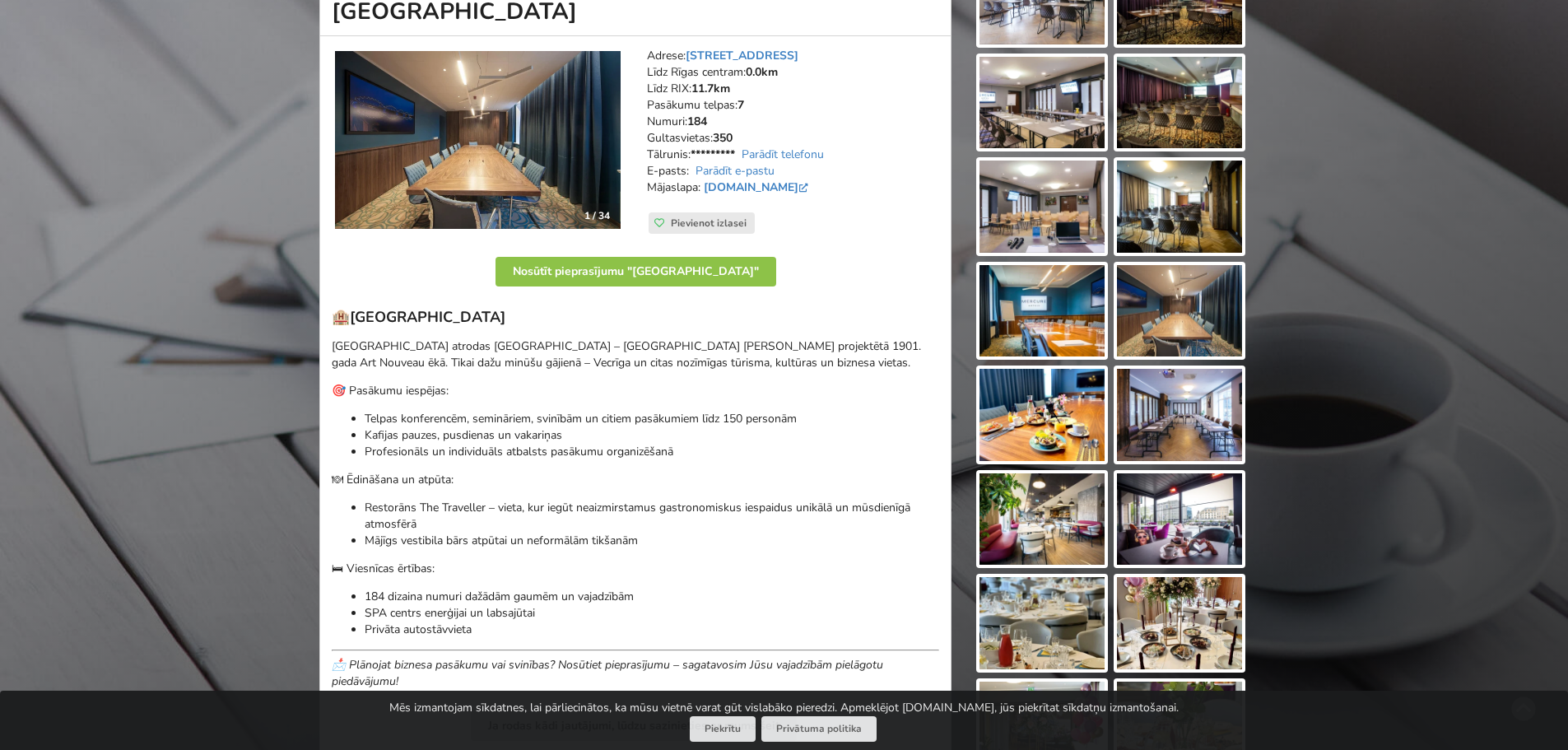
scroll to position [0, 0]
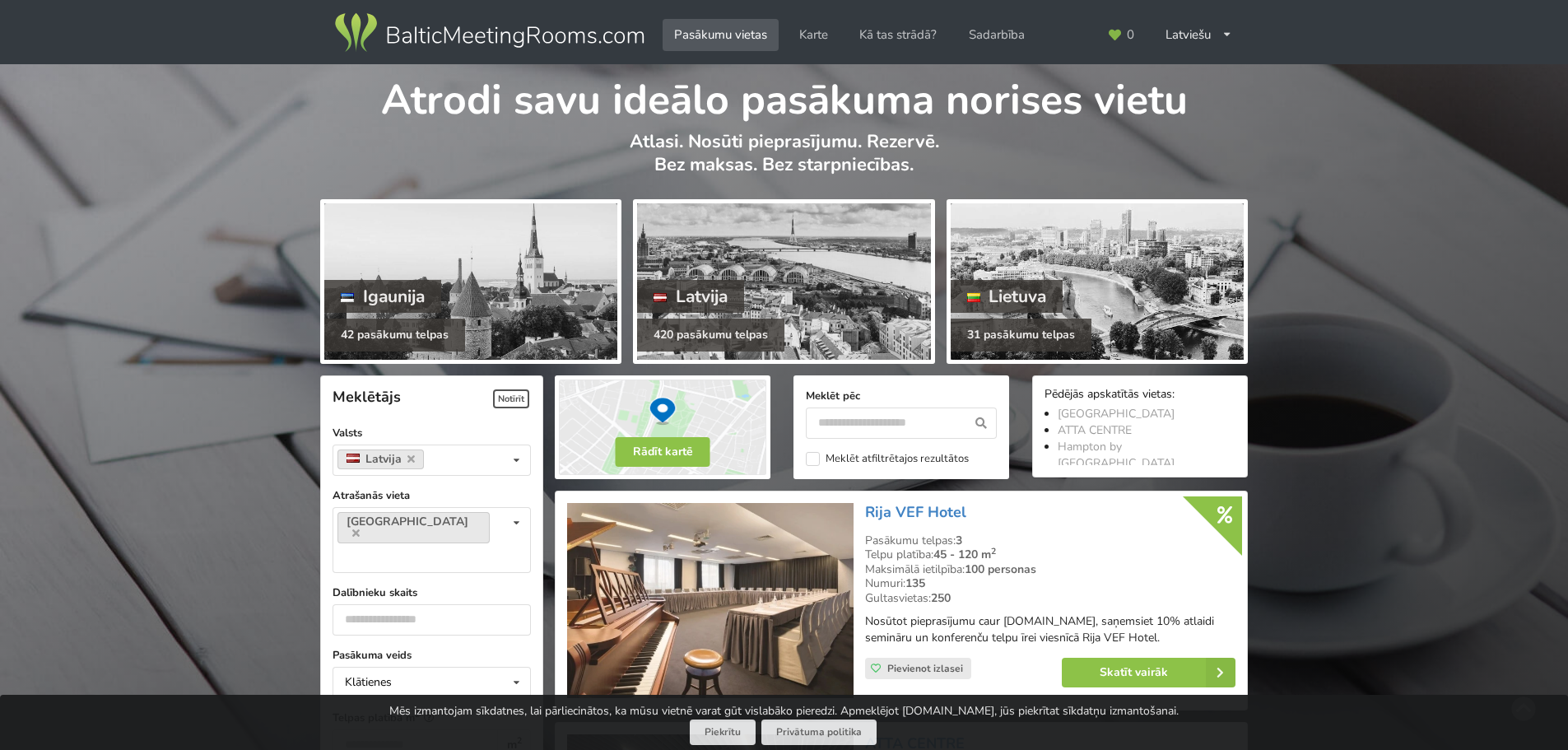
scroll to position [1687, 0]
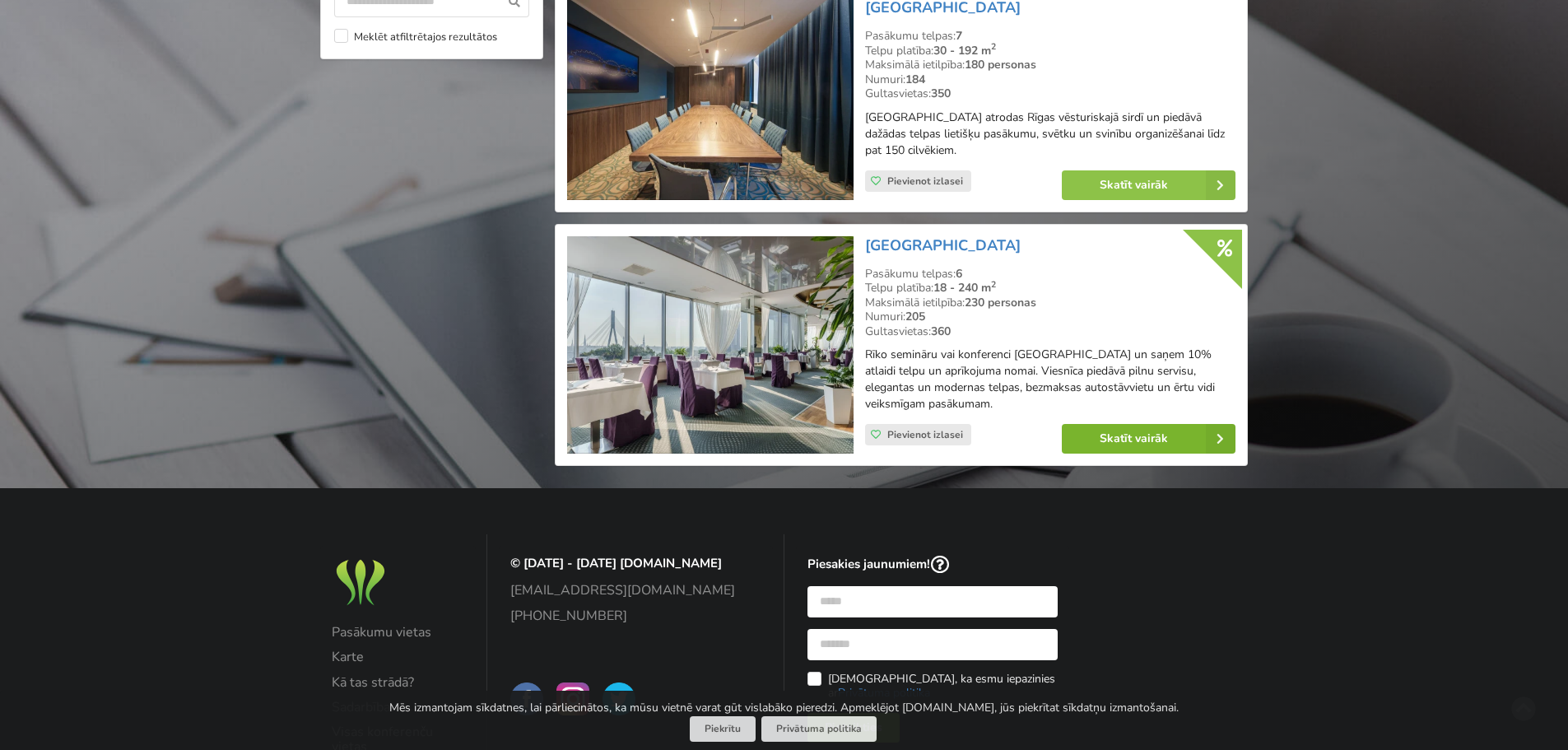
click at [1146, 446] on link "Skatīt vairāk" at bounding box center [1148, 439] width 174 height 29
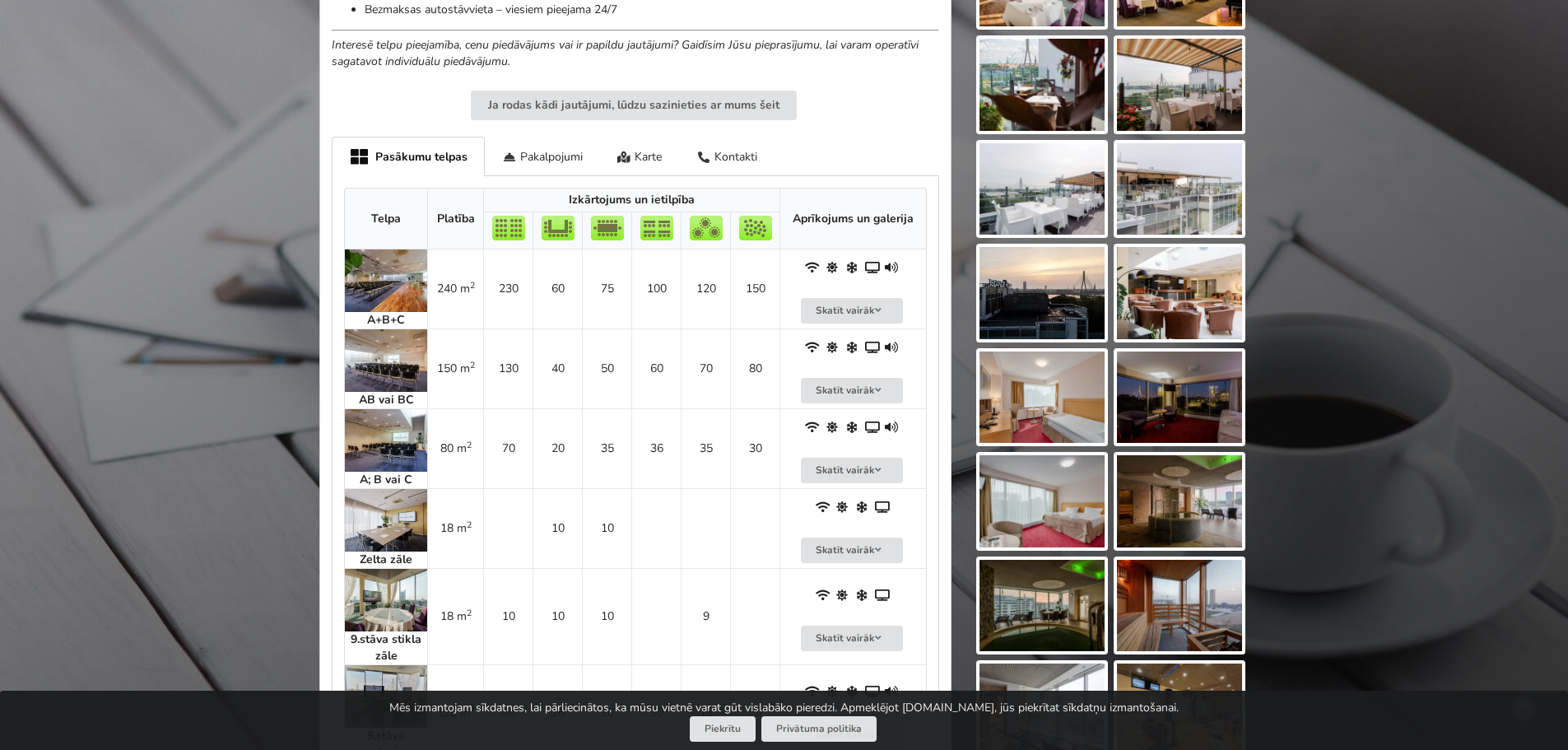
scroll to position [988, 0]
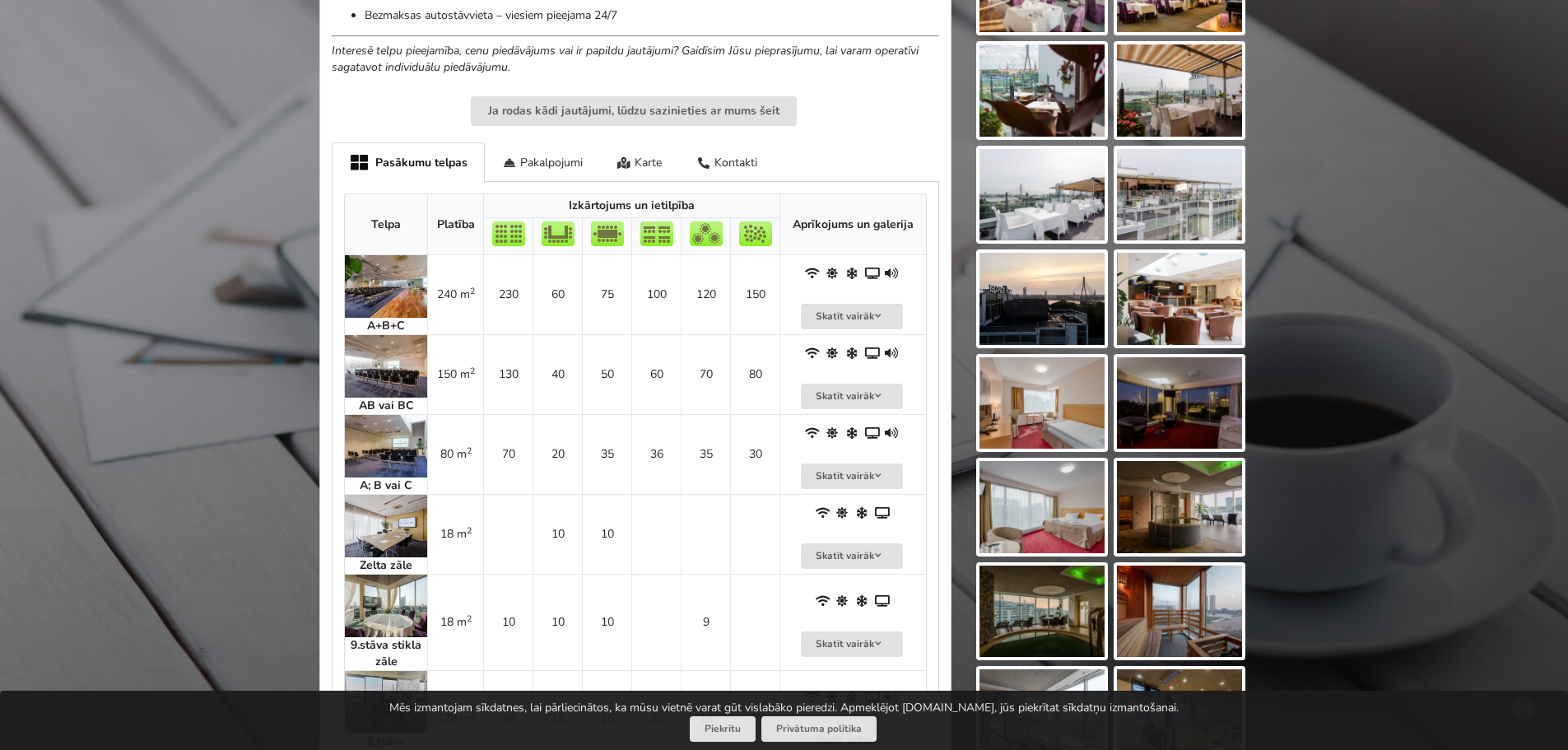
click at [398, 428] on img at bounding box center [385, 446] width 83 height 63
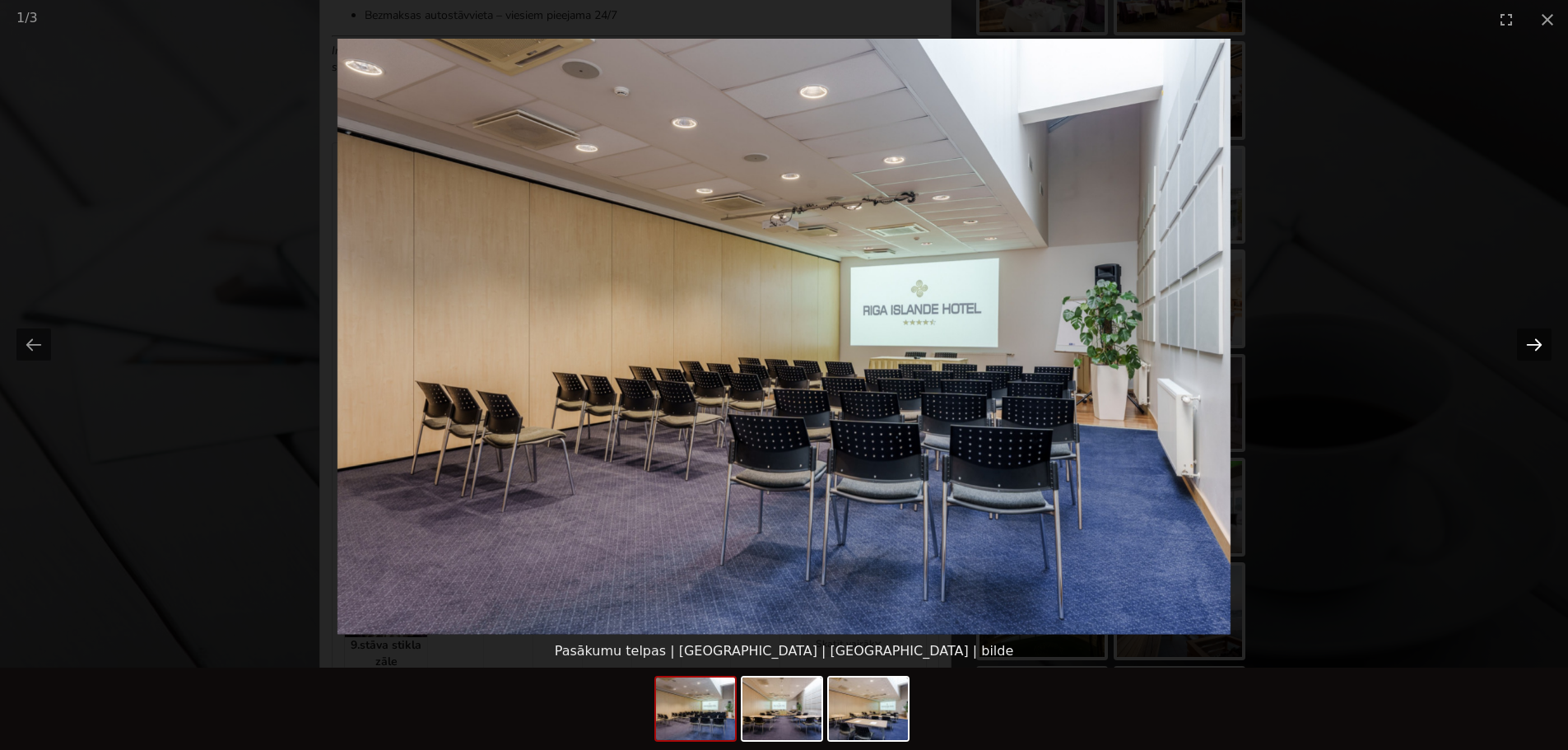
click at [1542, 335] on button "Next slide" at bounding box center [1535, 345] width 34 height 32
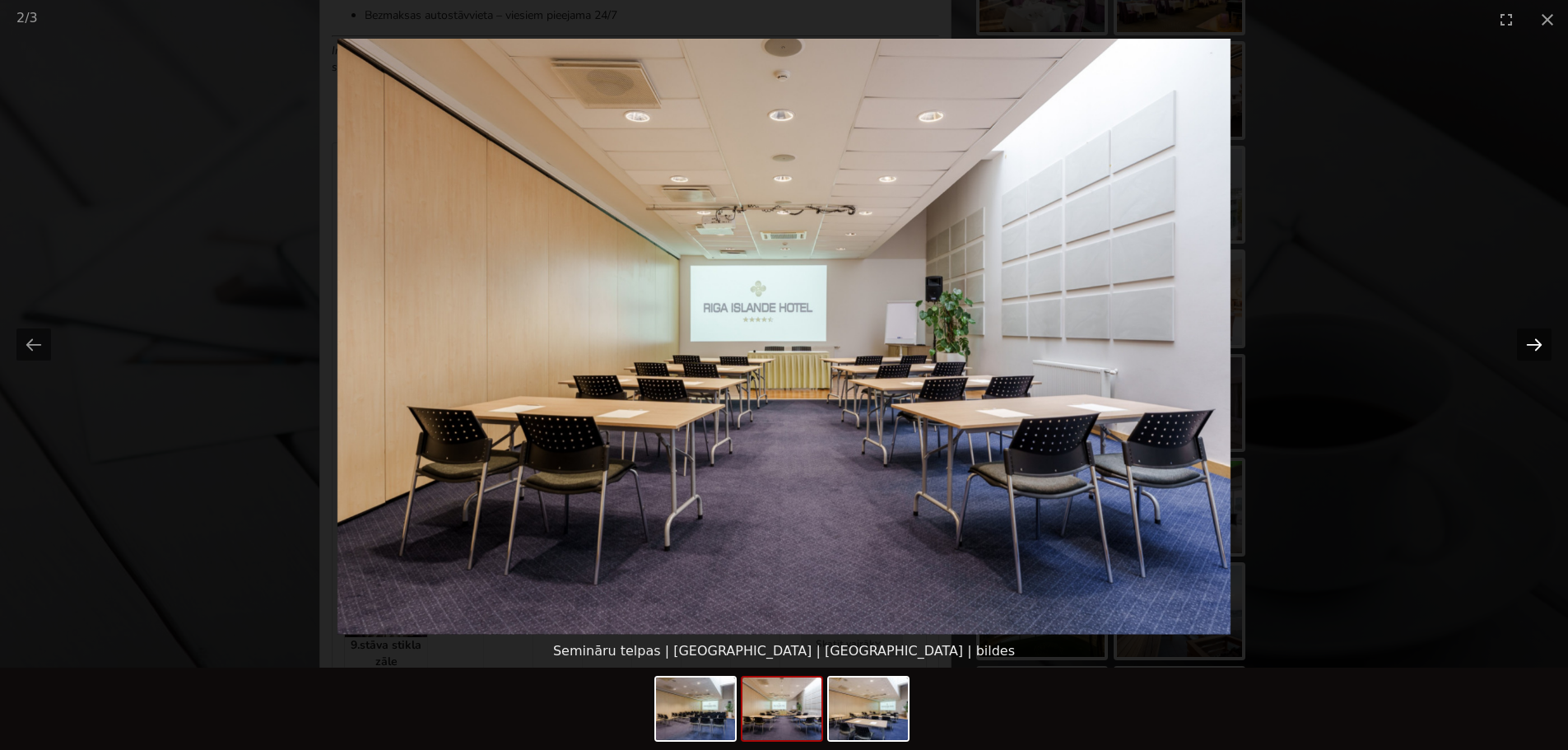
click at [1542, 335] on button "Next slide" at bounding box center [1535, 345] width 34 height 32
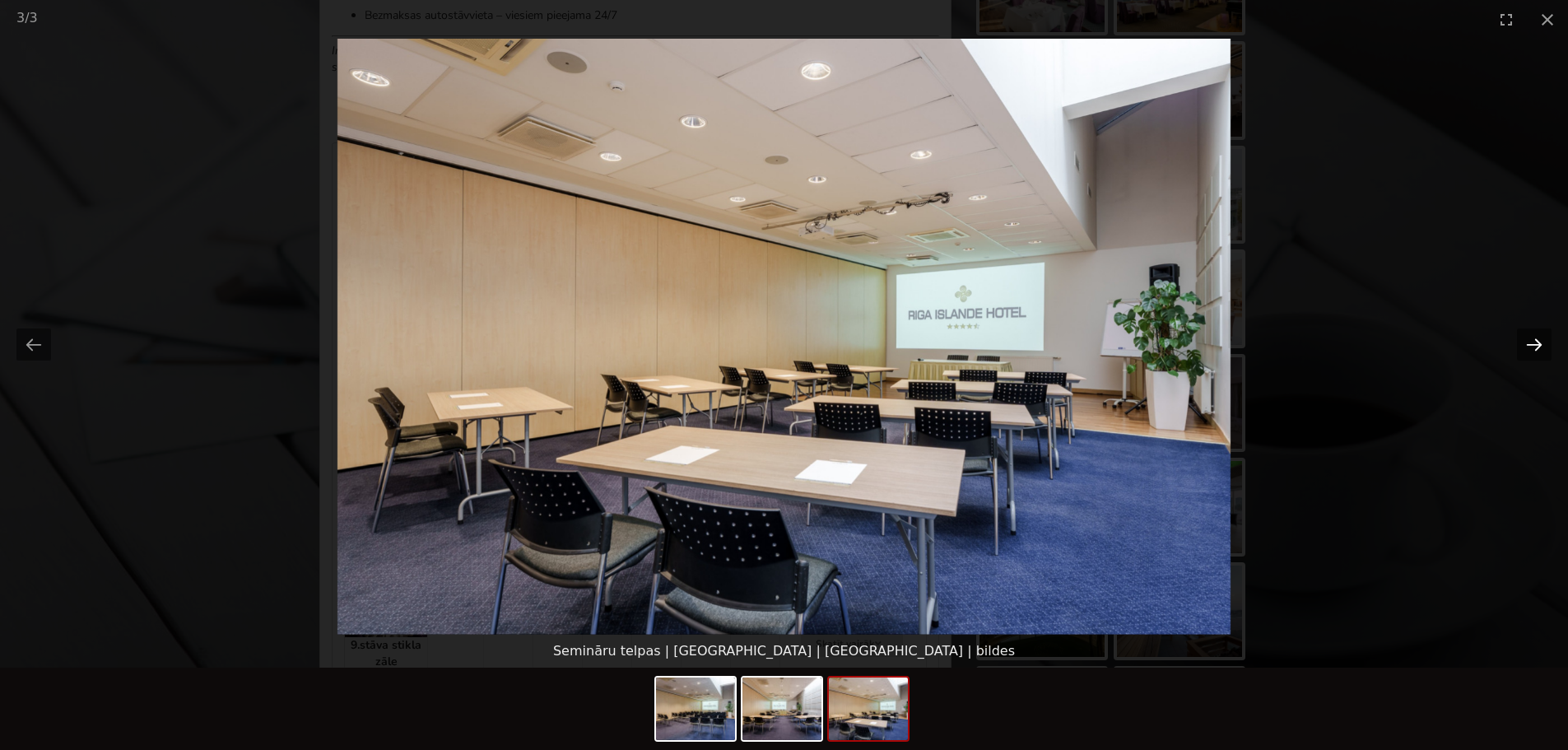
click at [1542, 335] on button "Next slide" at bounding box center [1535, 345] width 34 height 32
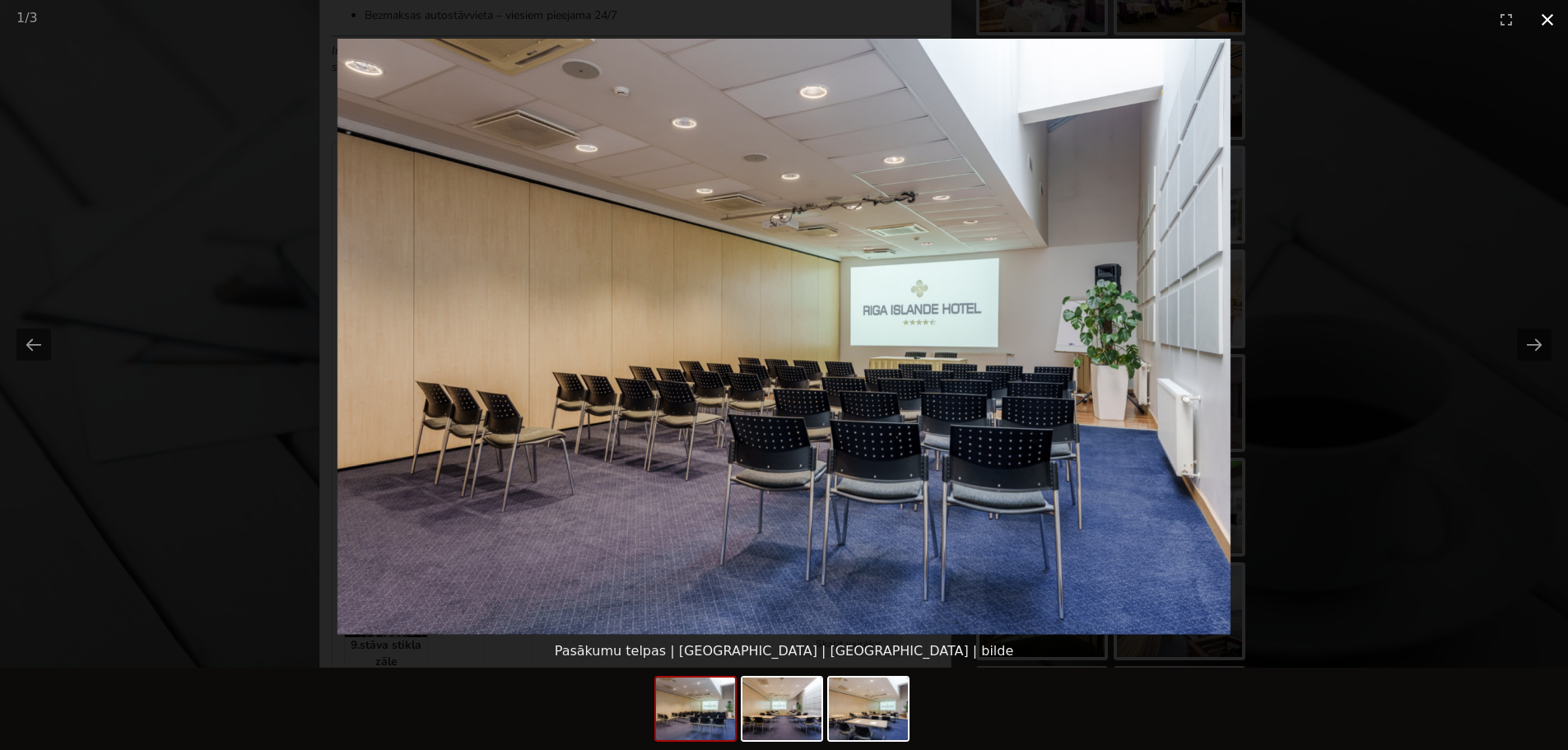
click at [1543, 14] on button "Close gallery" at bounding box center [1547, 19] width 41 height 39
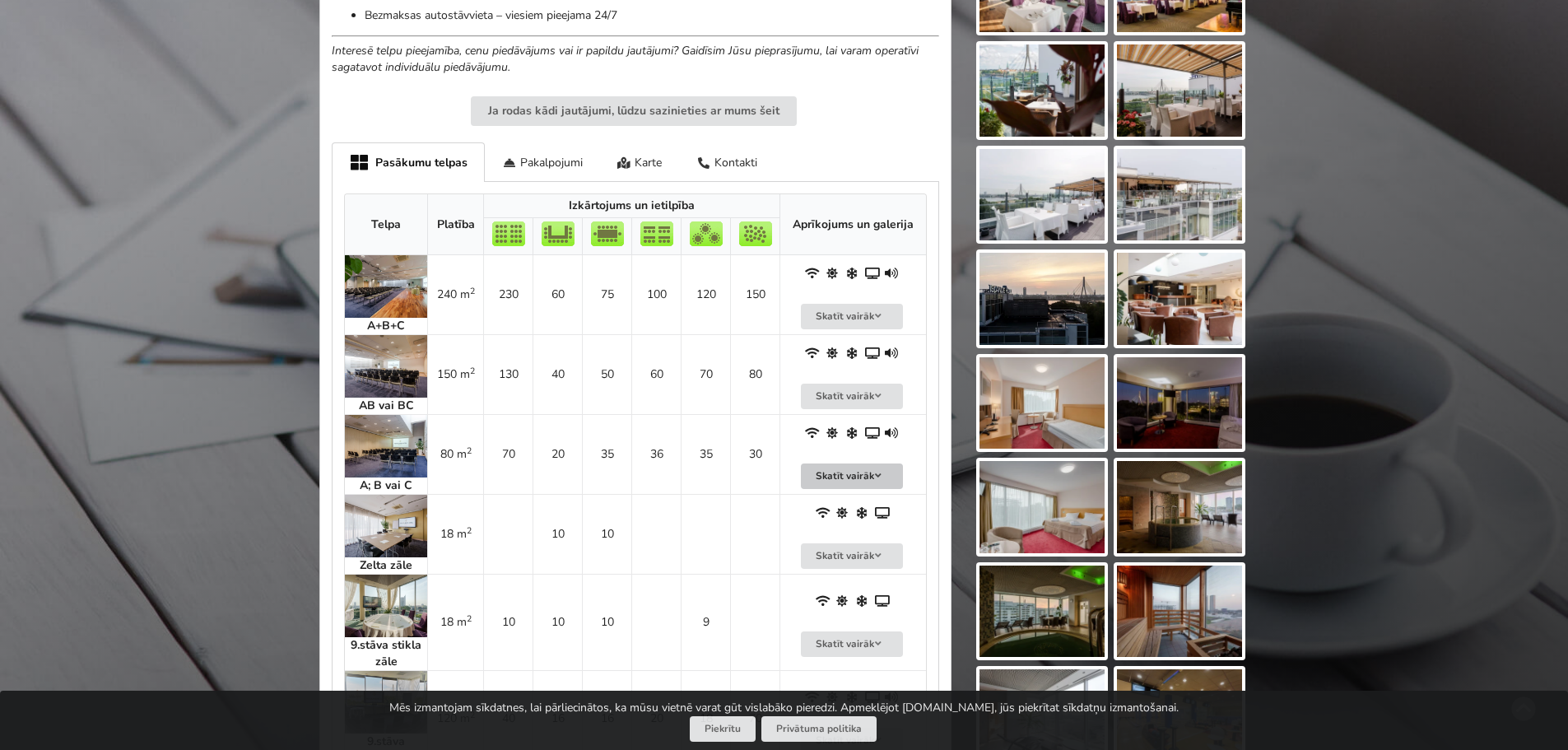
click at [872, 463] on button "Skatīt vairāk" at bounding box center [852, 476] width 103 height 26
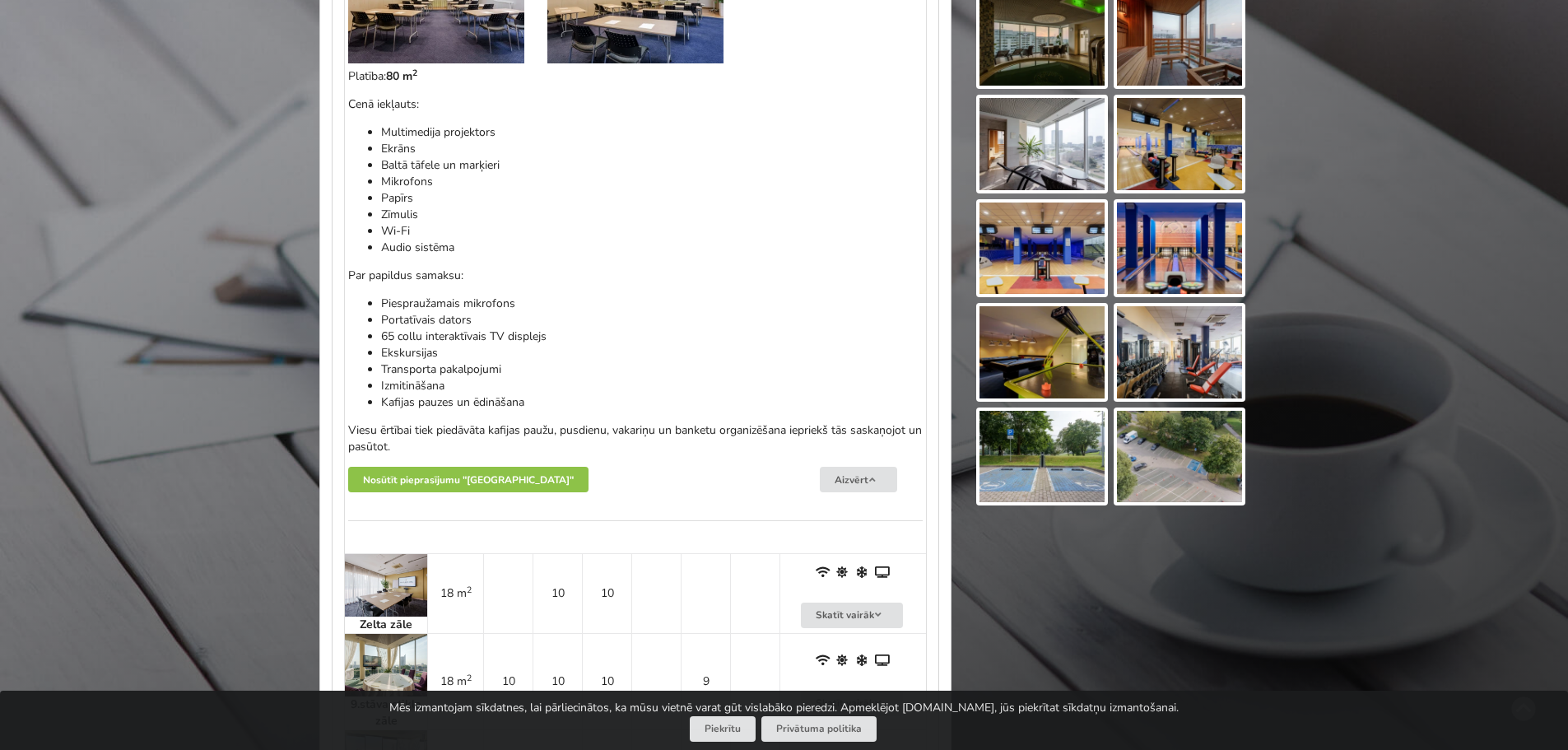
scroll to position [1565, 0]
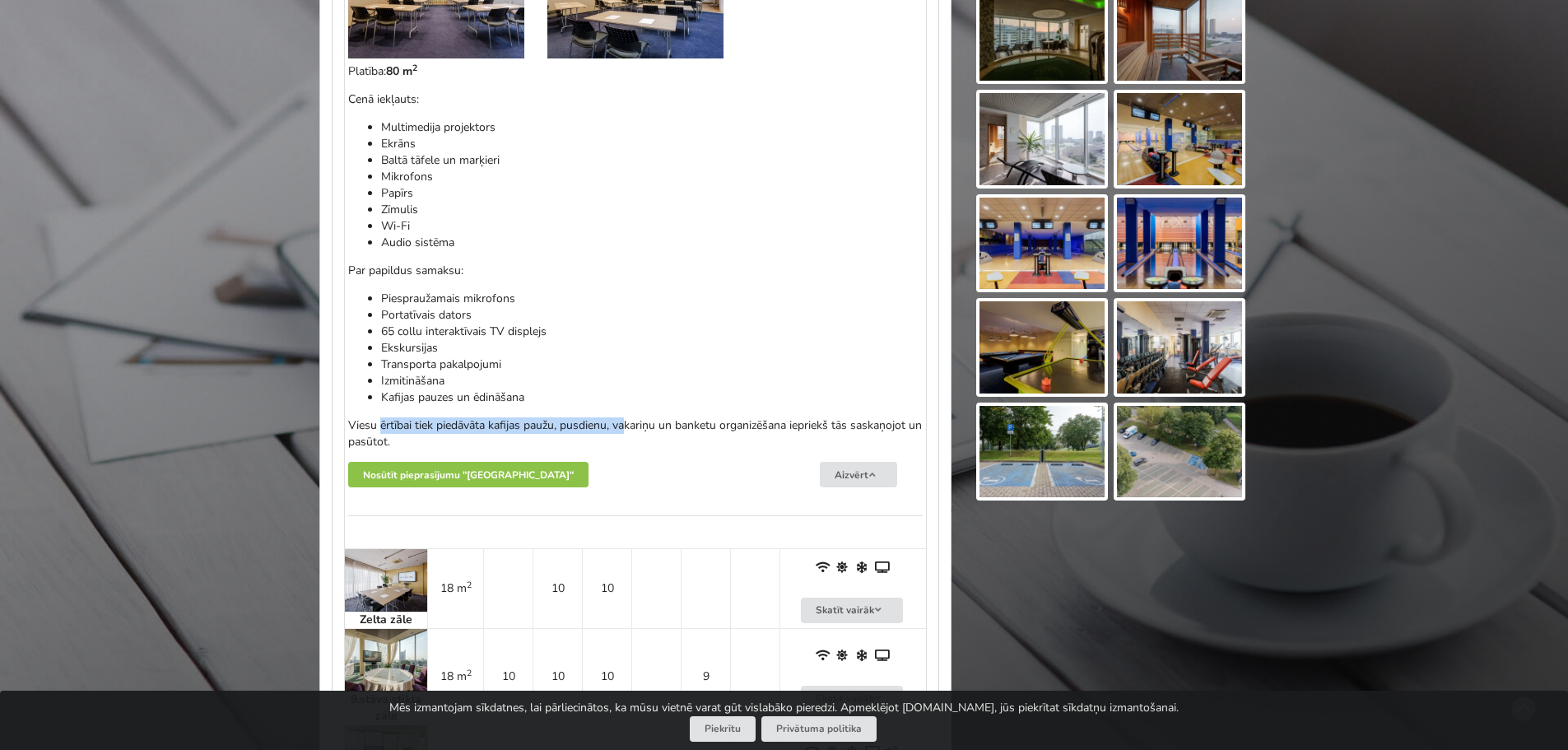
drag, startPoint x: 629, startPoint y: 414, endPoint x: 383, endPoint y: 416, distance: 246.0
click at [383, 418] on p "Viesu ērtībai tiek piedāvāta kafijas paužu, pusdienu, vakariņu un banketu organ…" at bounding box center [635, 434] width 574 height 33
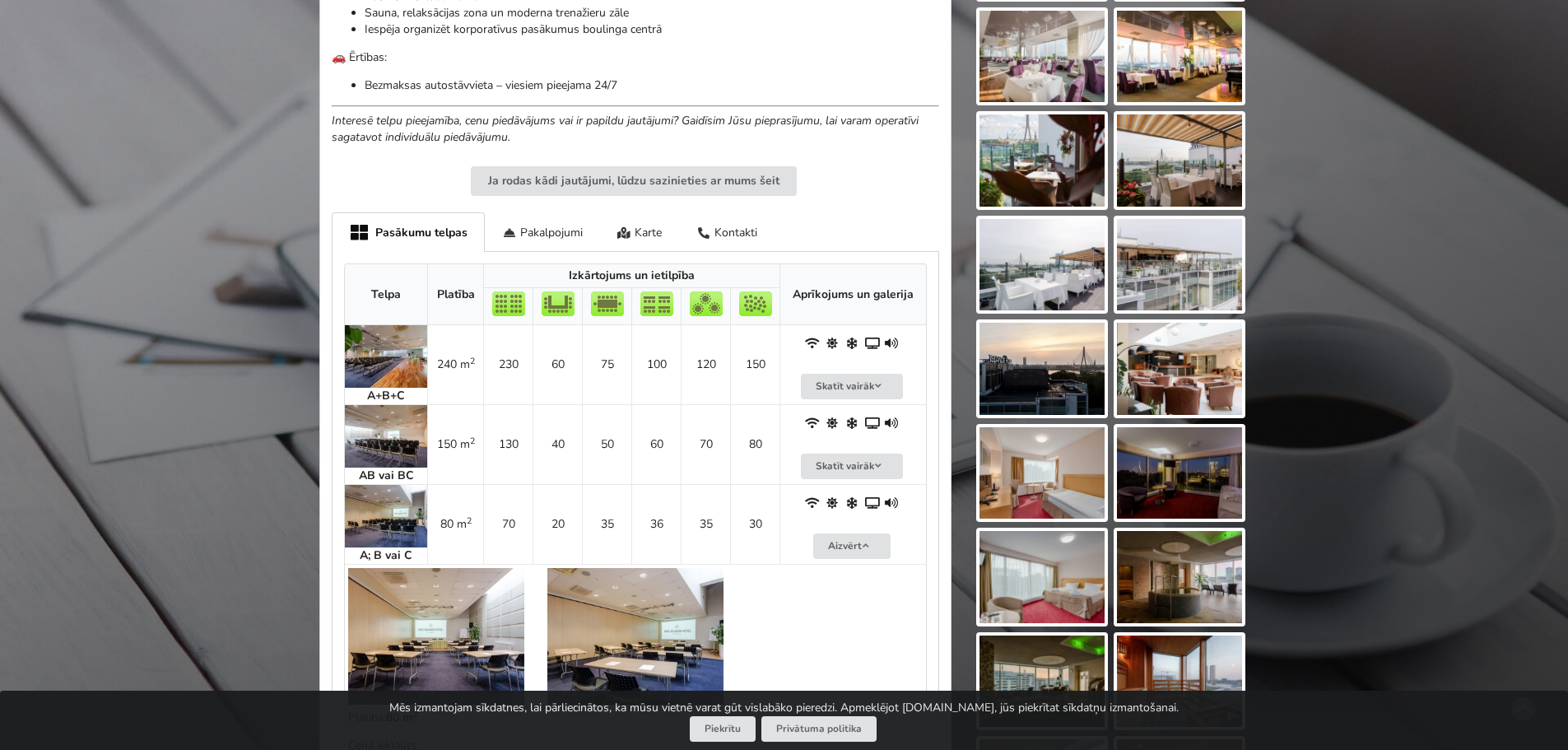
scroll to position [906, 0]
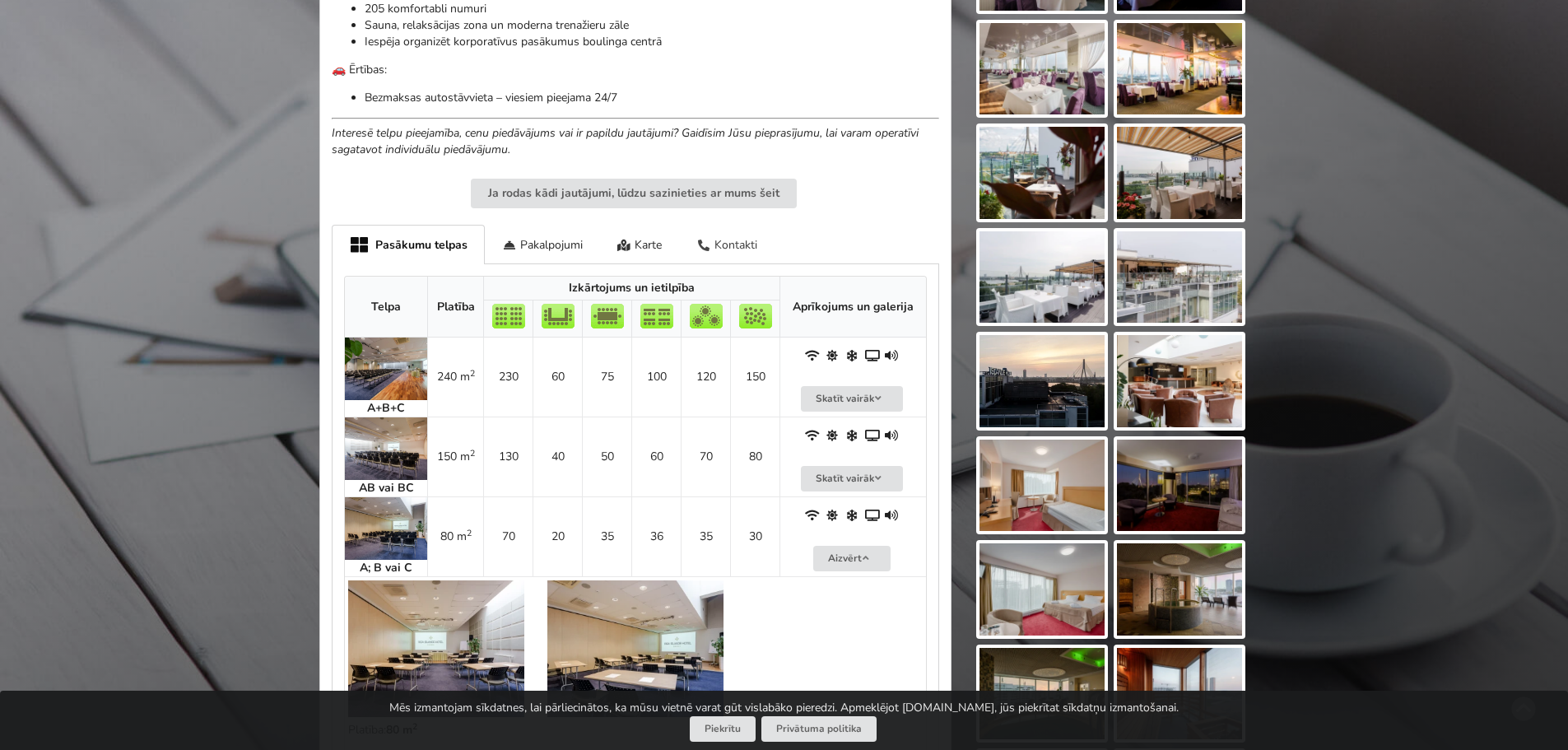
click at [730, 227] on div "Kontakti" at bounding box center [727, 244] width 96 height 39
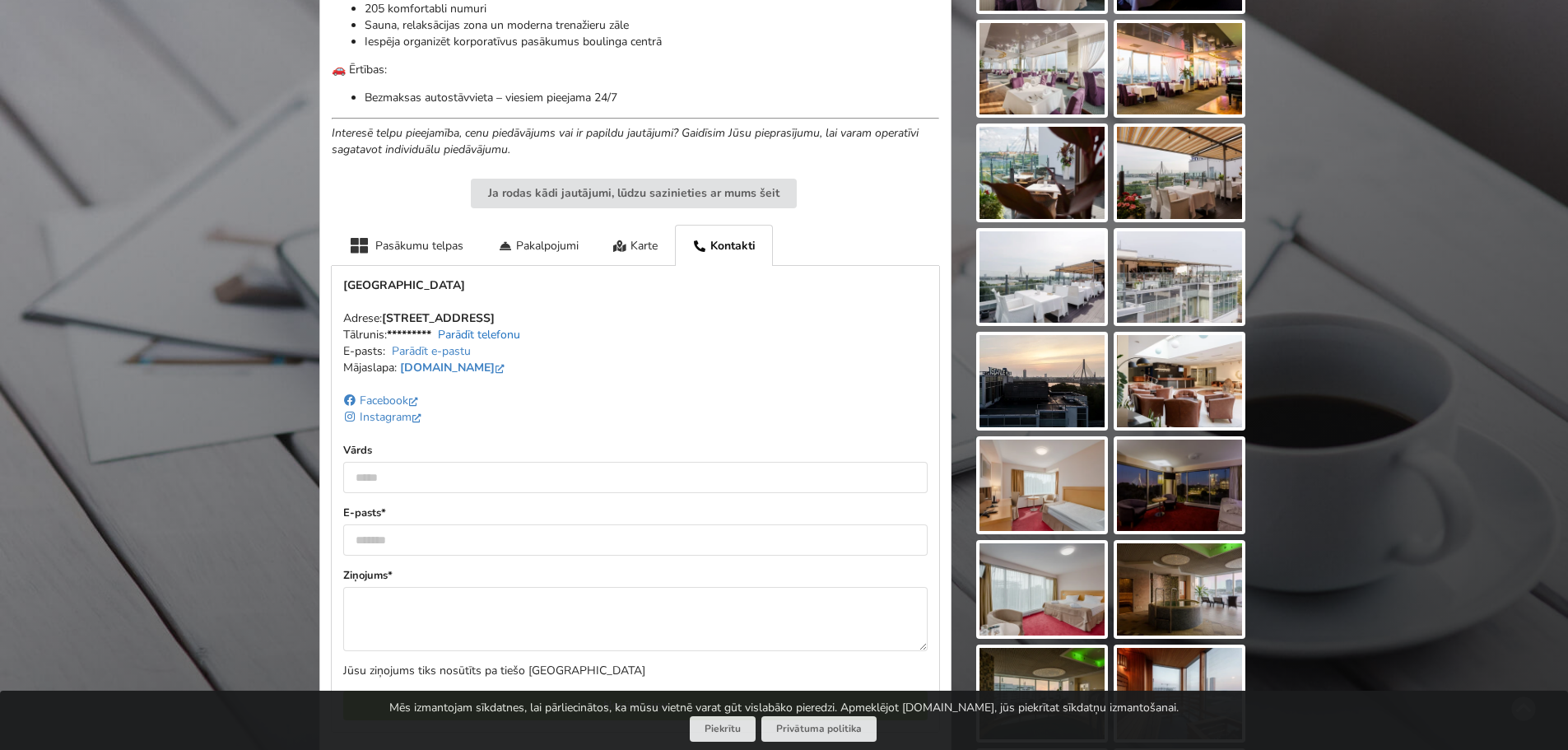
click at [462, 327] on link "Parādīt telefonu" at bounding box center [478, 334] width 83 height 15
click at [423, 344] on link "Parādīt e-pastu" at bounding box center [431, 351] width 79 height 15
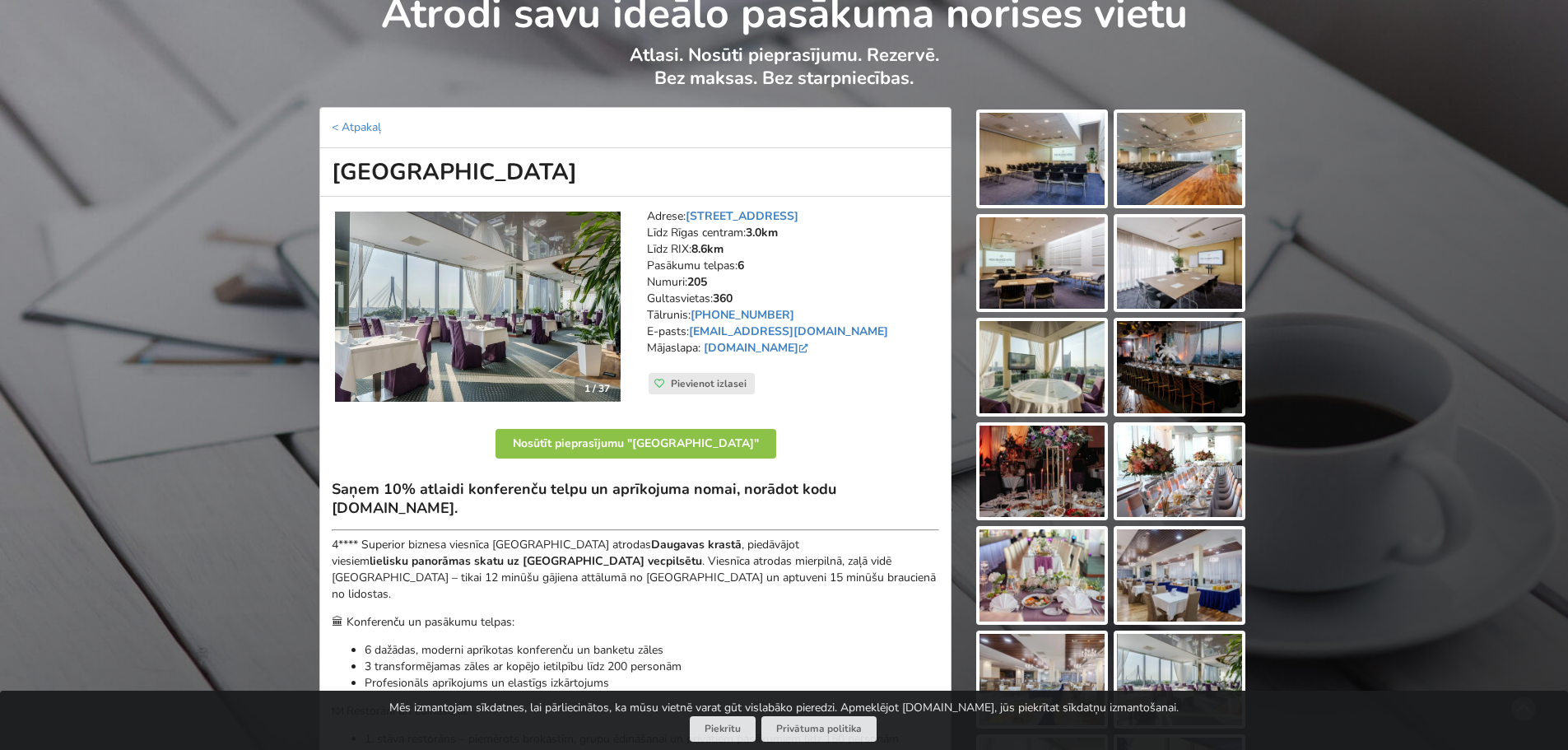
scroll to position [83, 0]
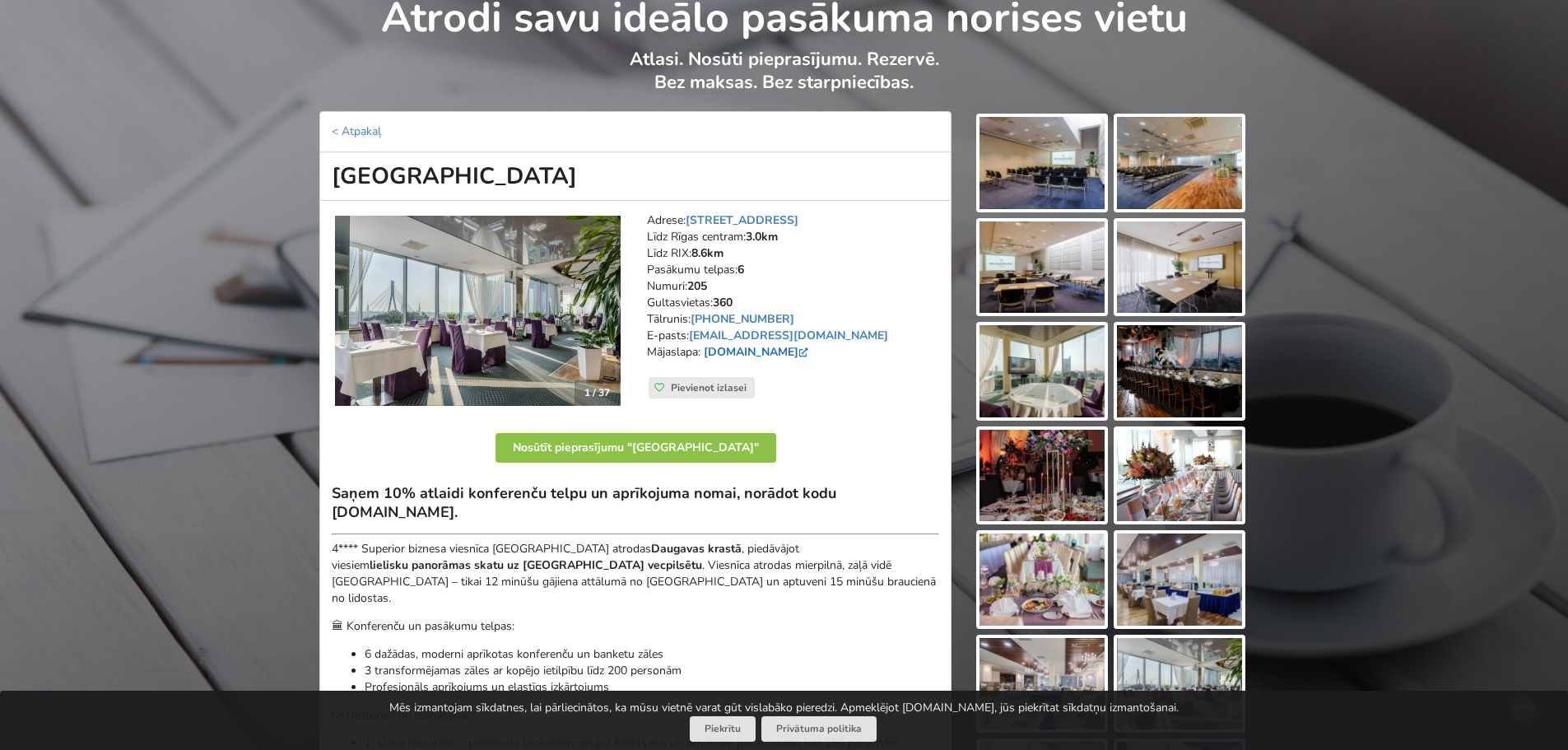
click at [786, 349] on link "www.islandehotel.lv" at bounding box center [758, 352] width 108 height 15
click at [76, 68] on div "Atrodi savu ideālo pasākuma norises vietu Atlasi. Nosūti pieprasījumu. Rezervē.…" at bounding box center [784, 47] width 1568 height 129
click at [331, 129] on p "< Atpakaļ" at bounding box center [636, 131] width 632 height 41
click at [347, 121] on p "< Atpakaļ" at bounding box center [636, 131] width 632 height 41
click at [347, 127] on link "< Atpakaļ" at bounding box center [357, 131] width 49 height 15
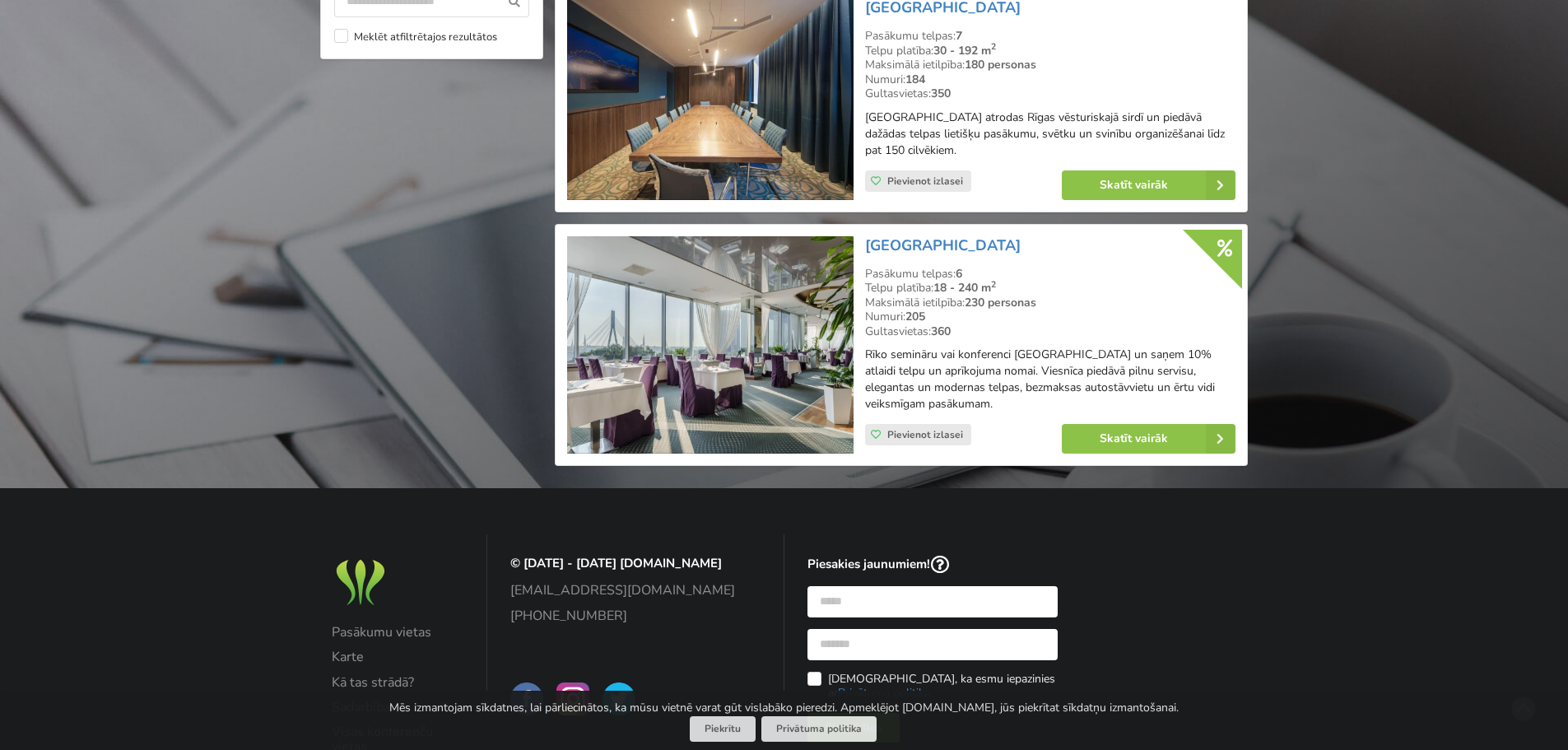
scroll to position [1605, 0]
